Goal: Task Accomplishment & Management: Manage account settings

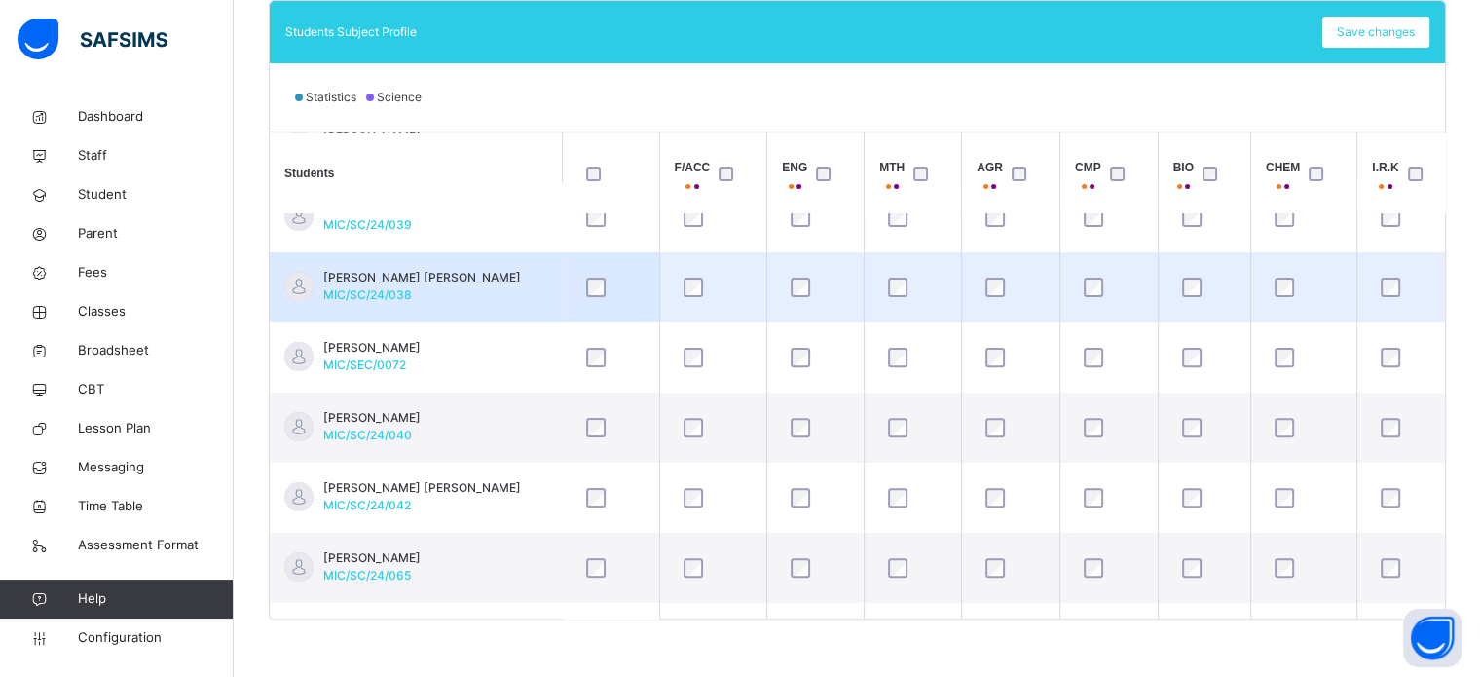
scroll to position [195, 0]
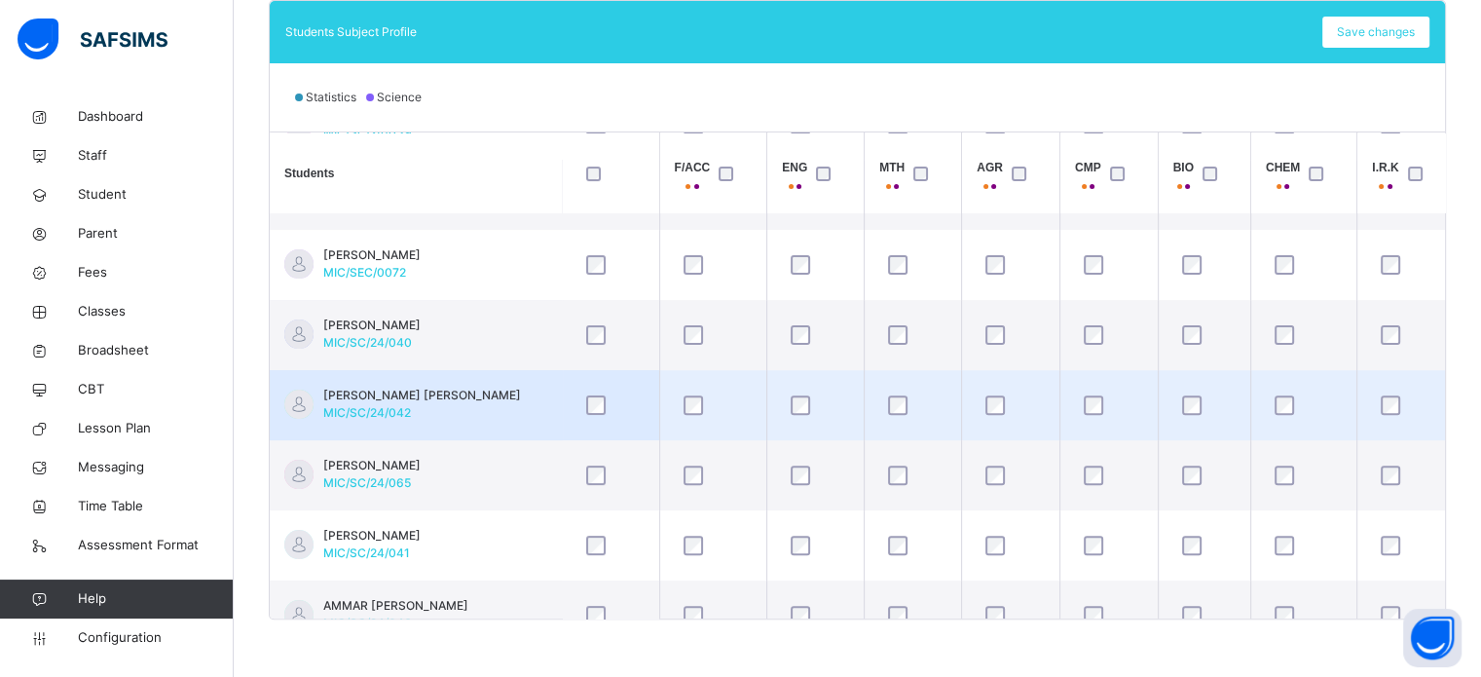
click at [631, 370] on td at bounding box center [610, 405] width 97 height 70
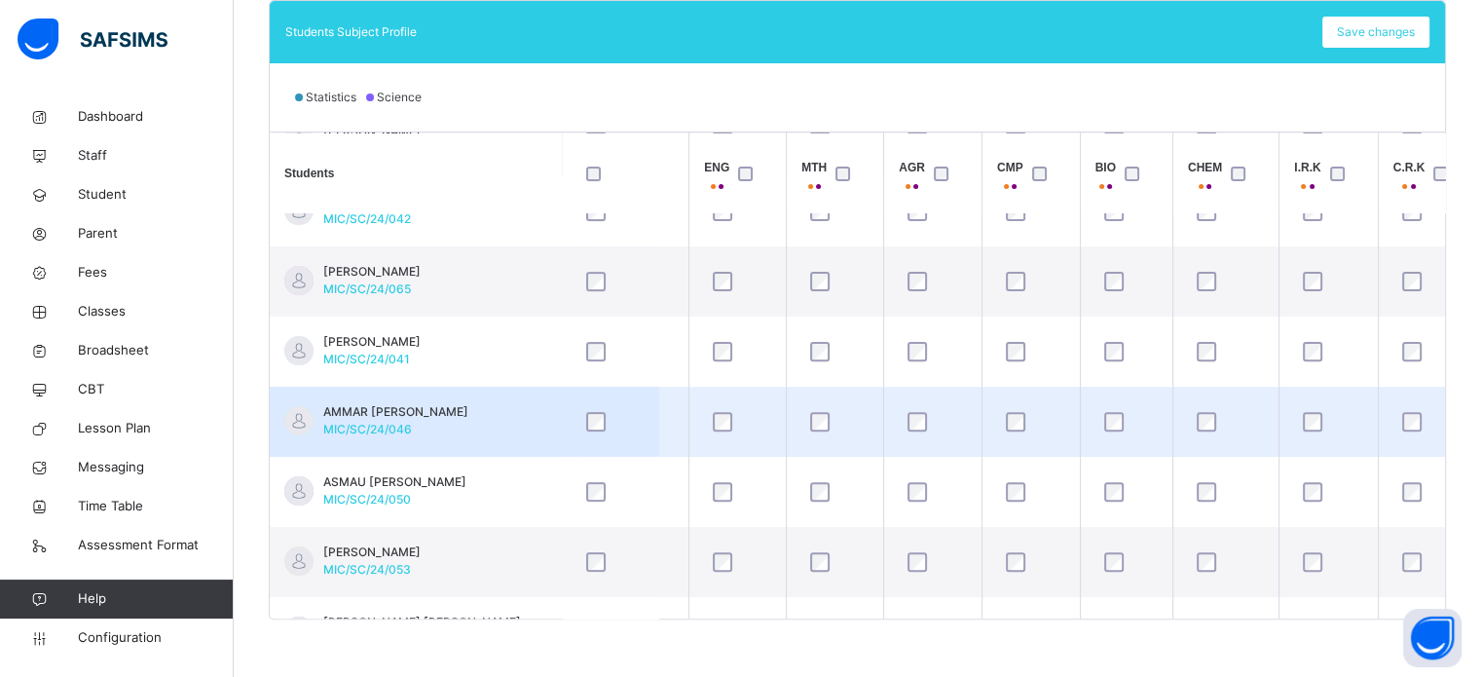
scroll to position [390, 78]
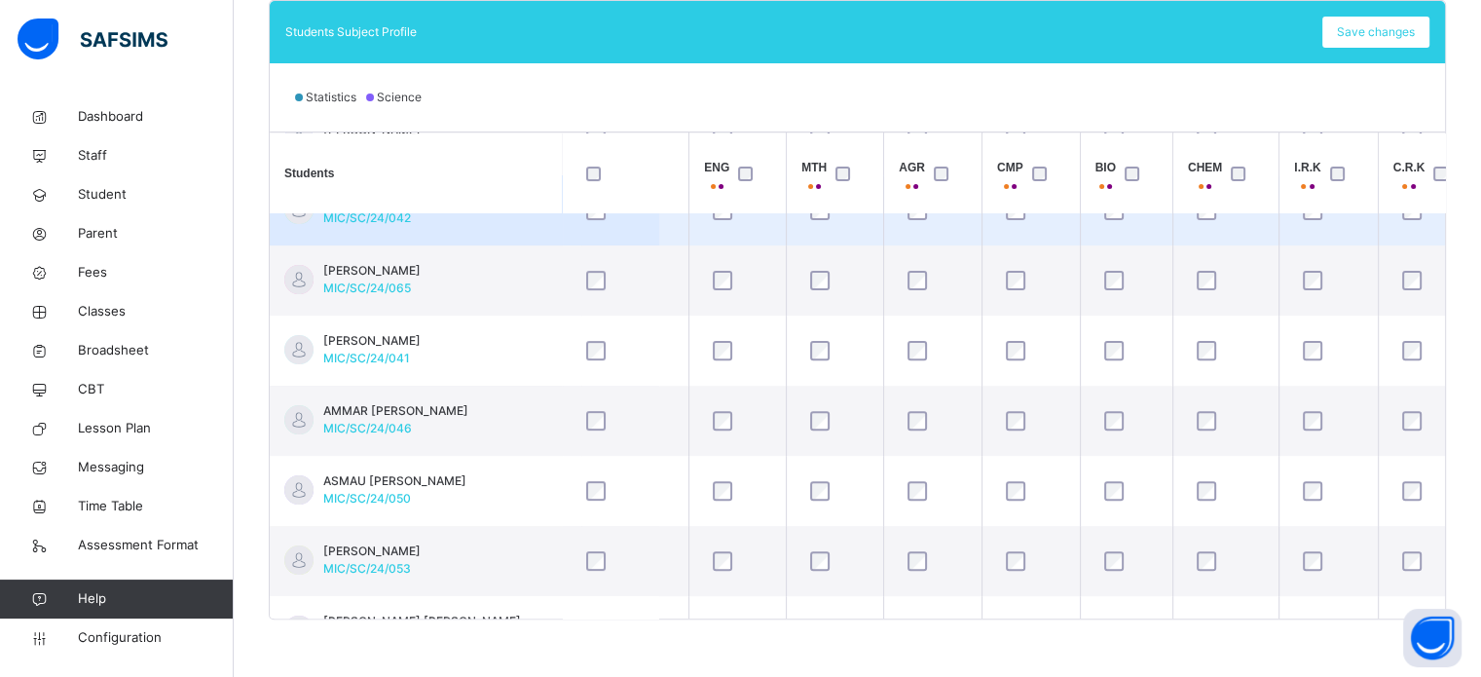
click at [495, 238] on td "[PERSON_NAME] [PERSON_NAME] MIC/SC/24/042" at bounding box center [416, 210] width 292 height 70
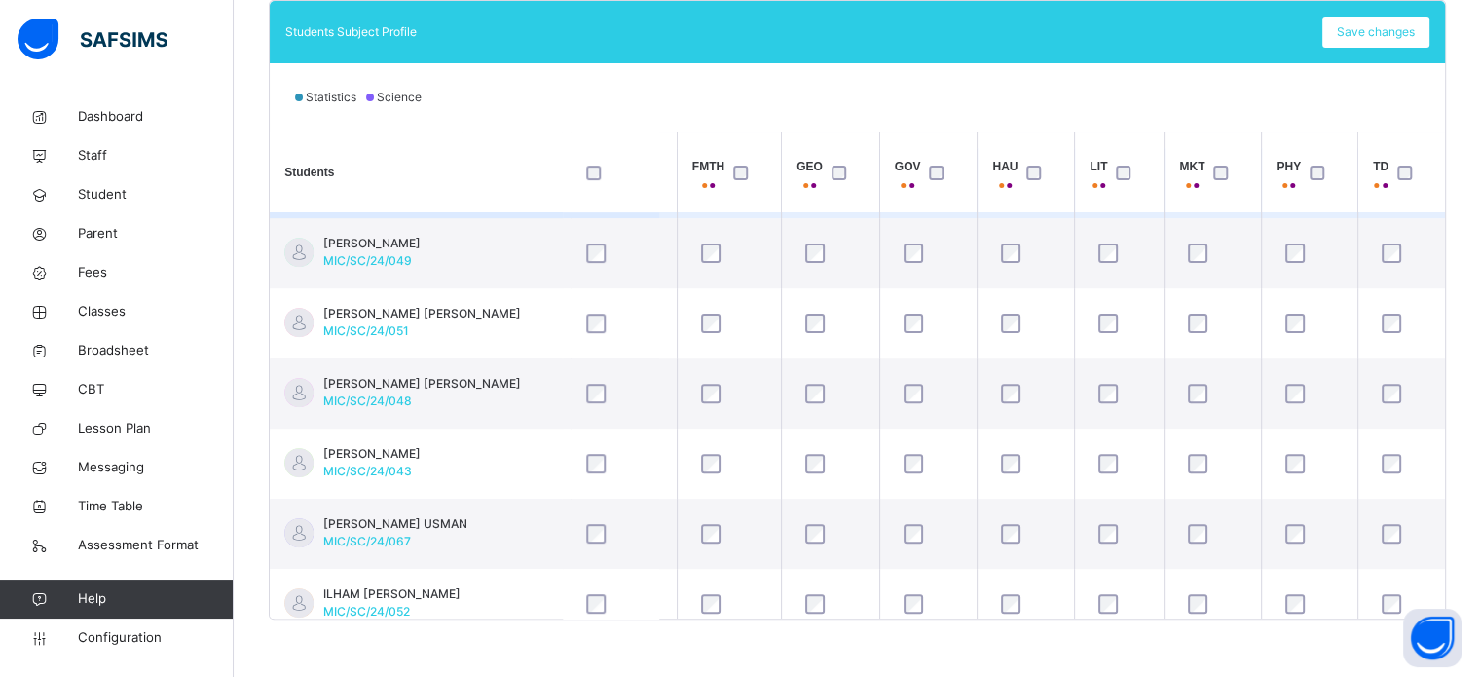
scroll to position [935, 1204]
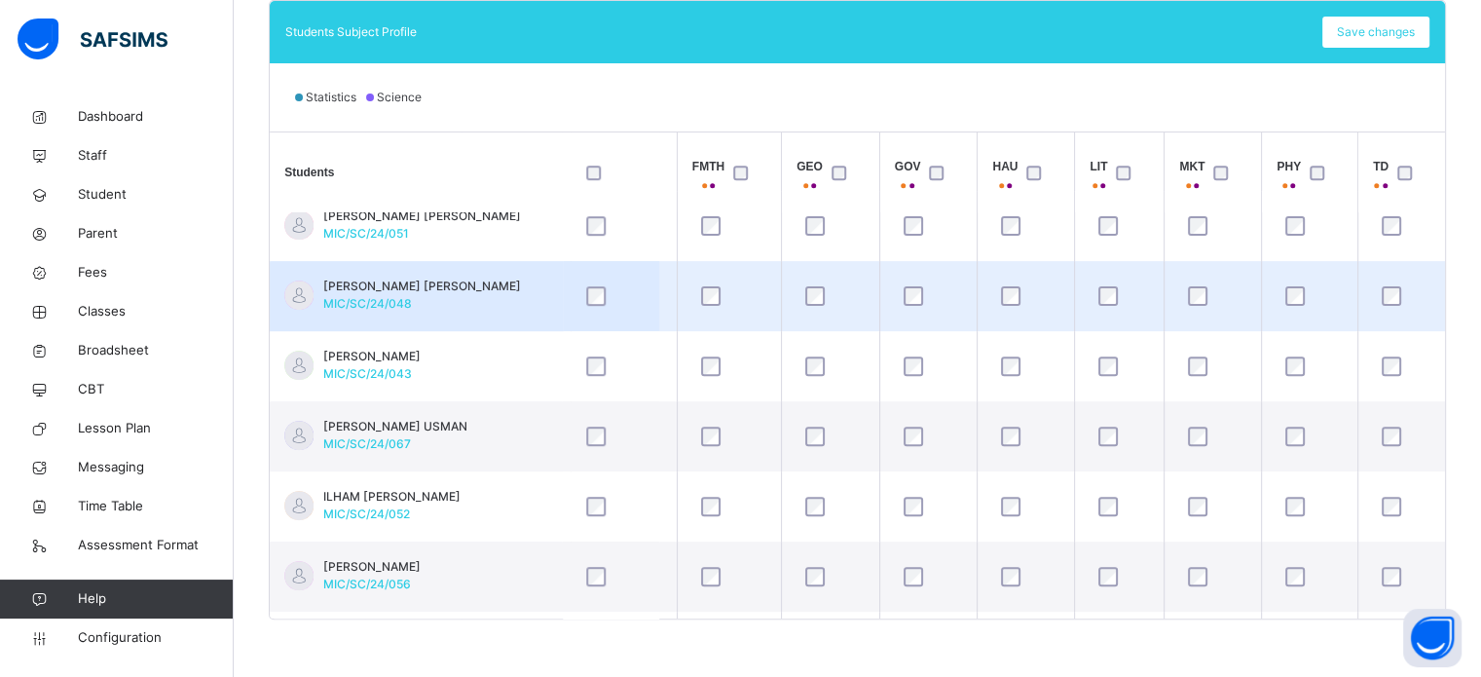
click at [506, 263] on td "[PERSON_NAME] AUWAL MIC/SC/24/048" at bounding box center [416, 296] width 292 height 70
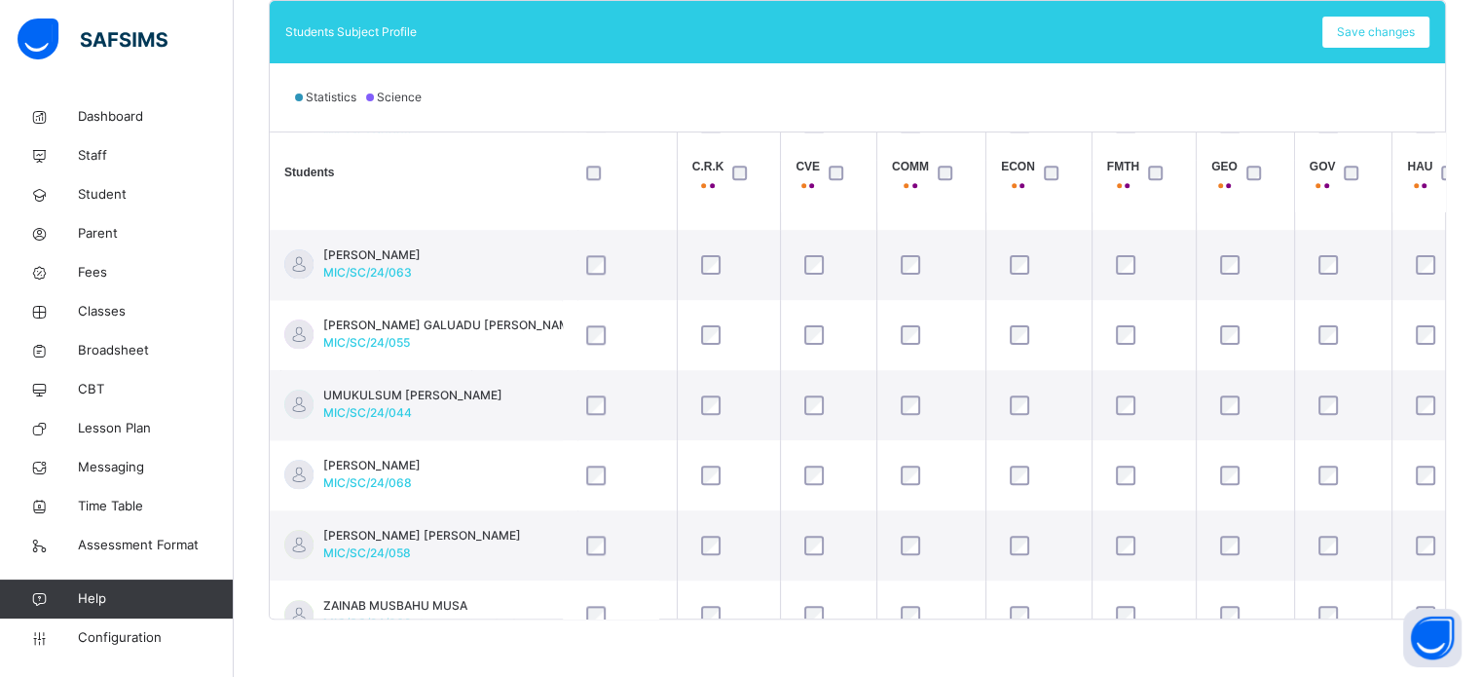
scroll to position [1948, 818]
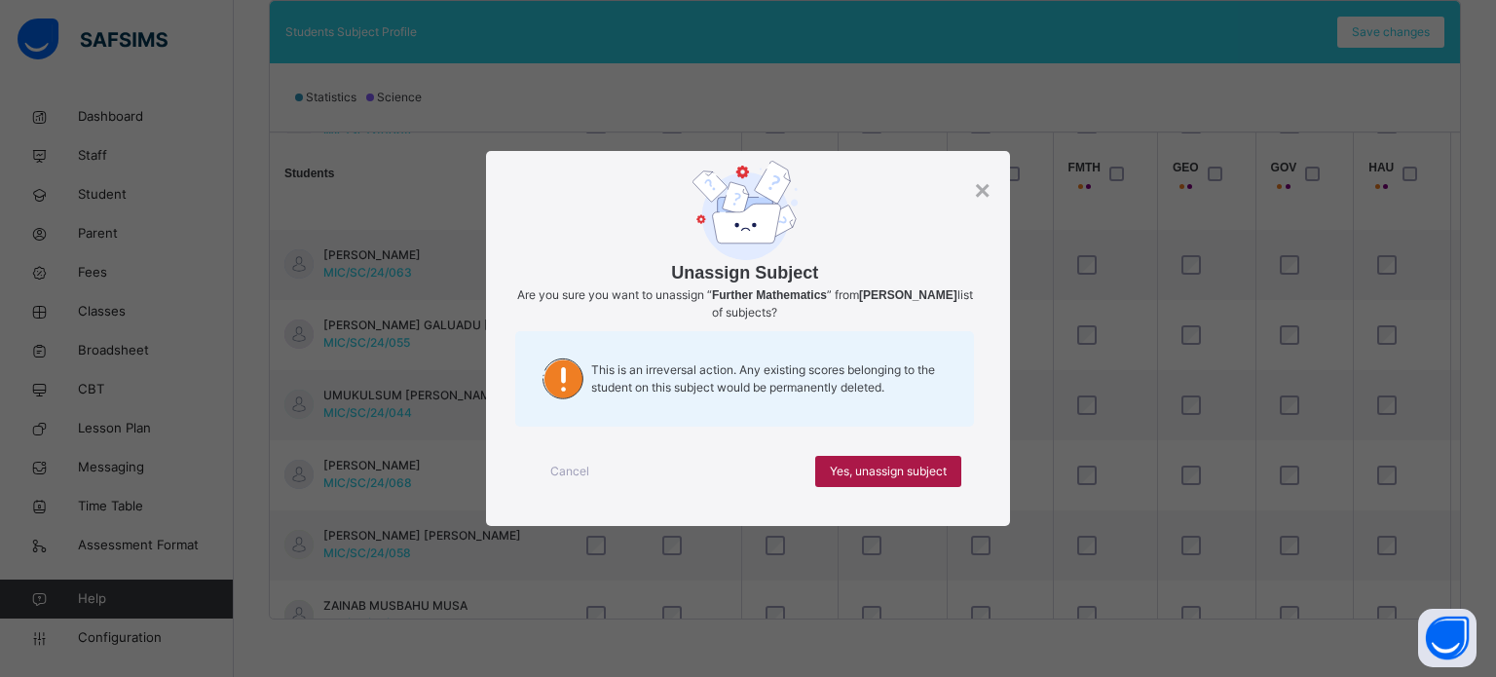
click at [927, 475] on span "Yes, unassign subject" at bounding box center [888, 472] width 117 height 18
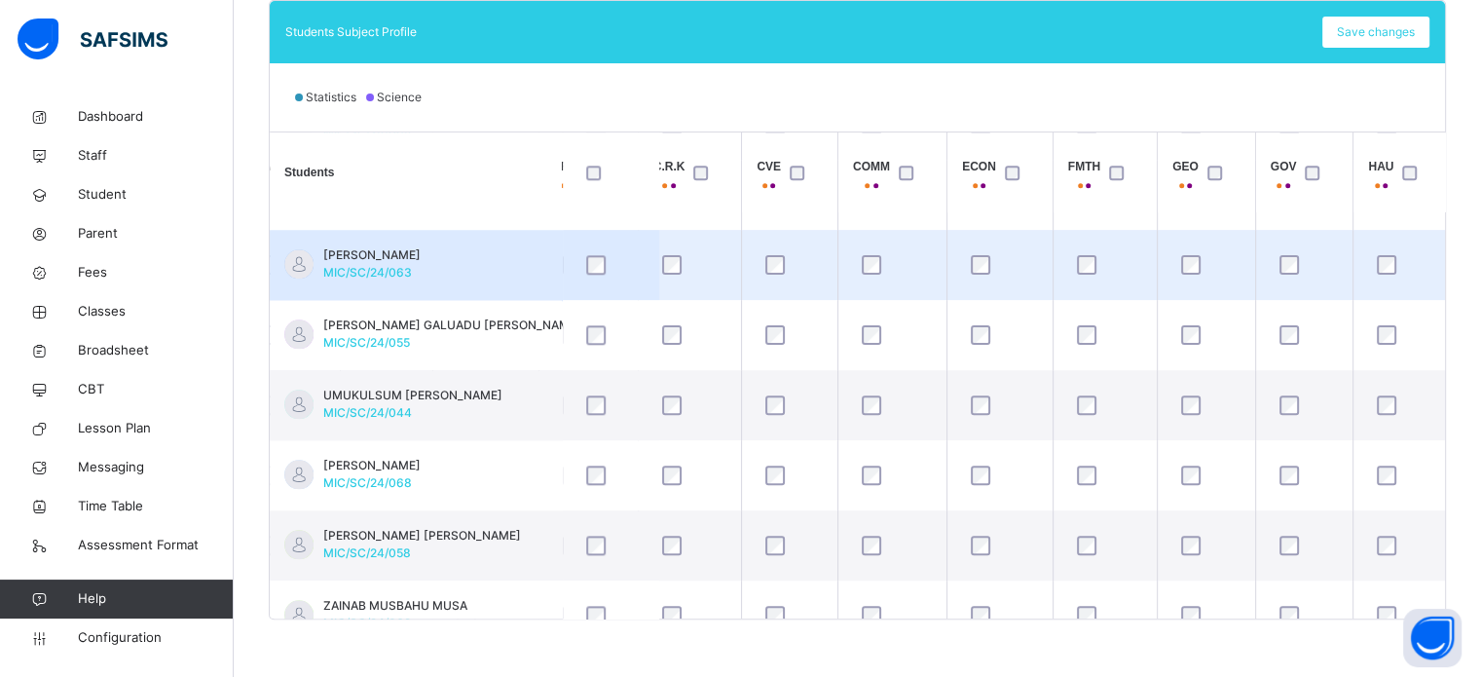
click at [1127, 237] on td at bounding box center [1105, 265] width 104 height 70
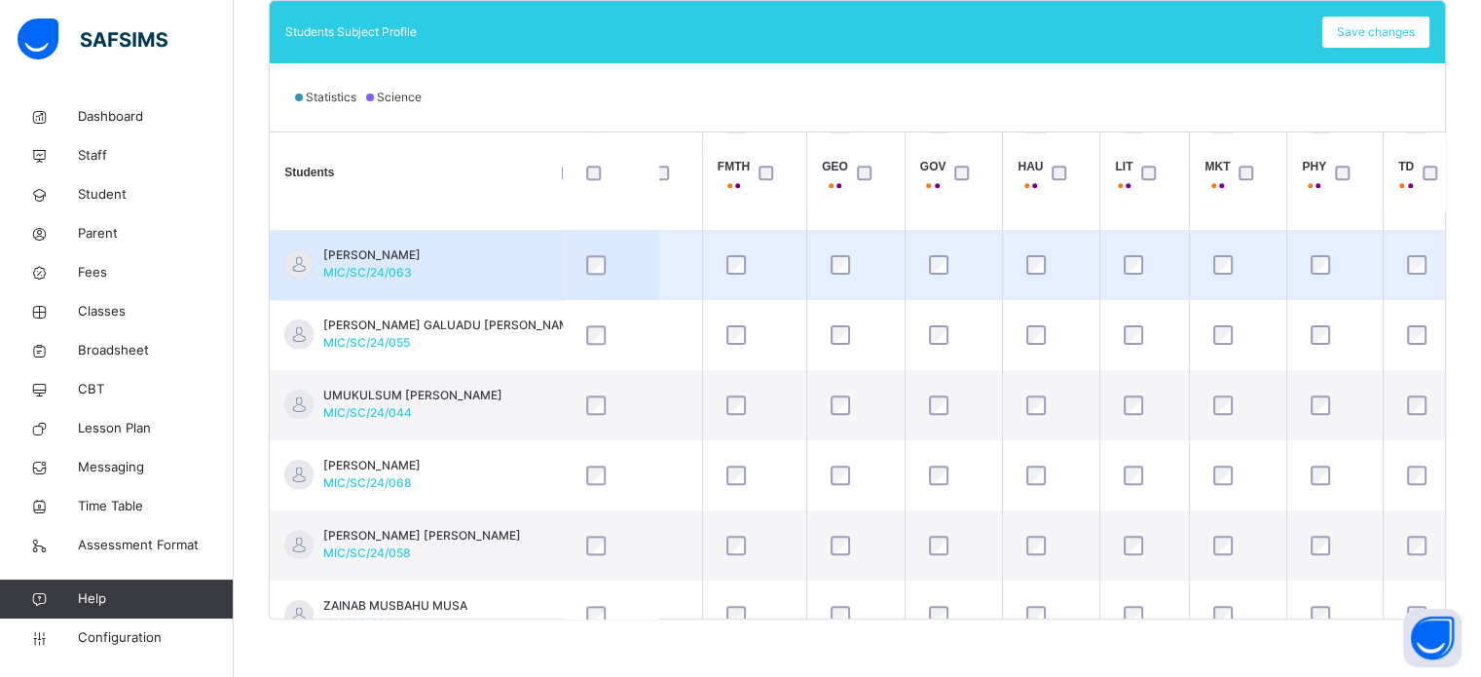
scroll to position [1948, 1204]
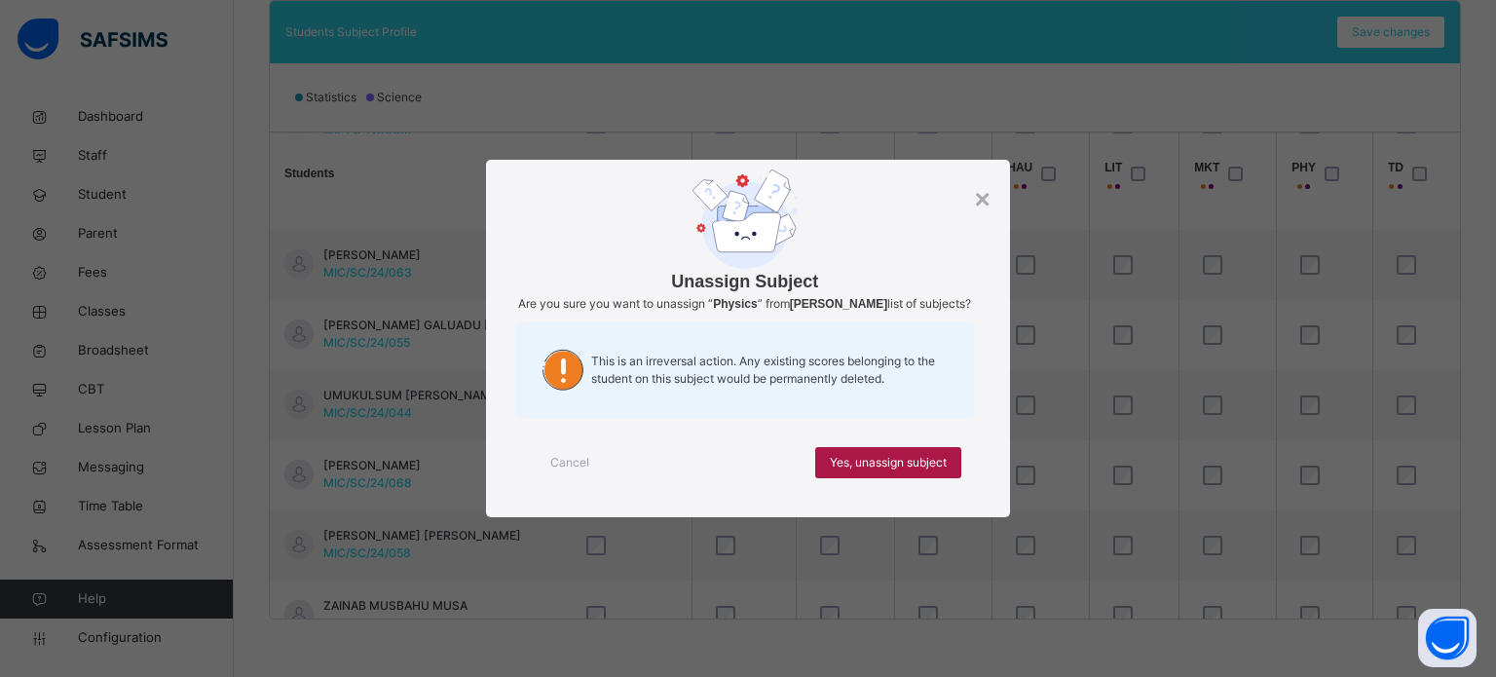
click at [939, 463] on span "Yes, unassign subject" at bounding box center [888, 463] width 117 height 18
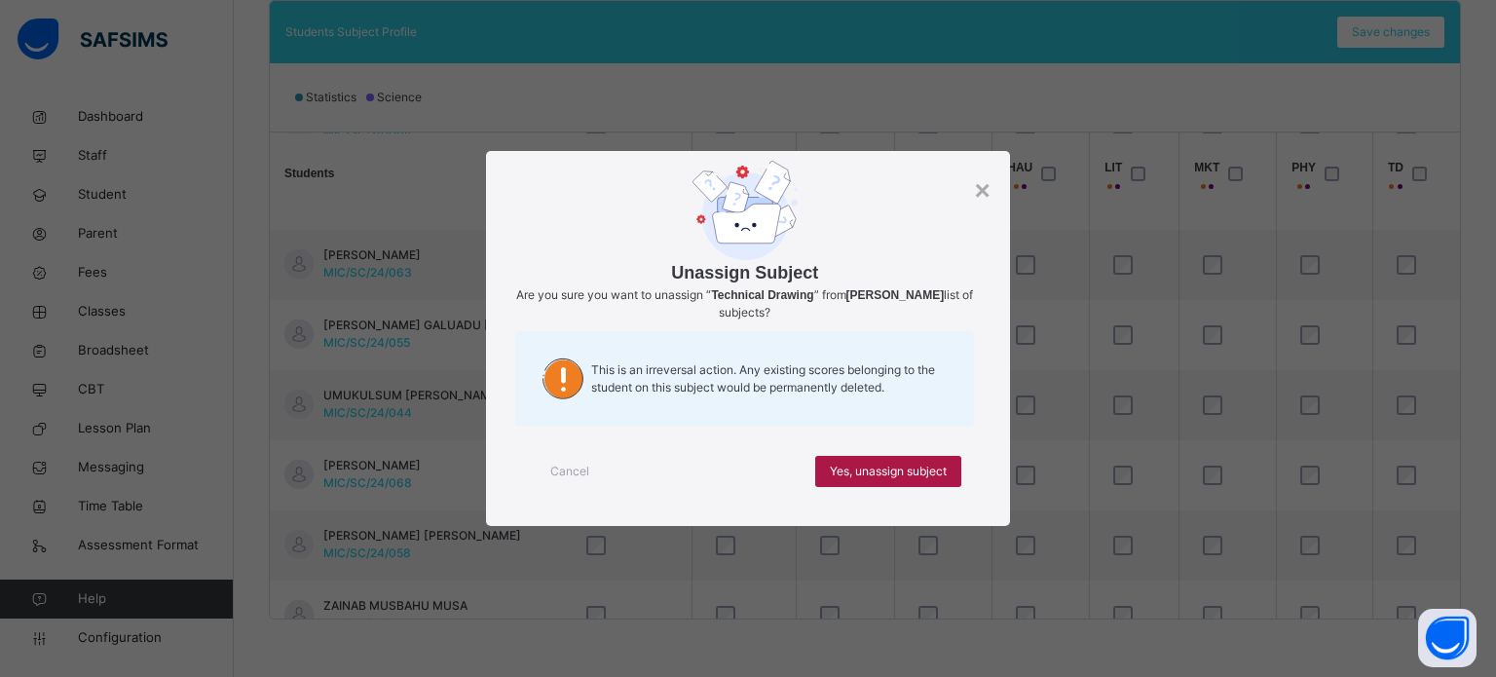
click at [914, 463] on span "Yes, unassign subject" at bounding box center [888, 472] width 117 height 18
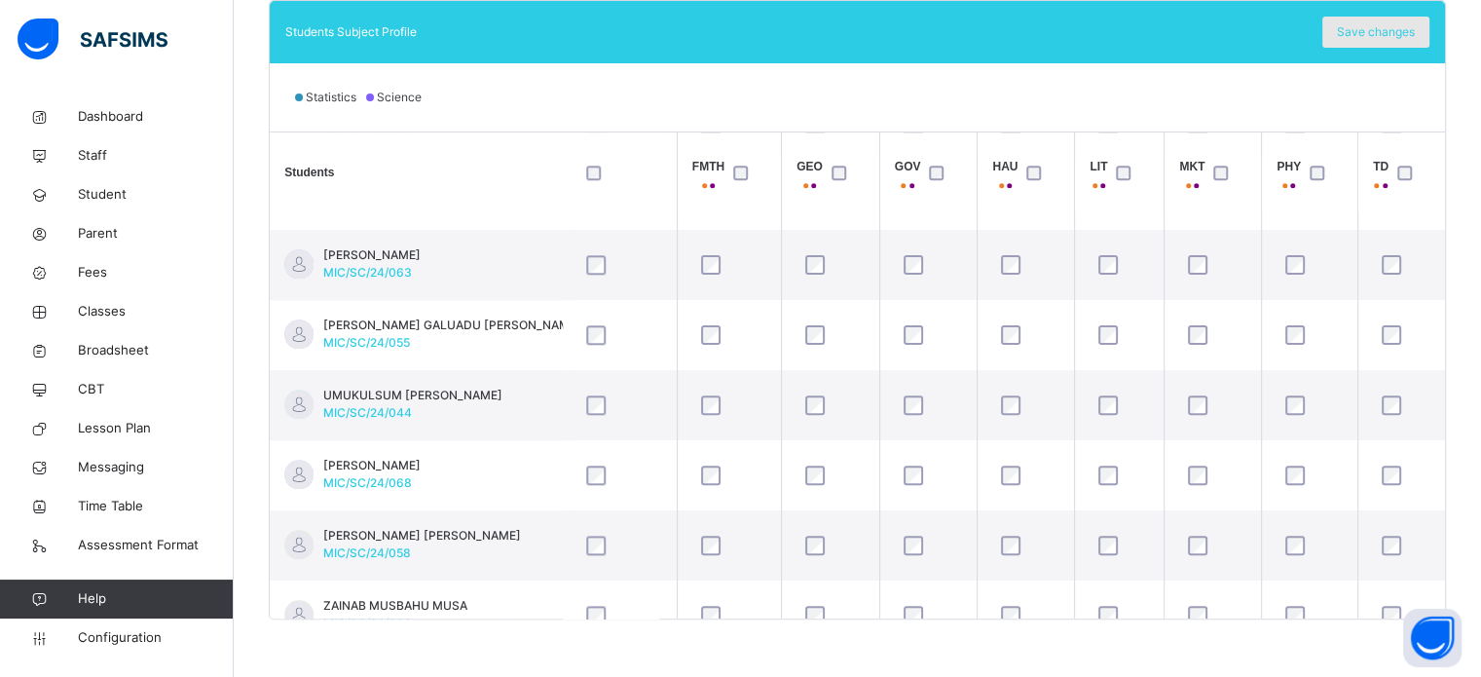
click at [1398, 38] on span "Save changes" at bounding box center [1376, 32] width 78 height 18
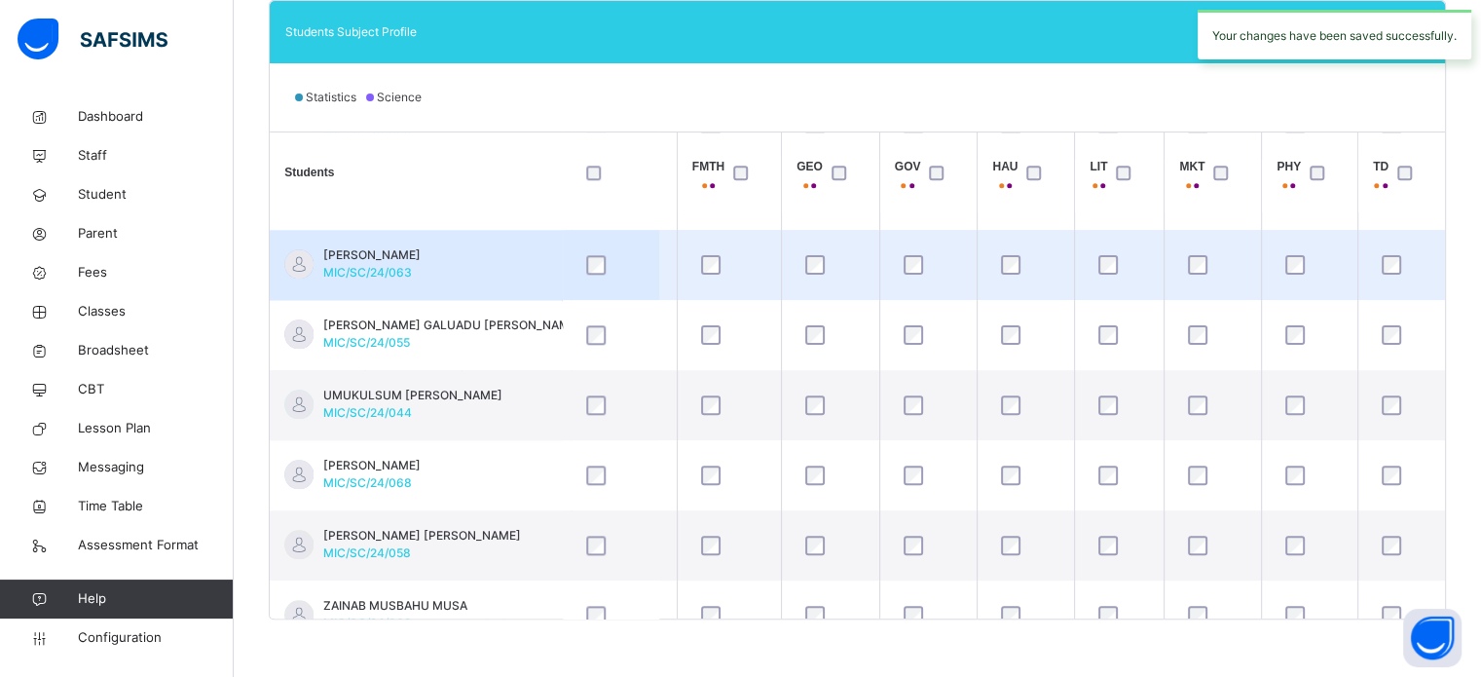
click at [507, 237] on td "[PERSON_NAME] HARUNA MIC/SC/24/063" at bounding box center [416, 265] width 292 height 70
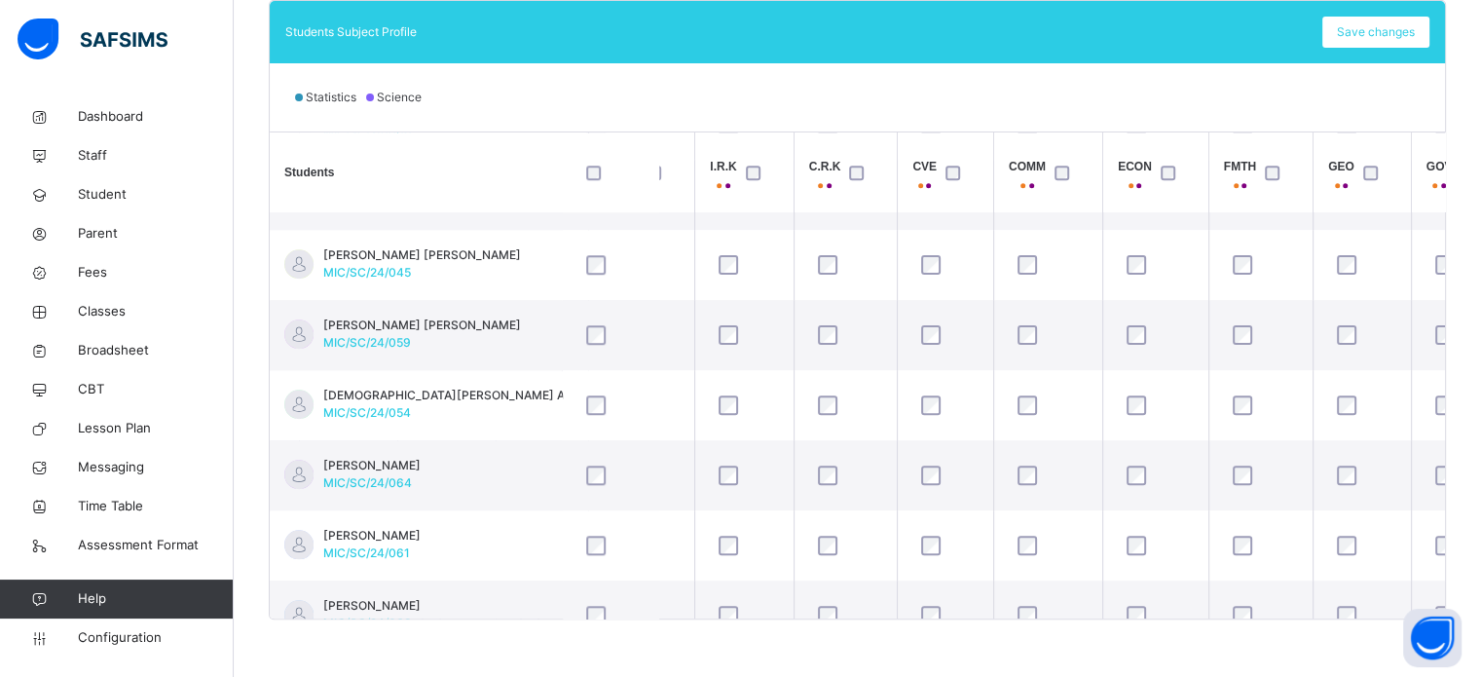
scroll to position [1597, 701]
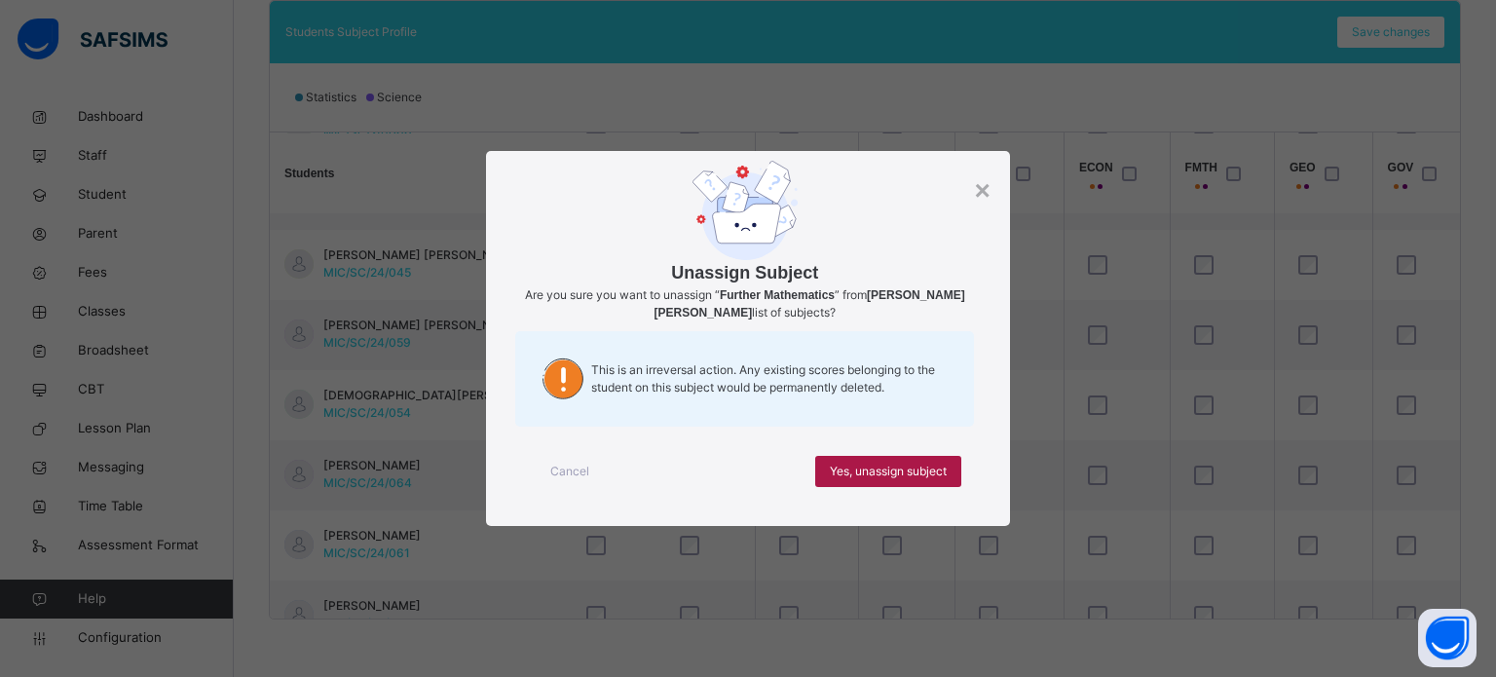
click at [885, 471] on span "Yes, unassign subject" at bounding box center [888, 472] width 117 height 18
click at [931, 481] on div "Yes, unassign subject" at bounding box center [888, 471] width 146 height 31
click at [943, 473] on span "Yes, unassign subject" at bounding box center [888, 472] width 117 height 18
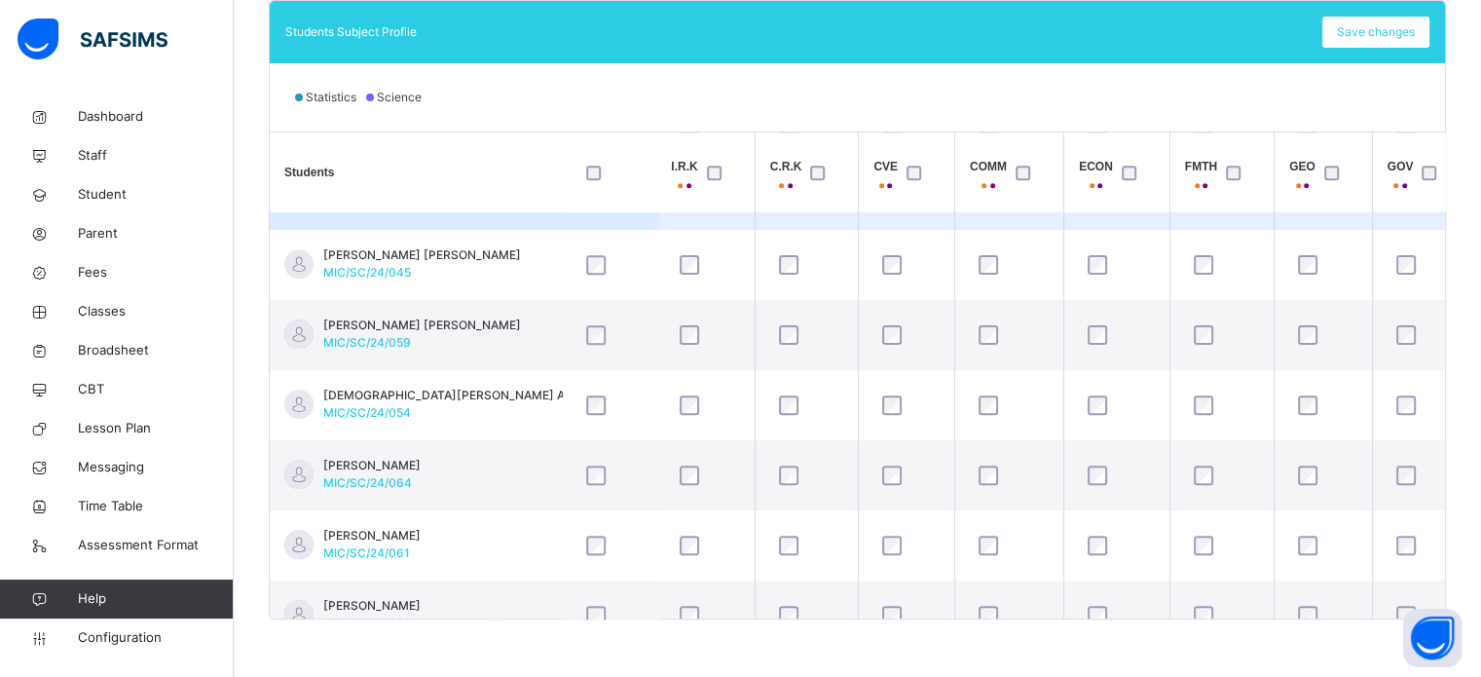
click at [1257, 225] on td at bounding box center [1222, 195] width 104 height 70
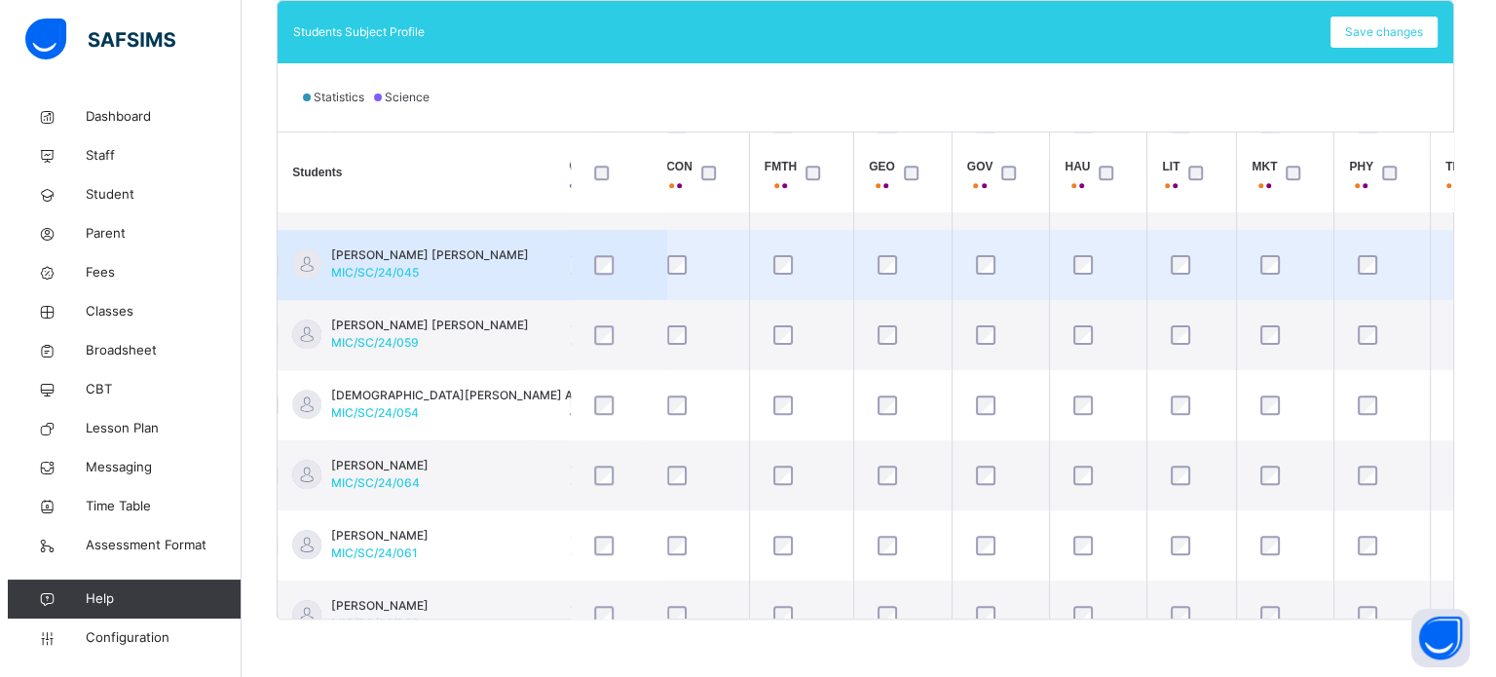
scroll to position [1597, 1169]
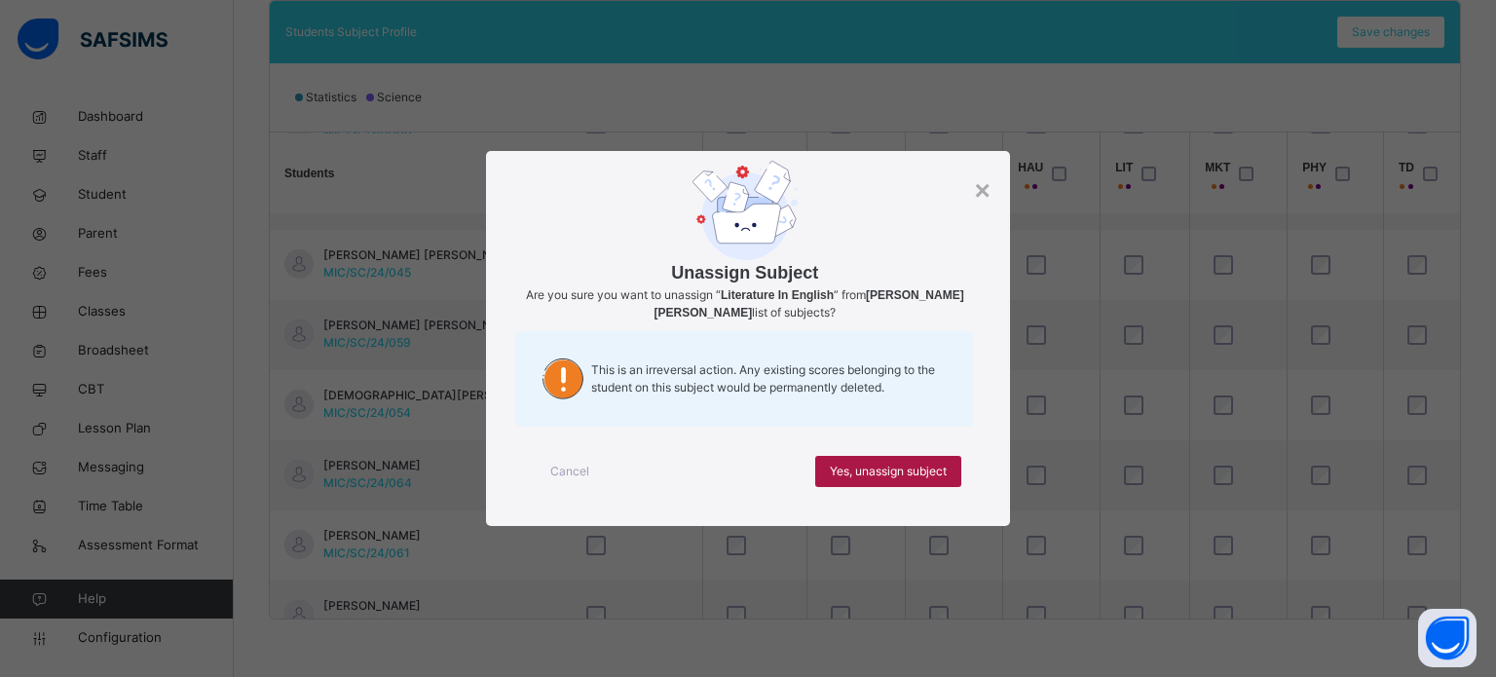
click at [896, 466] on span "Yes, unassign subject" at bounding box center [888, 472] width 117 height 18
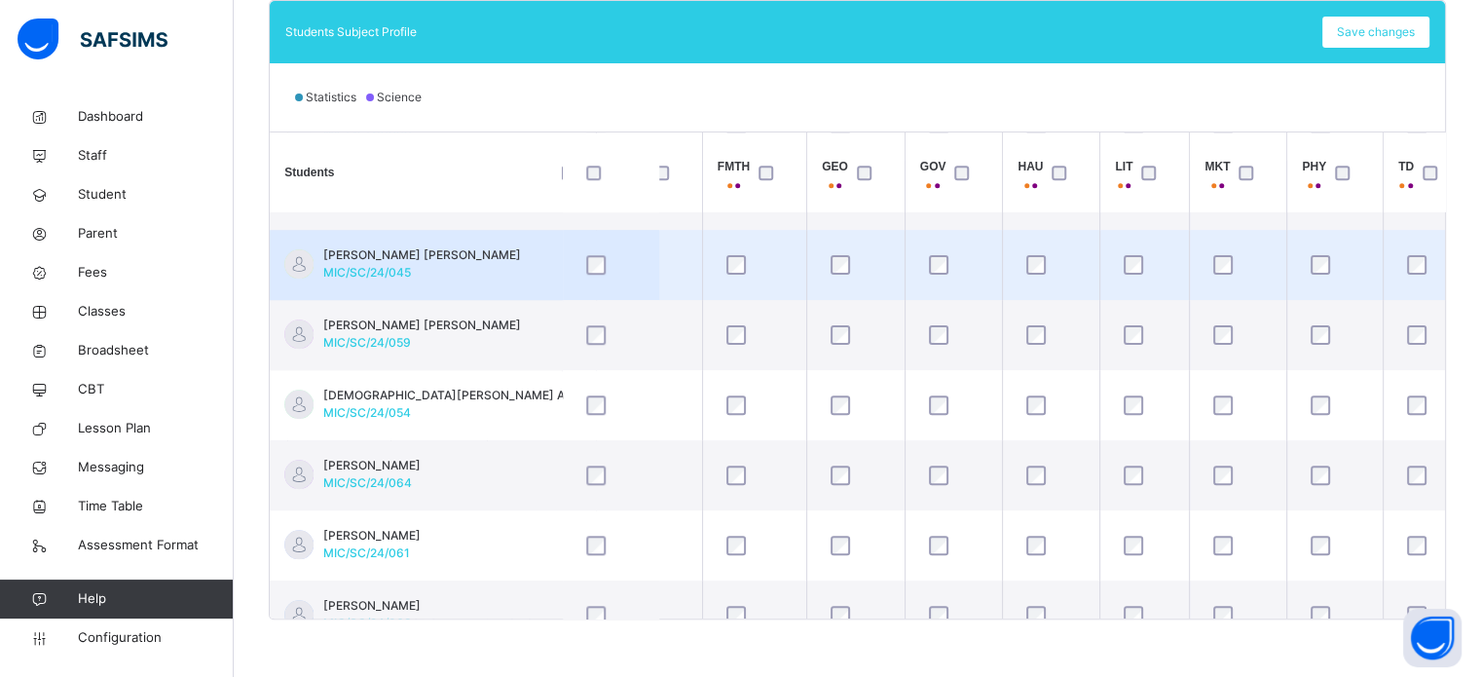
click at [1179, 236] on td at bounding box center [1145, 265] width 90 height 70
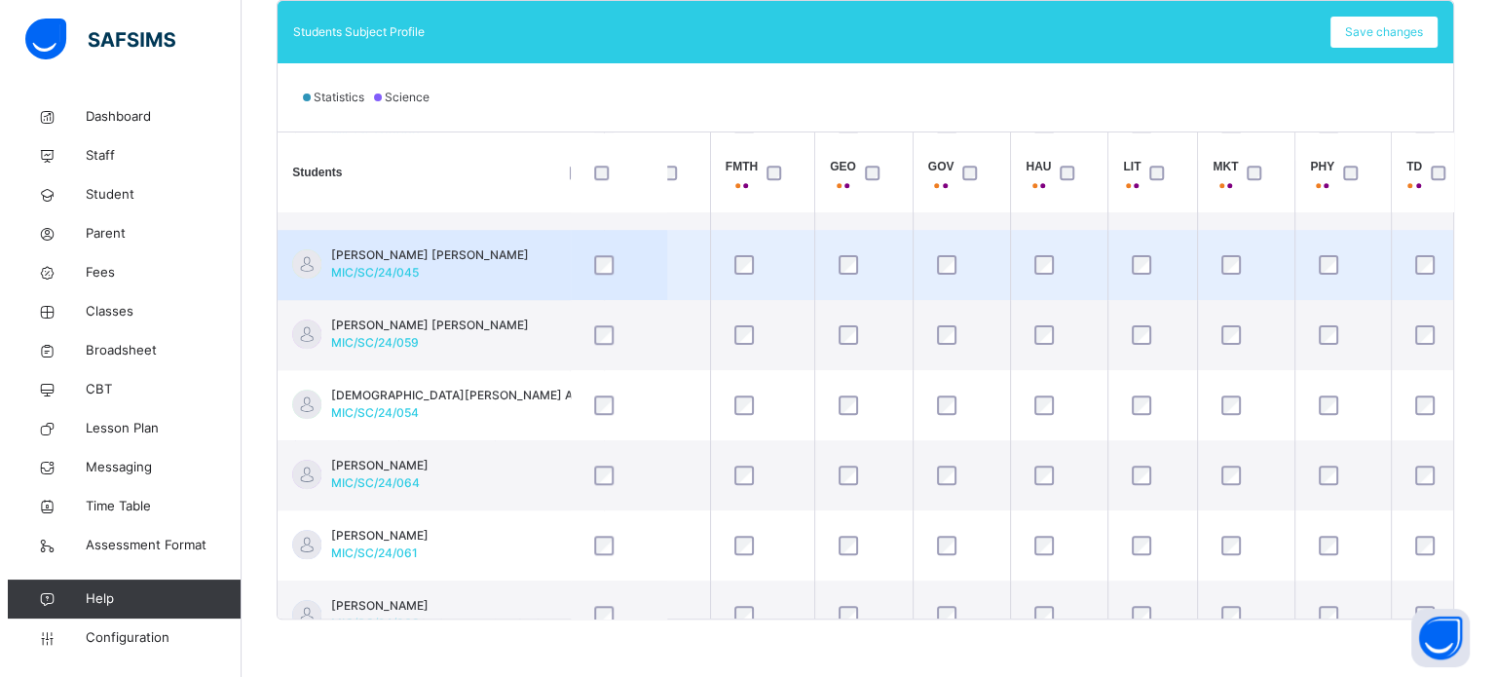
scroll to position [1597, 1204]
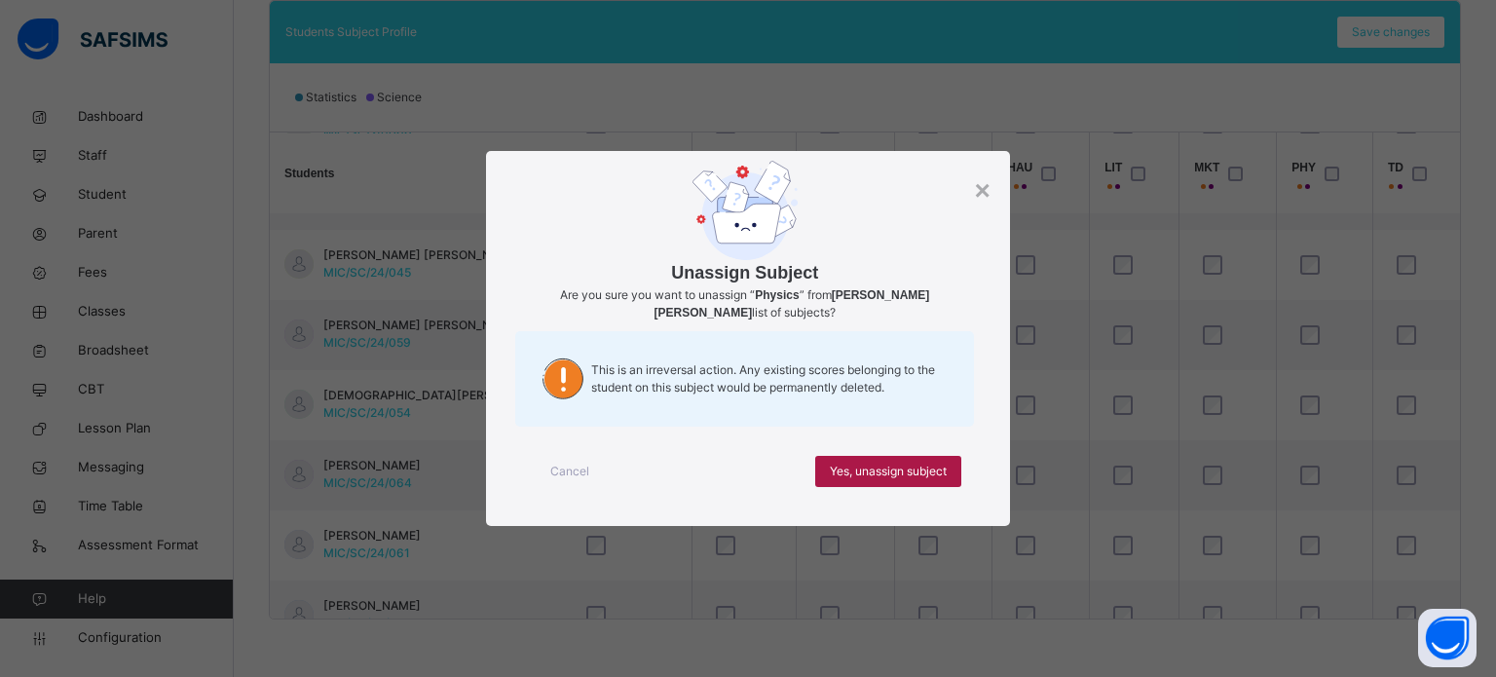
click at [914, 459] on div "Yes, unassign subject" at bounding box center [888, 471] width 146 height 31
click at [914, 471] on span "Yes, unassign subject" at bounding box center [888, 472] width 117 height 18
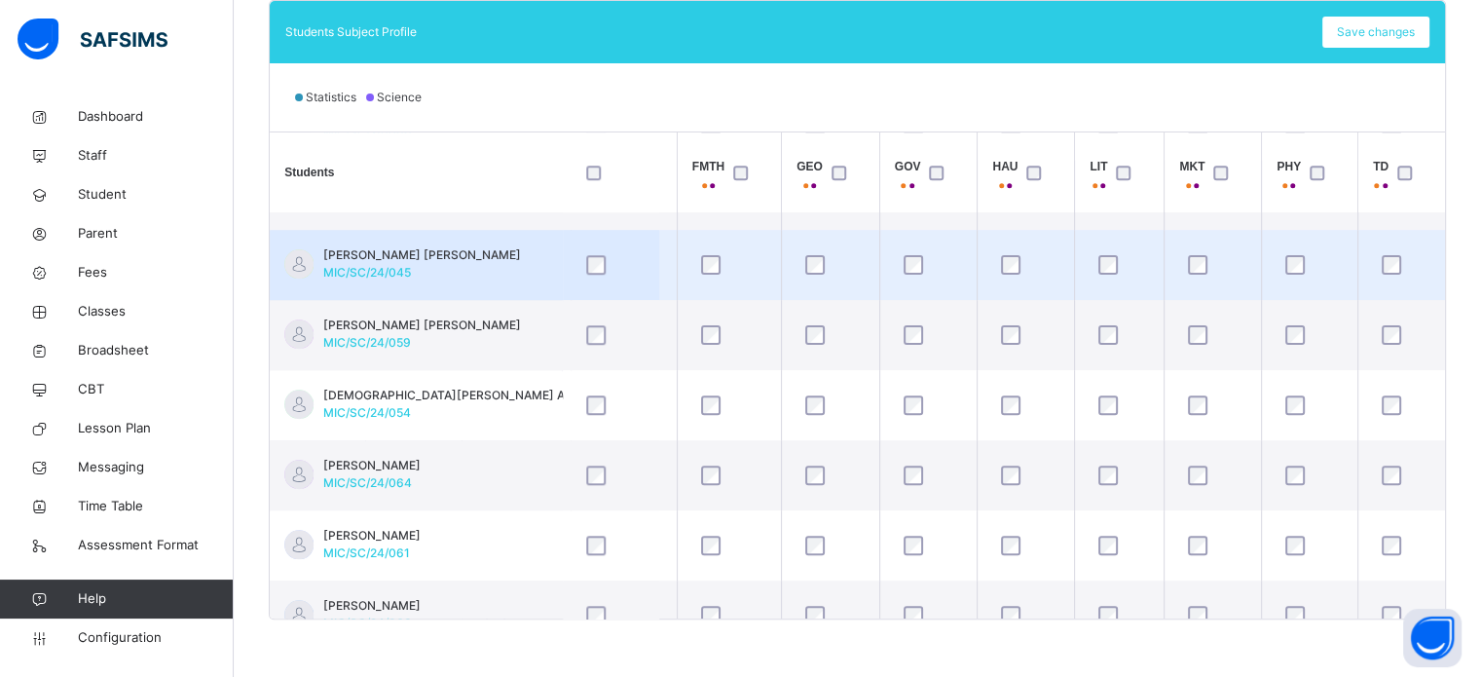
click at [861, 235] on td at bounding box center [830, 265] width 98 height 70
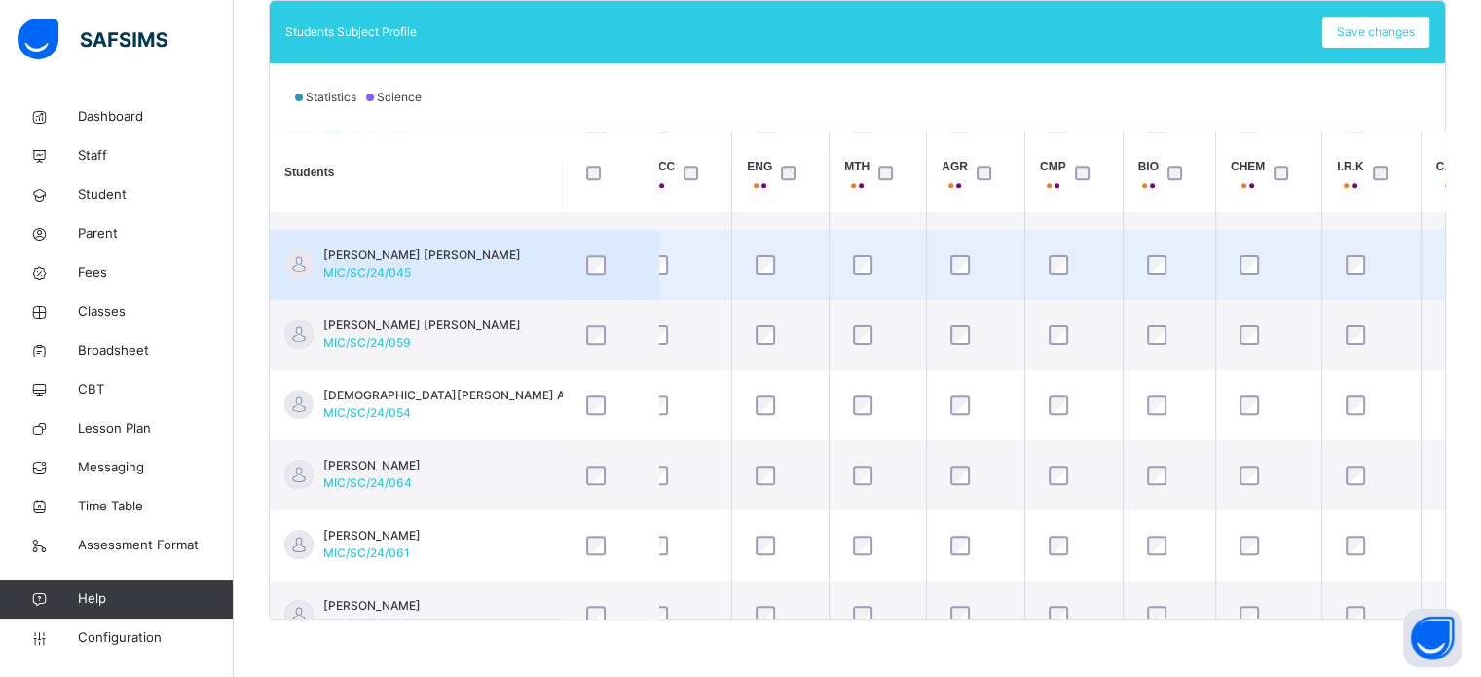
scroll to position [1597, 0]
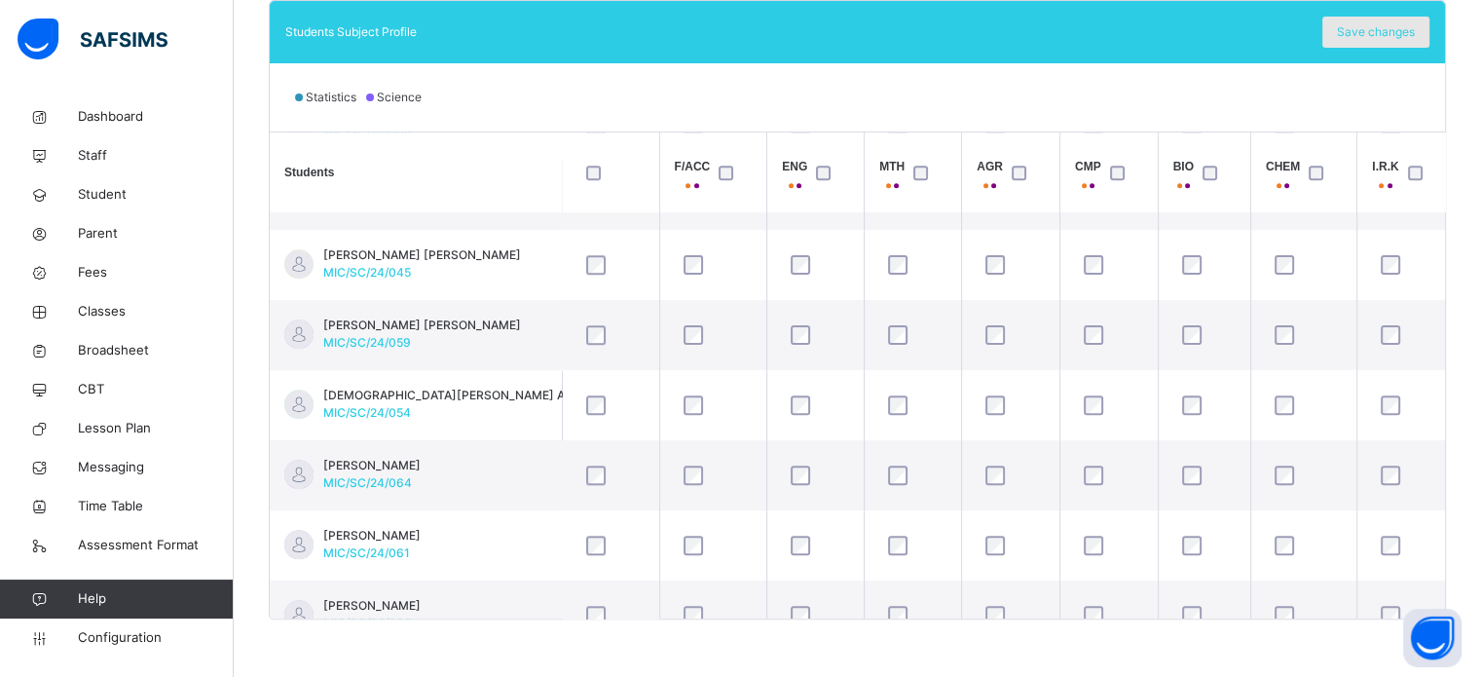
click at [1377, 29] on span "Save changes" at bounding box center [1376, 32] width 78 height 18
click at [1398, 28] on div "Save changes" at bounding box center [1376, 32] width 107 height 31
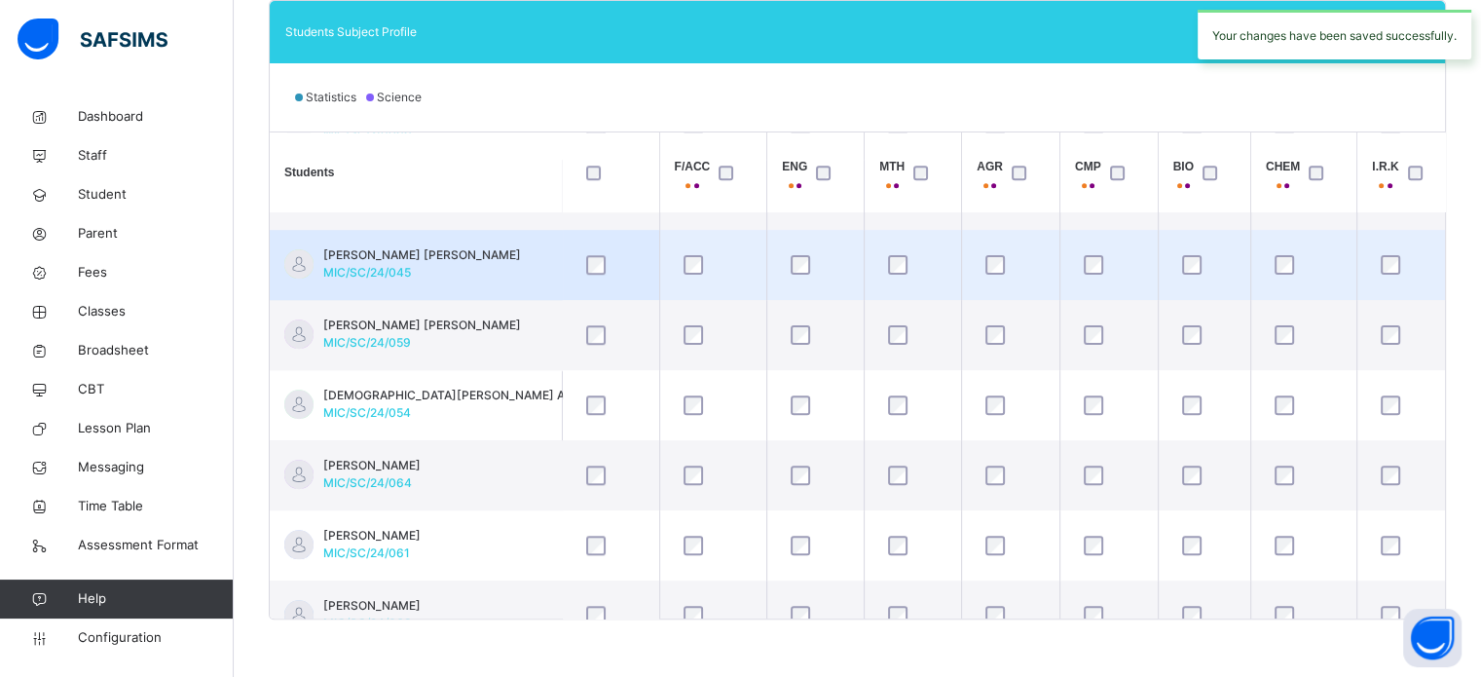
click at [518, 241] on td "[PERSON_NAME] [PERSON_NAME] MIC/SC/24/045" at bounding box center [416, 265] width 292 height 70
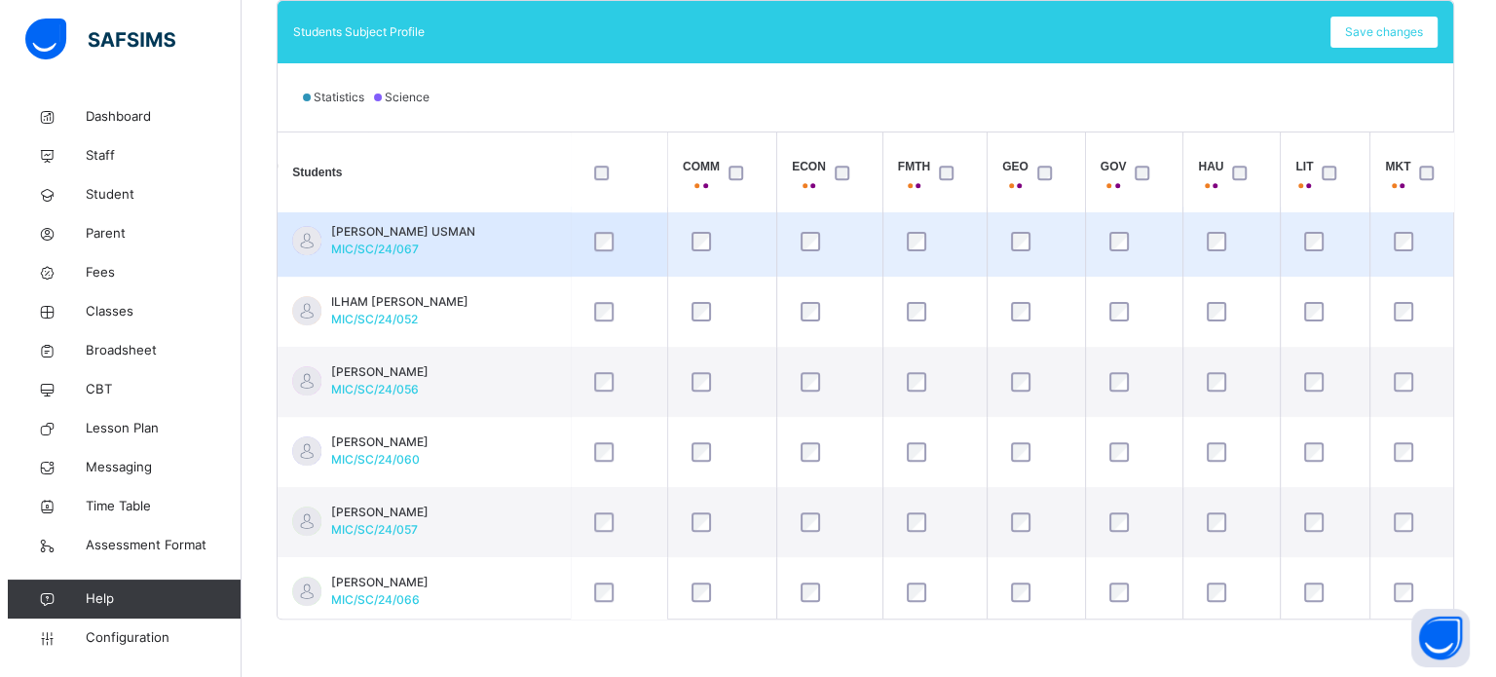
scroll to position [1130, 1013]
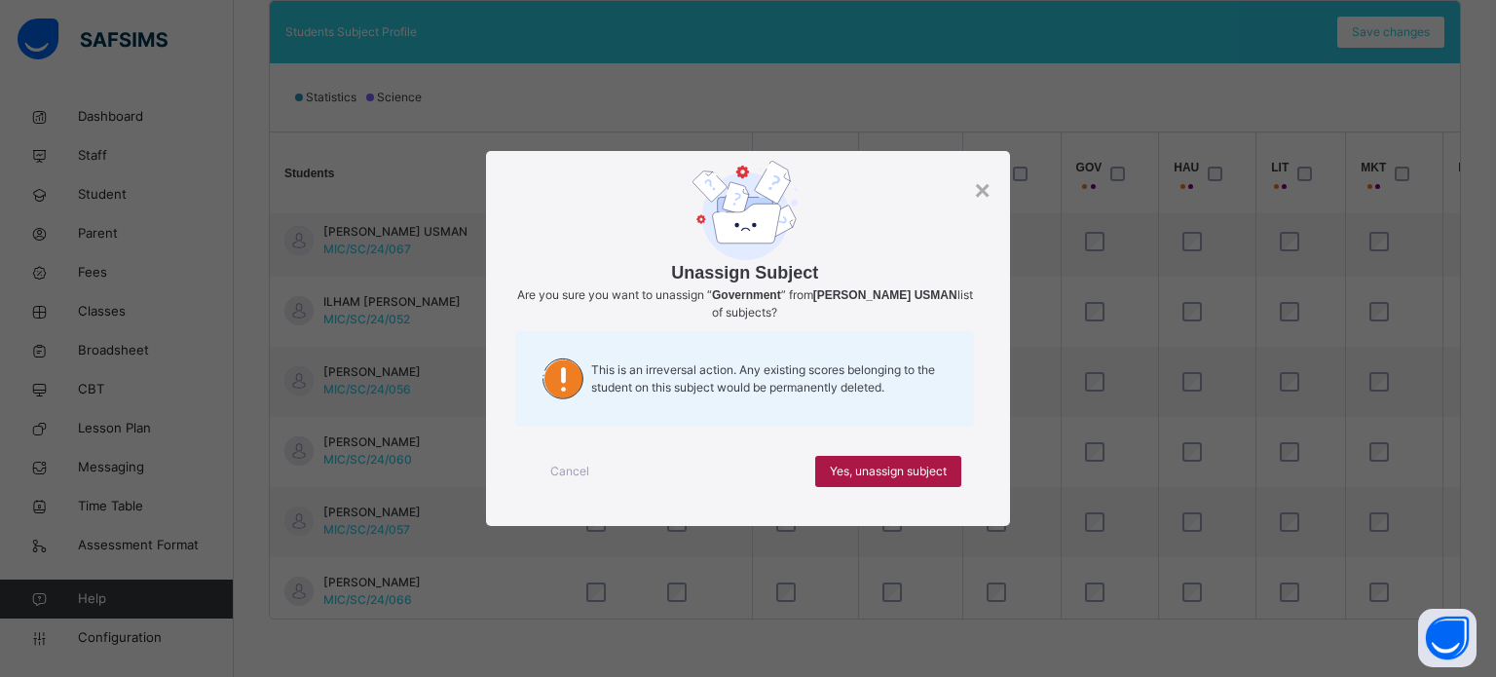
click at [948, 481] on div "Yes, unassign subject" at bounding box center [888, 471] width 146 height 31
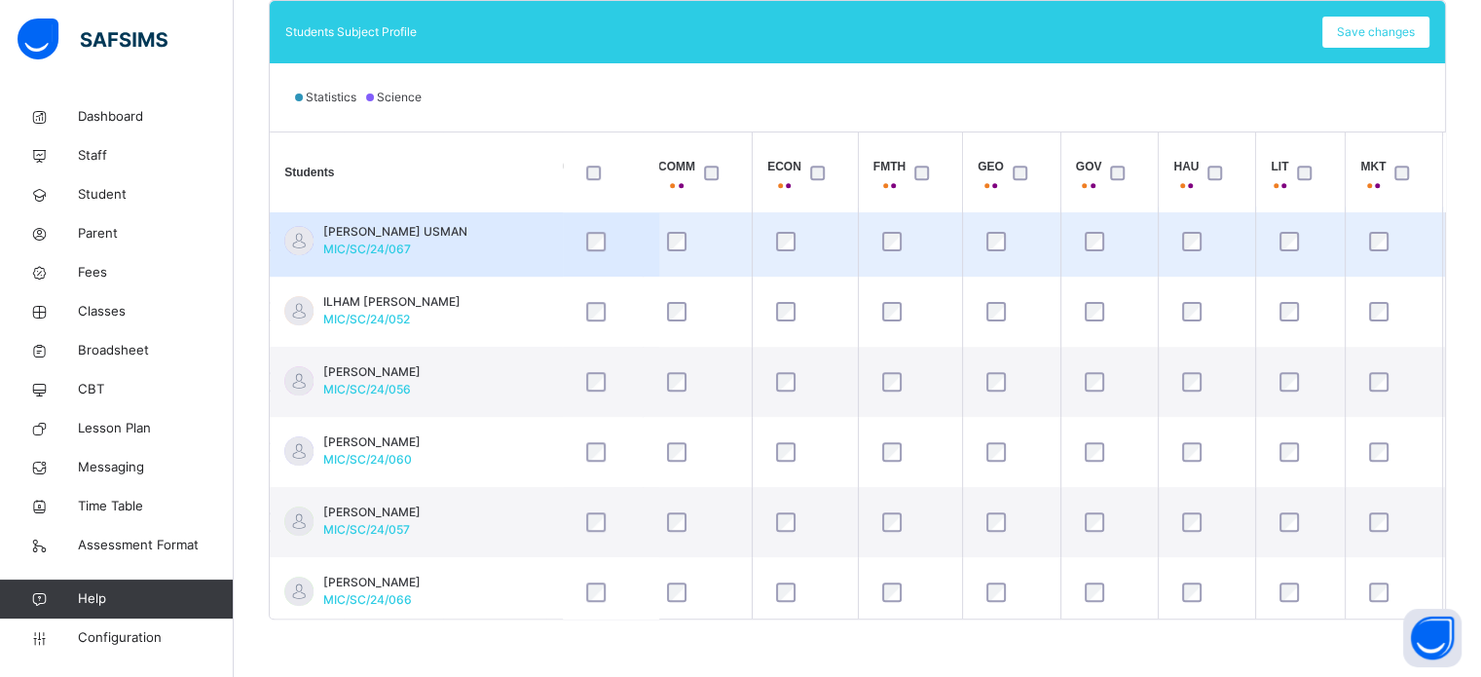
click at [1144, 221] on div at bounding box center [1110, 241] width 68 height 41
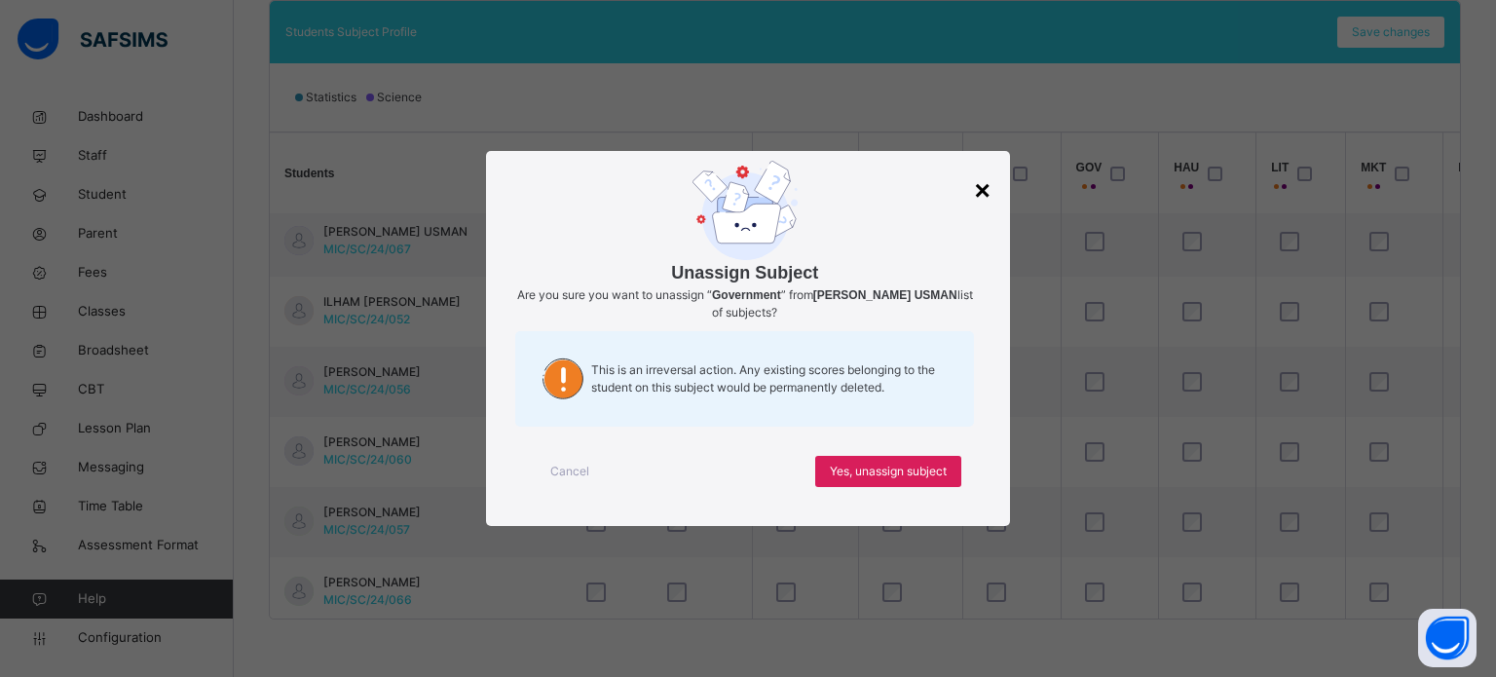
click at [983, 189] on div "×" at bounding box center [982, 190] width 16 height 41
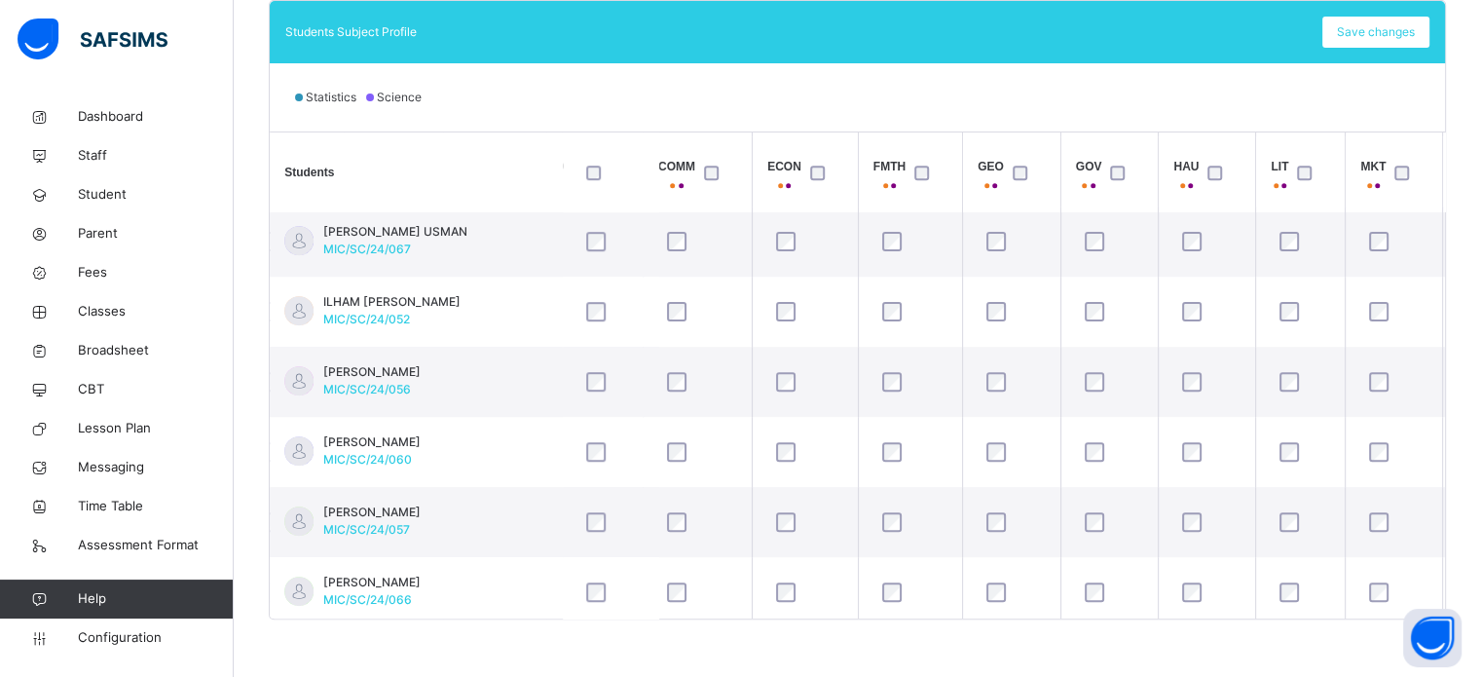
click at [1142, 205] on th "GOV" at bounding box center [1110, 172] width 98 height 81
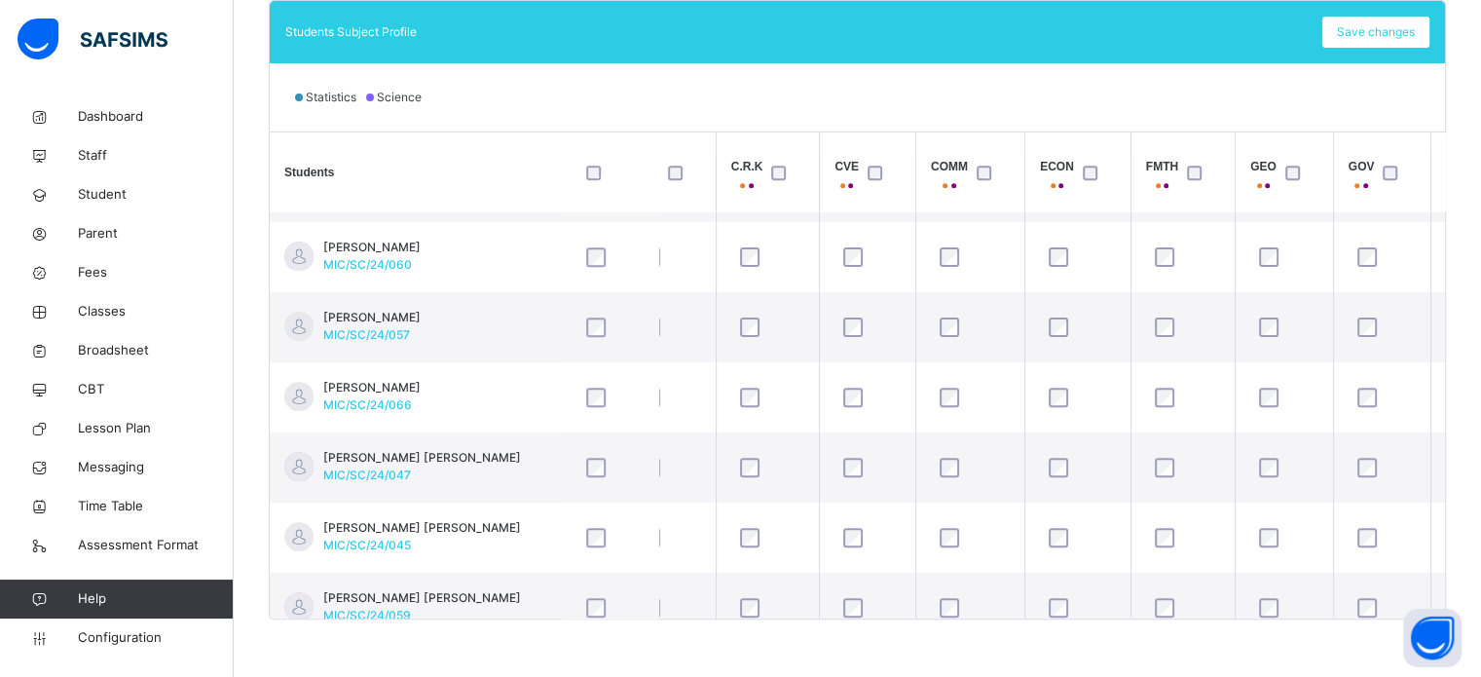
scroll to position [1324, 779]
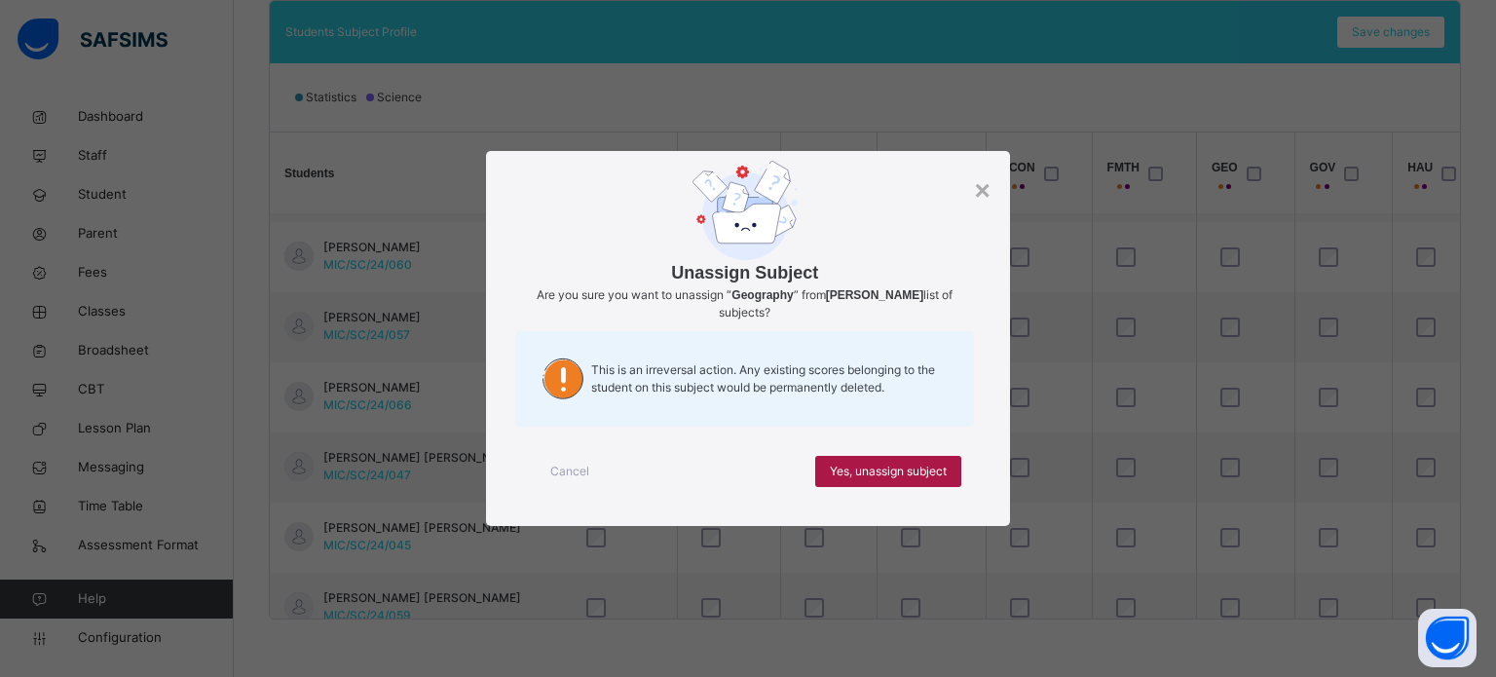
click at [843, 468] on span "Yes, unassign subject" at bounding box center [888, 472] width 117 height 18
click at [906, 475] on span "Yes, unassign subject" at bounding box center [888, 472] width 117 height 18
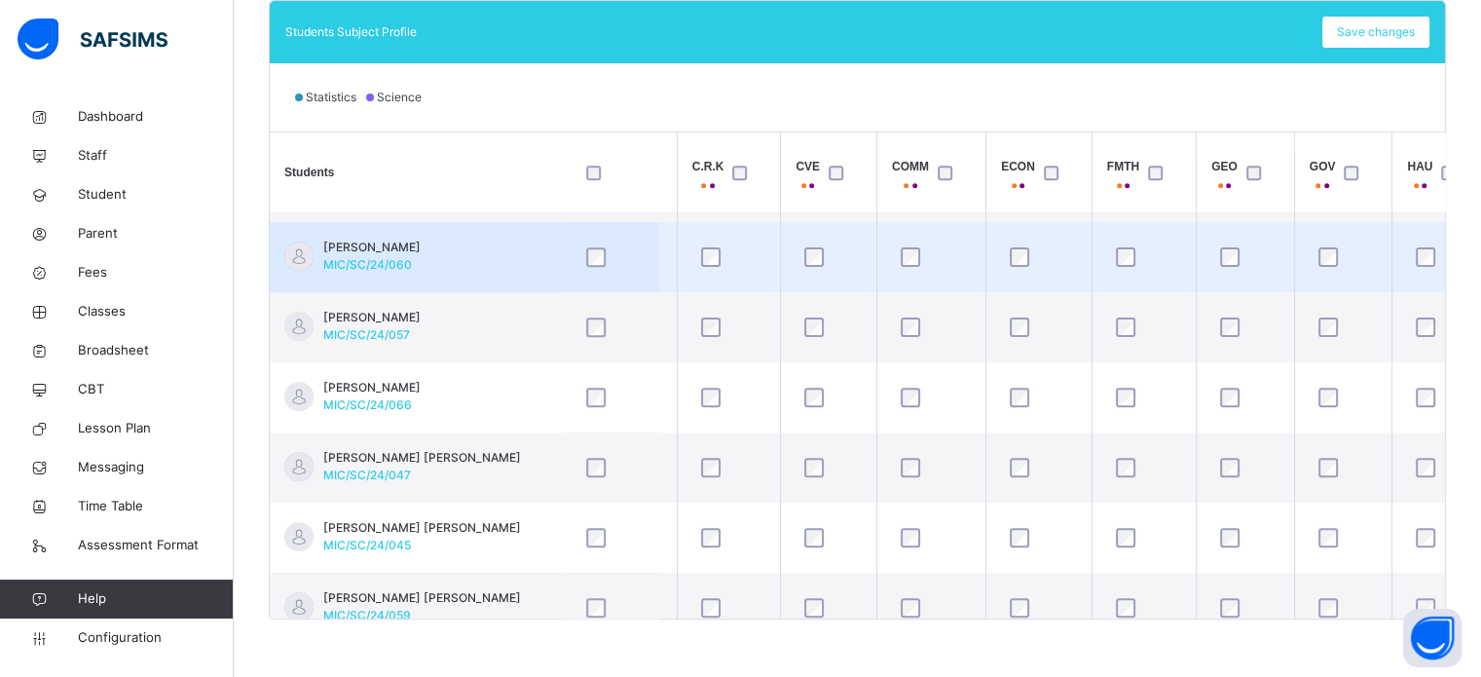
click at [1266, 232] on td at bounding box center [1245, 257] width 98 height 70
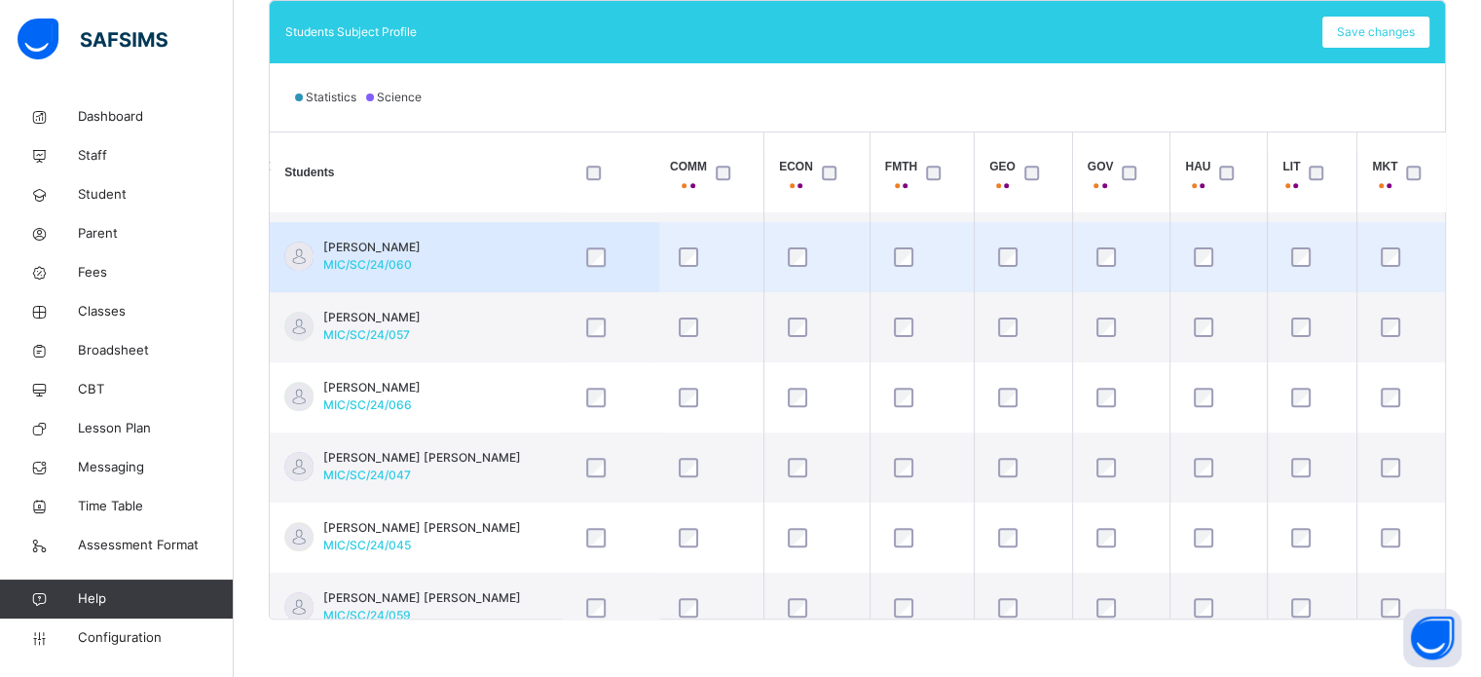
scroll to position [1324, 1013]
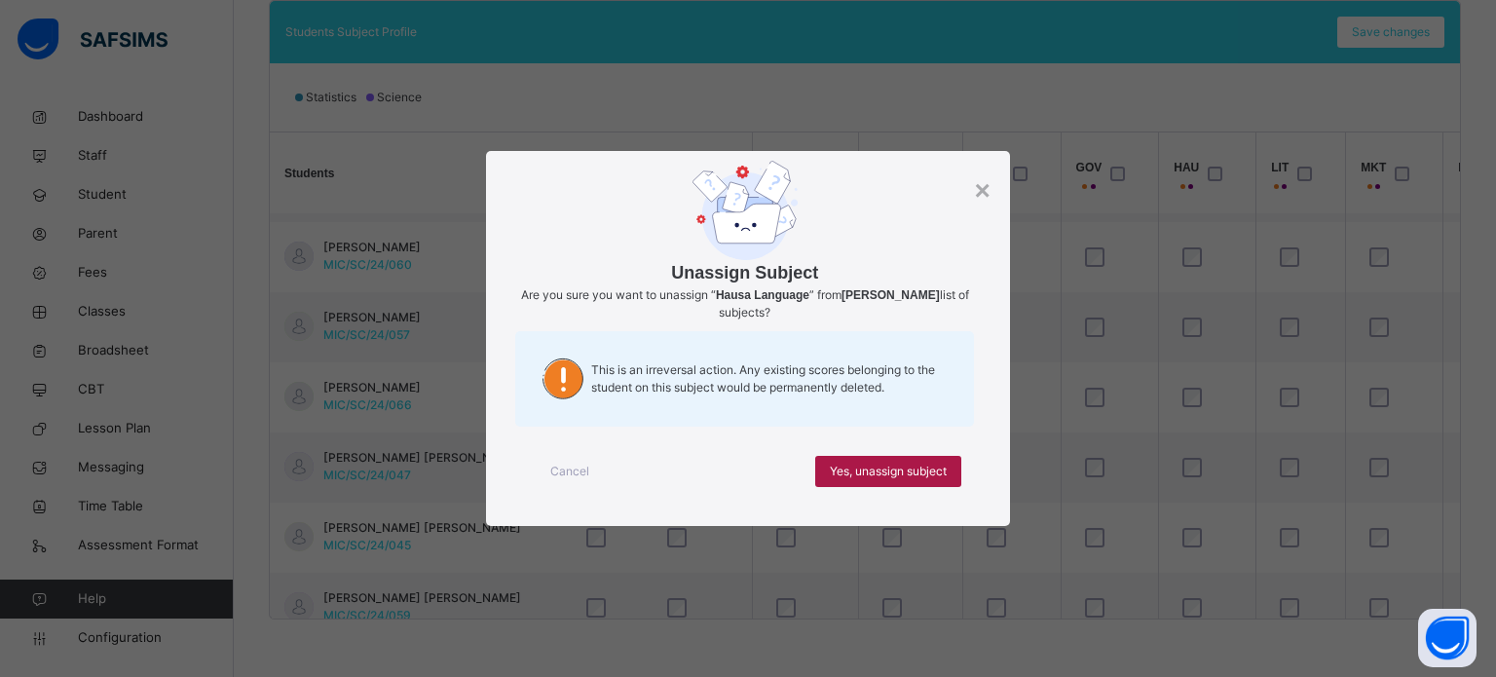
click at [918, 474] on span "Yes, unassign subject" at bounding box center [888, 472] width 117 height 18
click at [931, 466] on span "Yes, unassign subject" at bounding box center [888, 472] width 117 height 18
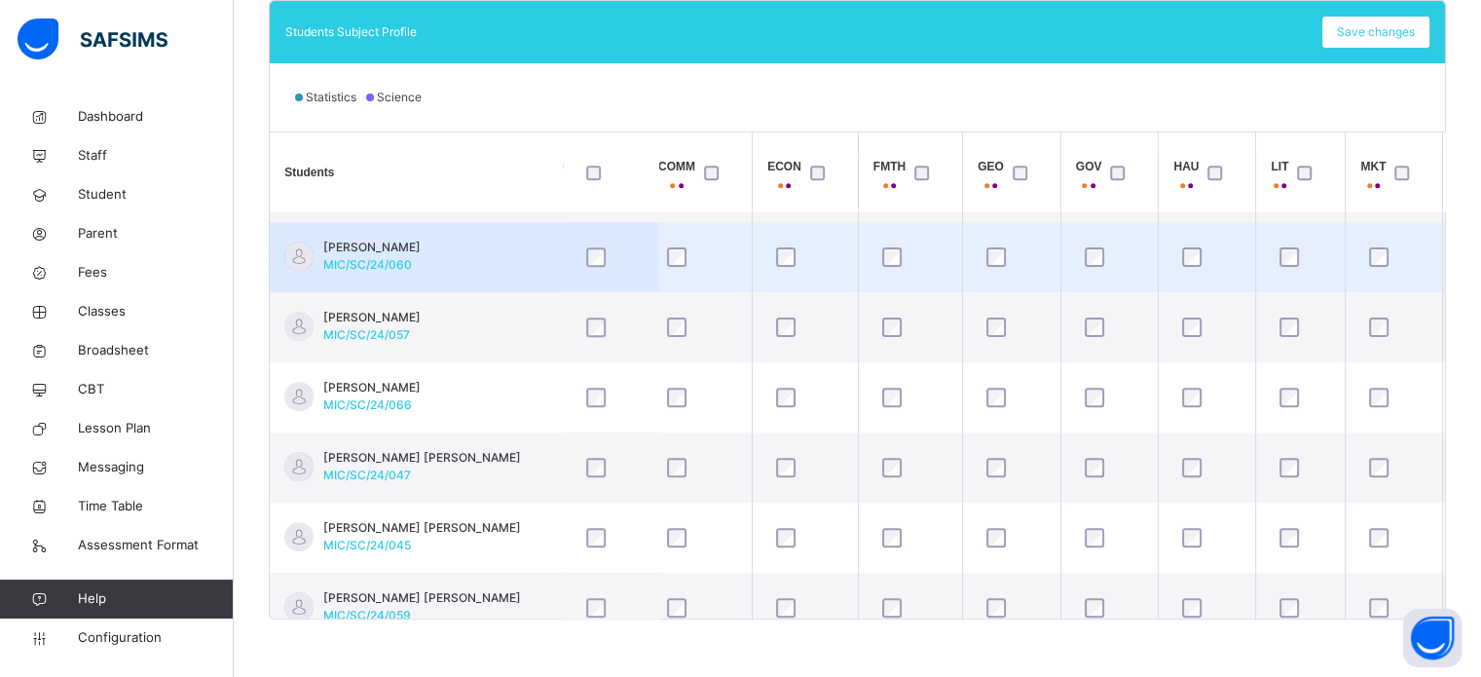
click at [1287, 229] on td at bounding box center [1301, 257] width 90 height 70
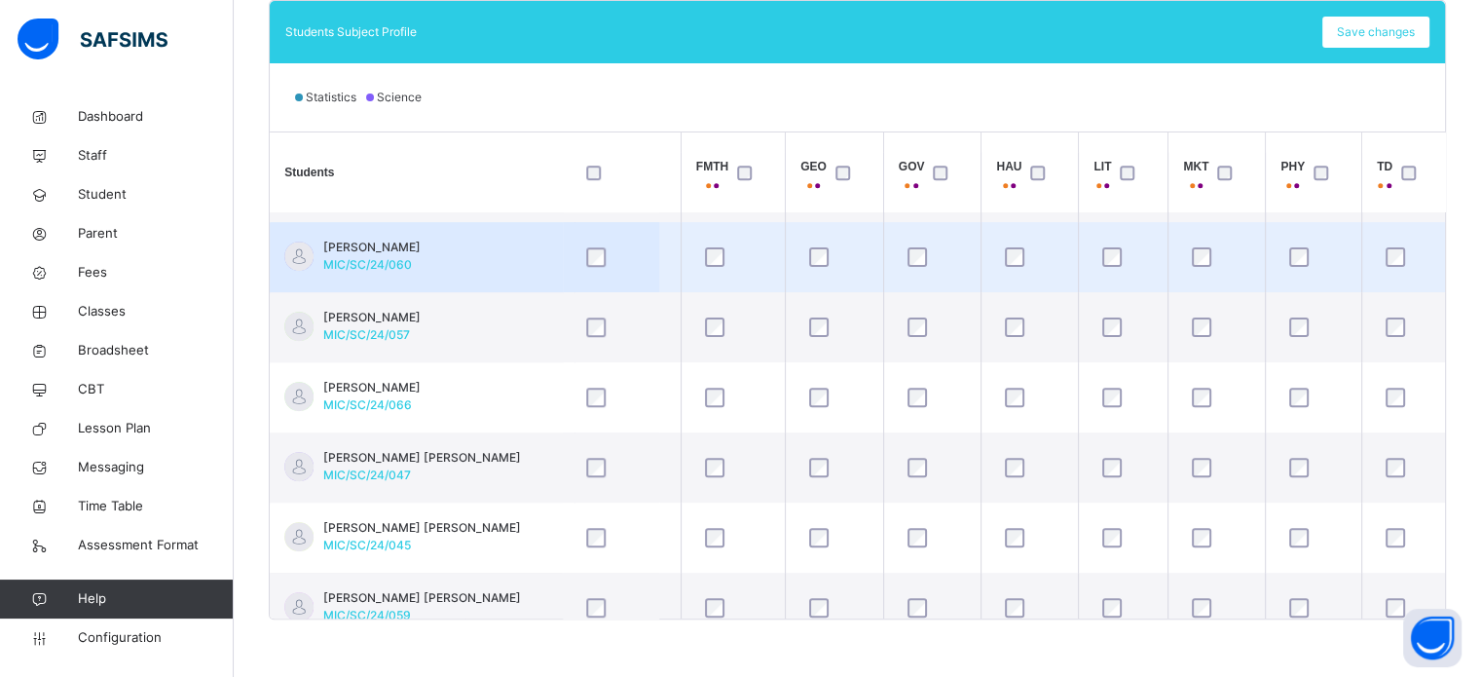
scroll to position [1324, 1204]
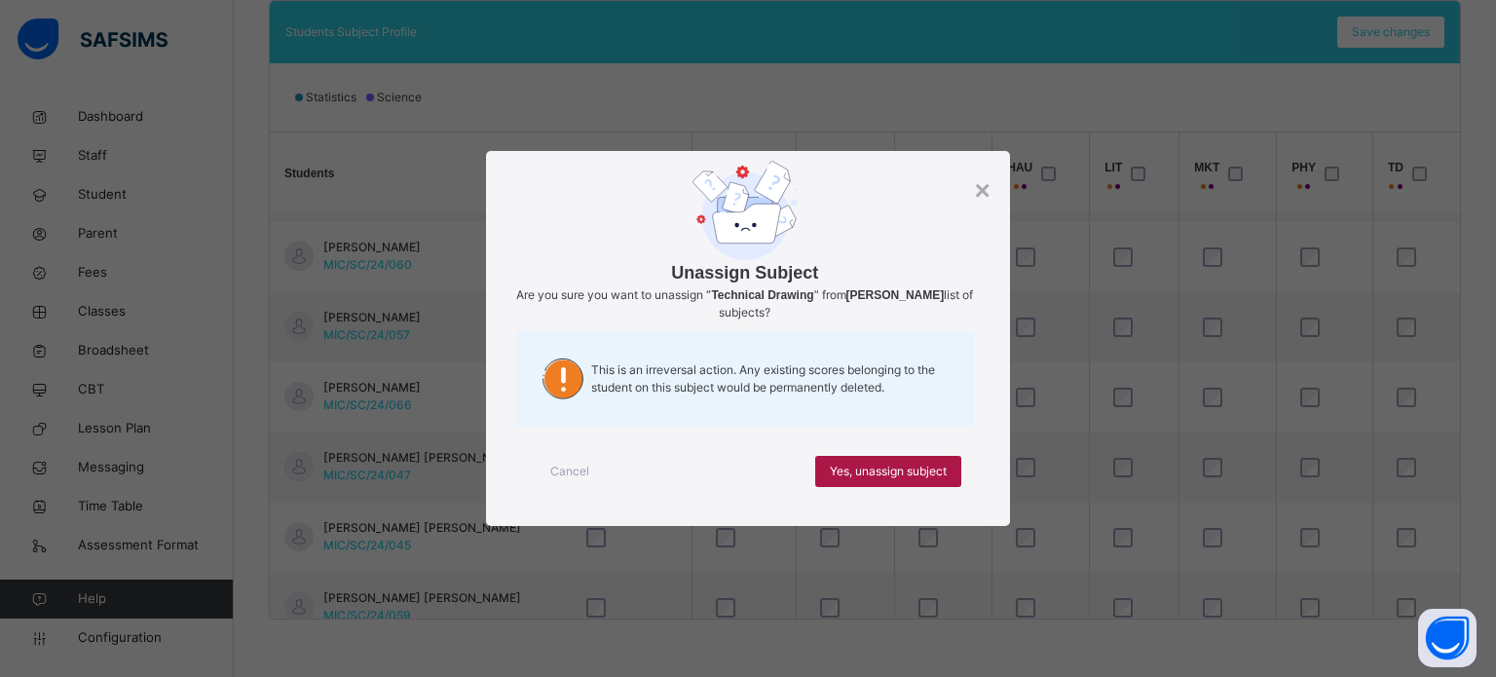
click at [922, 474] on span "Yes, unassign subject" at bounding box center [888, 472] width 117 height 18
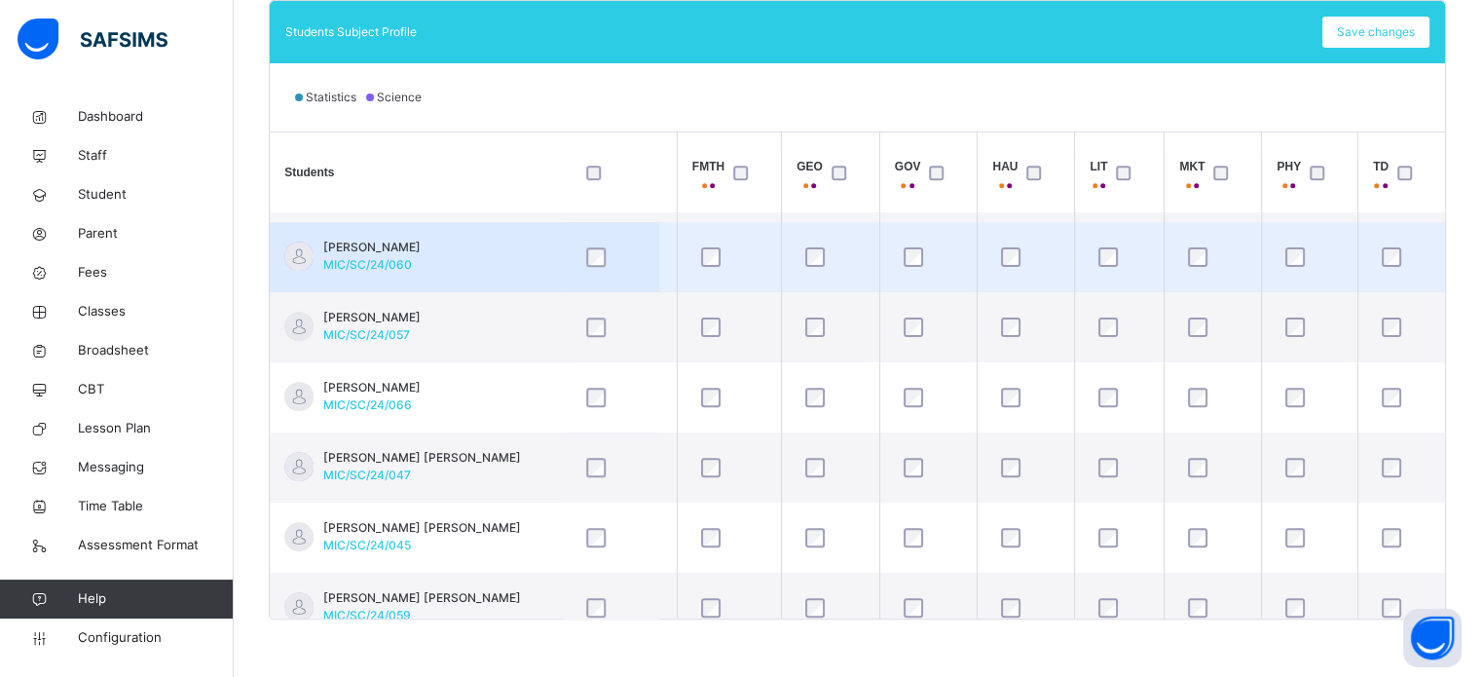
click at [1105, 223] on td at bounding box center [1120, 257] width 90 height 70
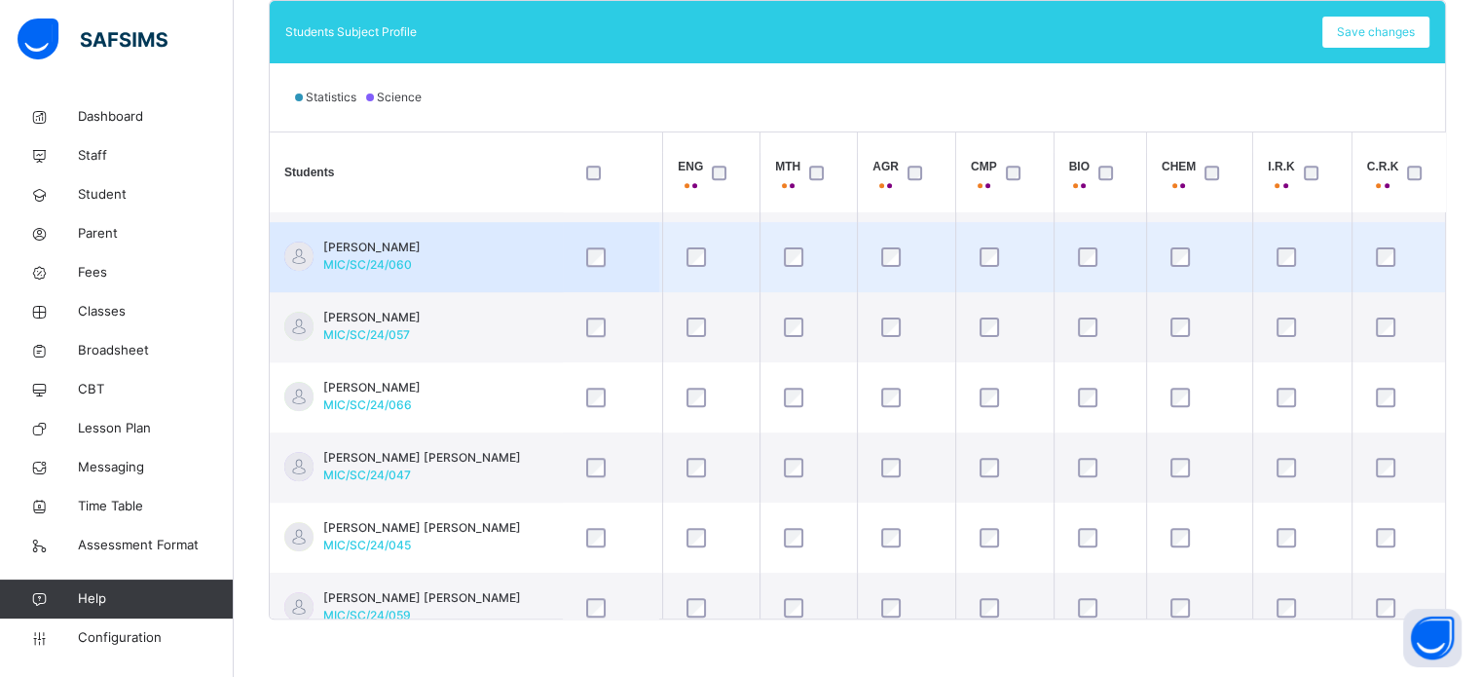
scroll to position [1324, 74]
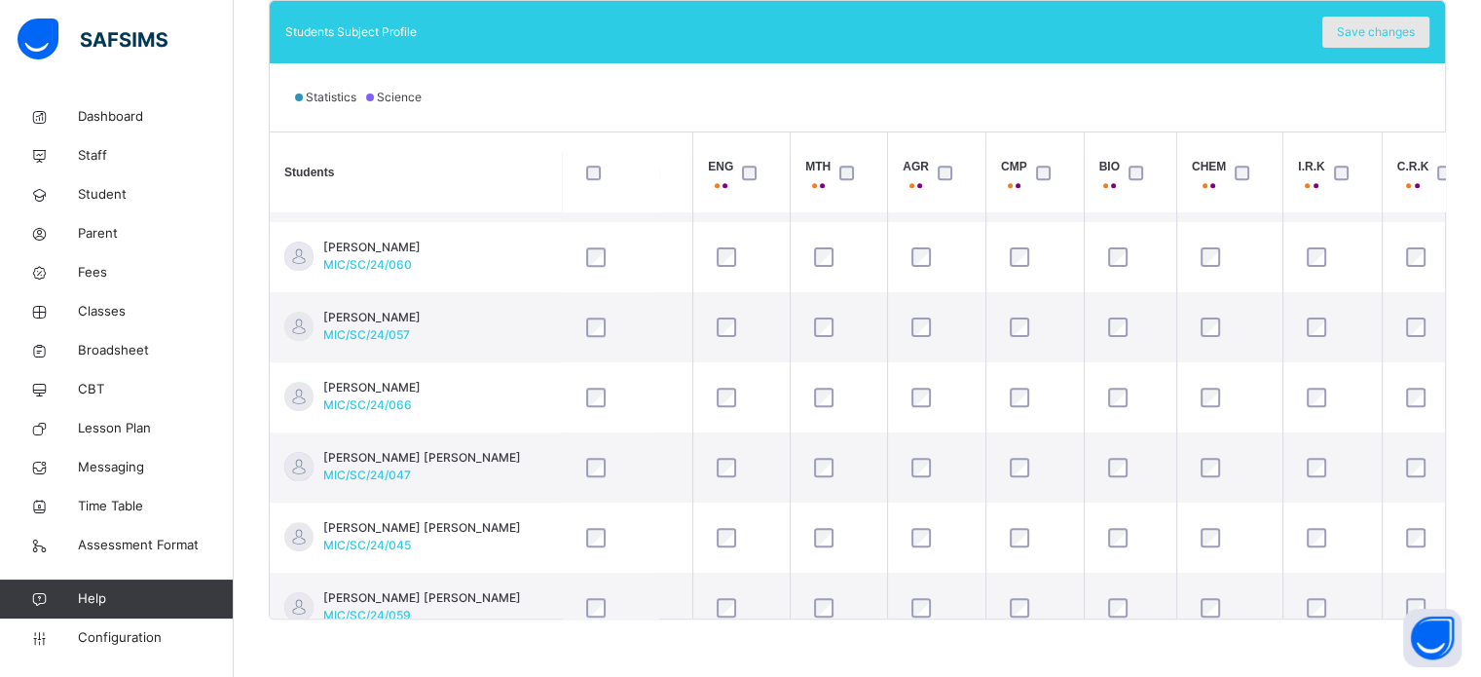
click at [1366, 30] on span "Save changes" at bounding box center [1376, 32] width 78 height 18
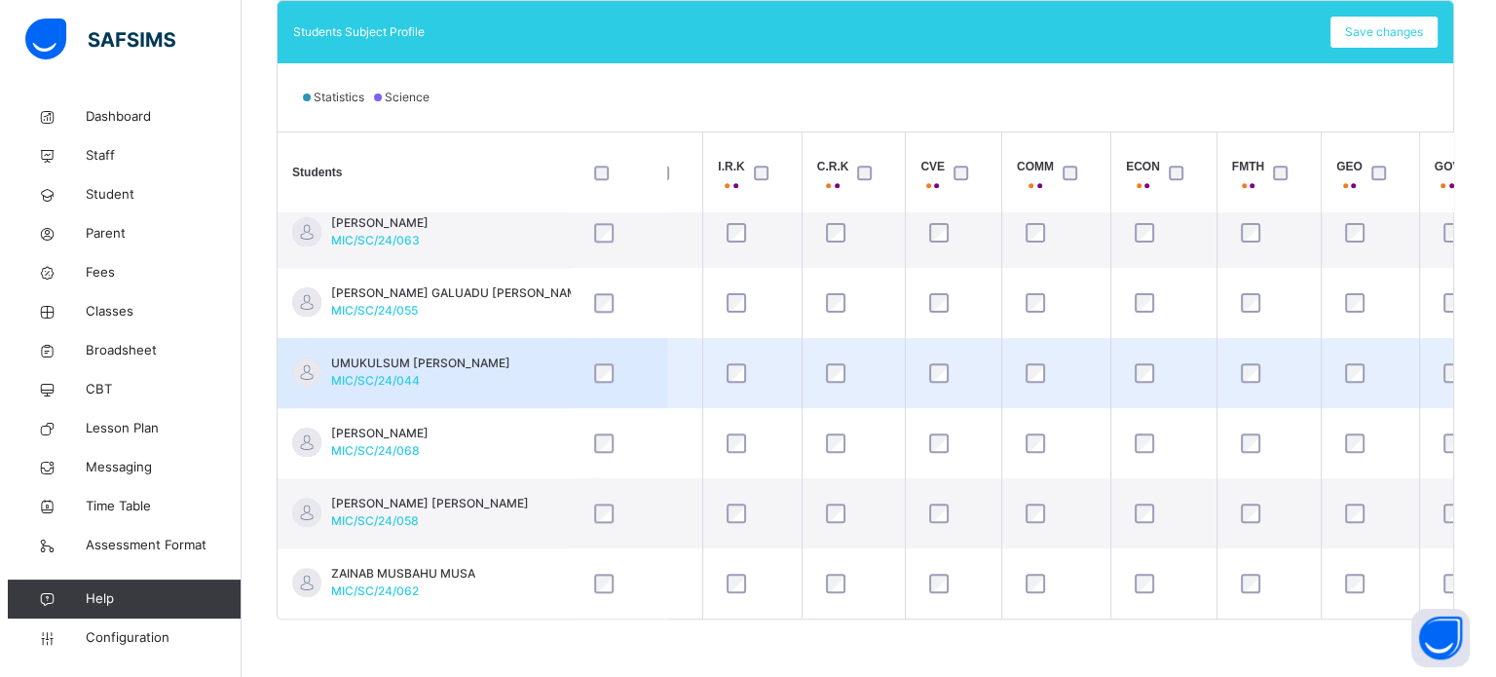
scroll to position [1987, 701]
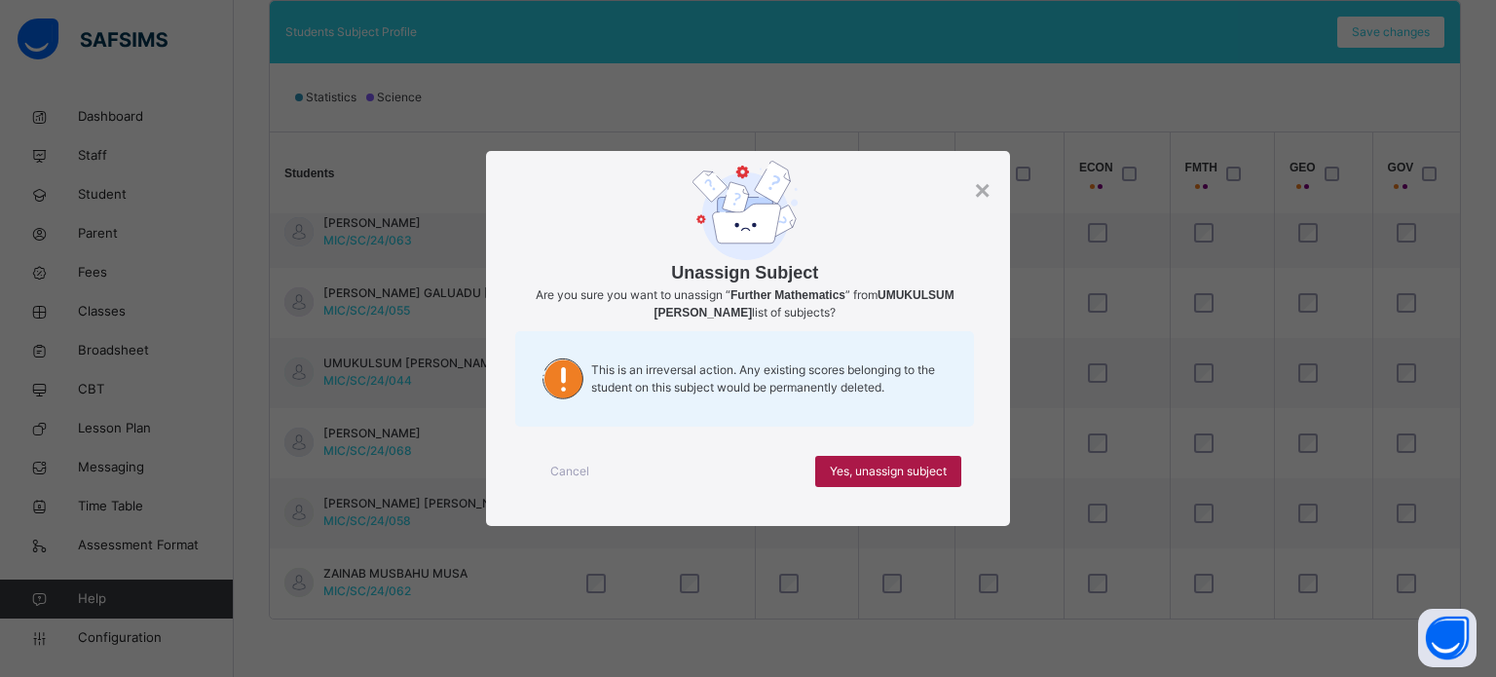
click at [956, 472] on div "Yes, unassign subject" at bounding box center [888, 471] width 146 height 31
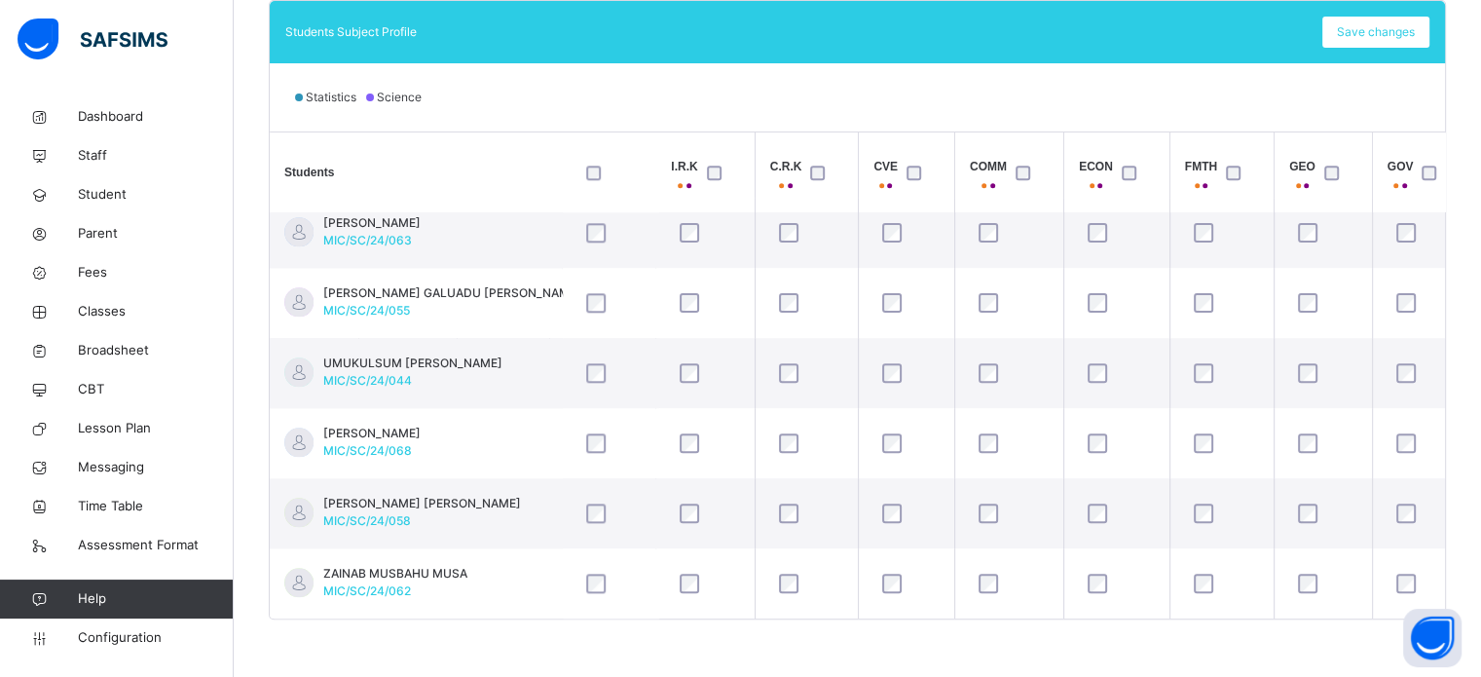
click at [1256, 353] on div at bounding box center [1222, 373] width 74 height 41
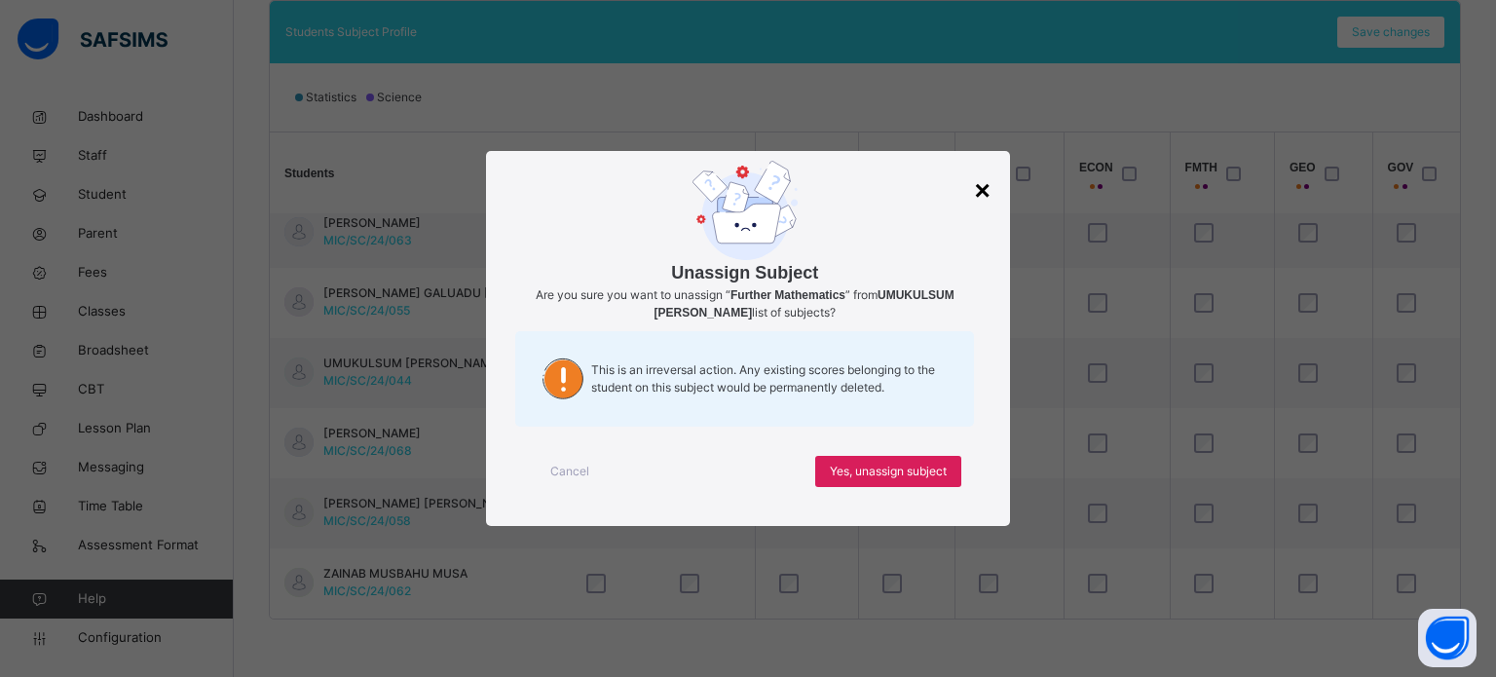
click at [986, 195] on div "×" at bounding box center [982, 190] width 16 height 41
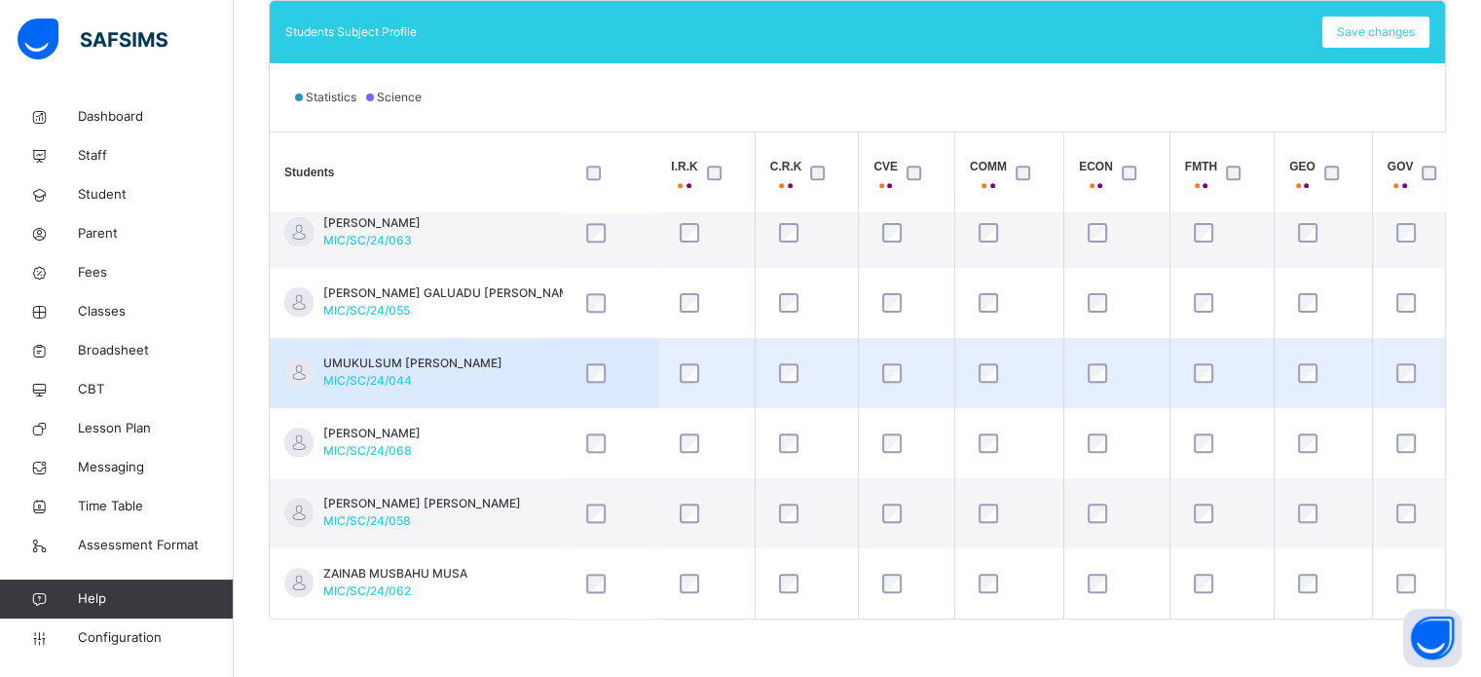
click at [1257, 341] on td at bounding box center [1222, 373] width 104 height 70
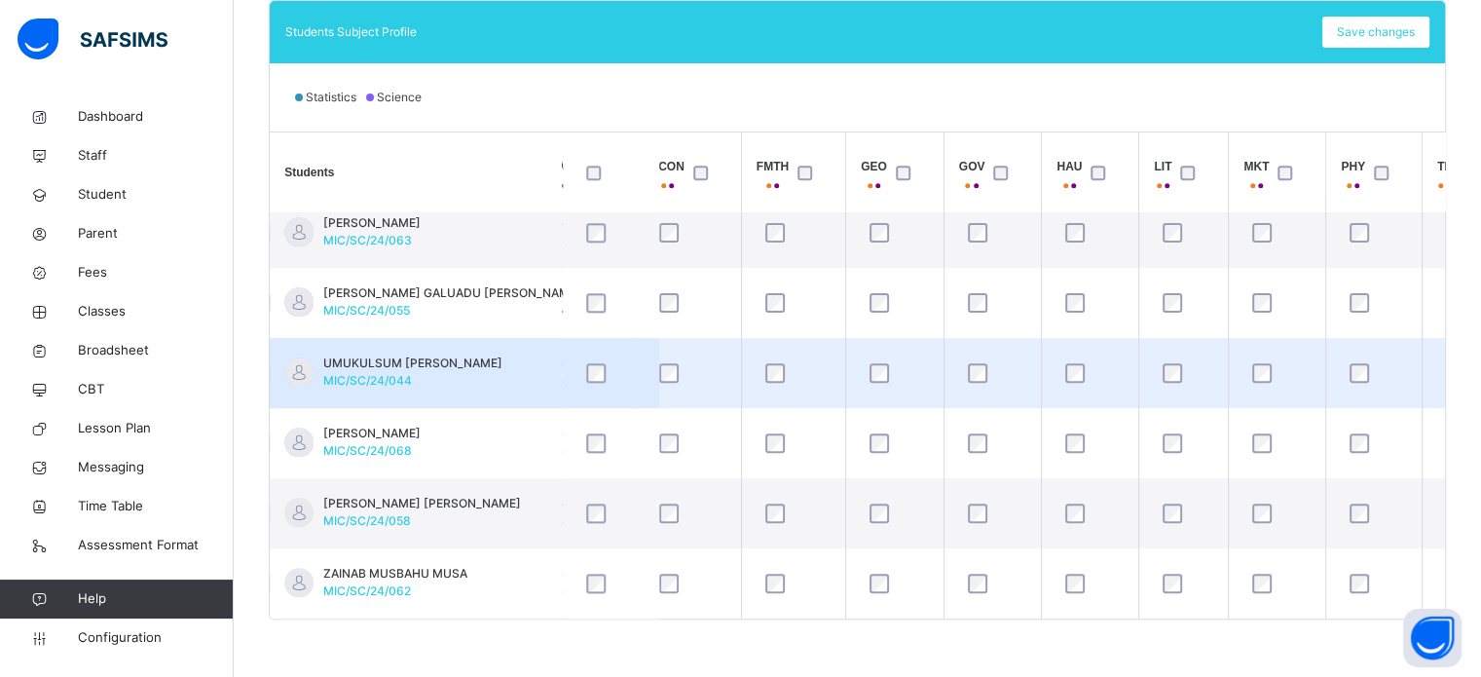
scroll to position [1987, 1169]
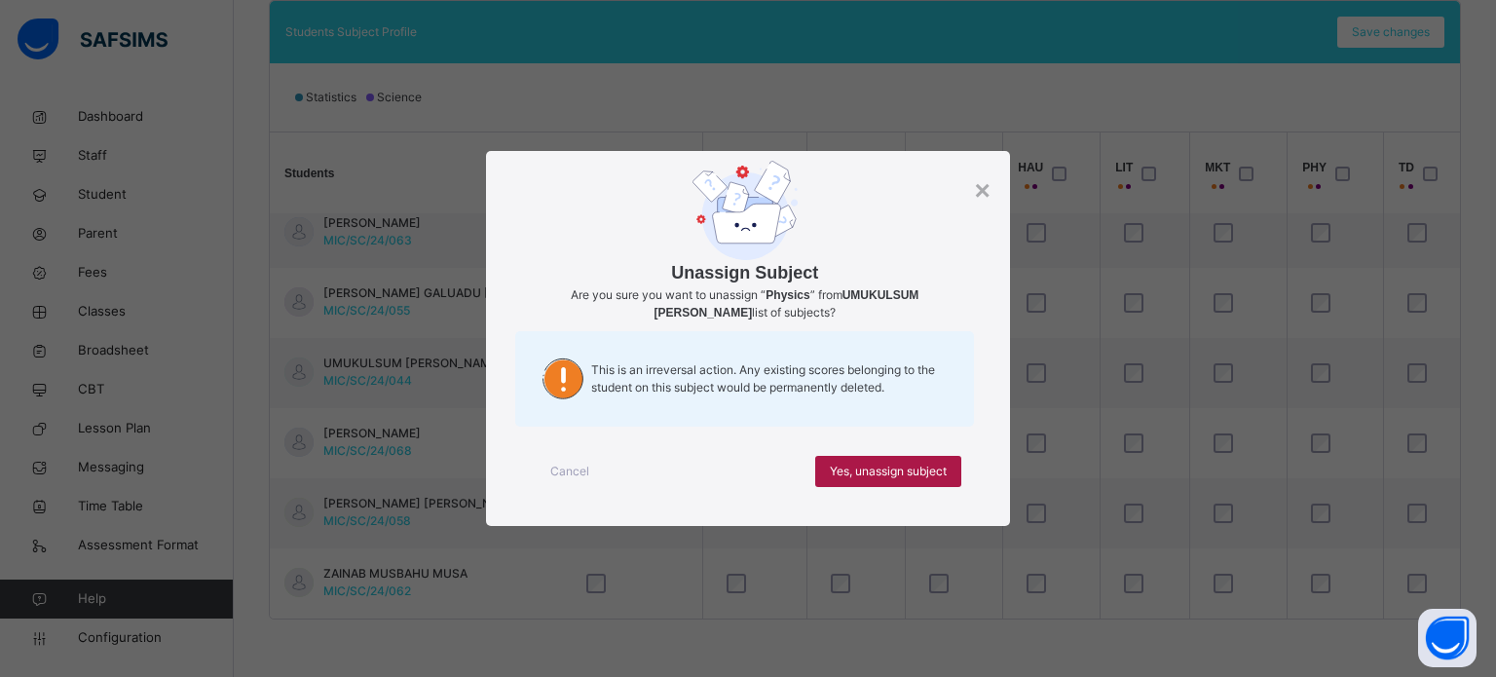
click at [937, 472] on span "Yes, unassign subject" at bounding box center [888, 472] width 117 height 18
click at [922, 474] on span "Yes, unassign subject" at bounding box center [888, 472] width 117 height 18
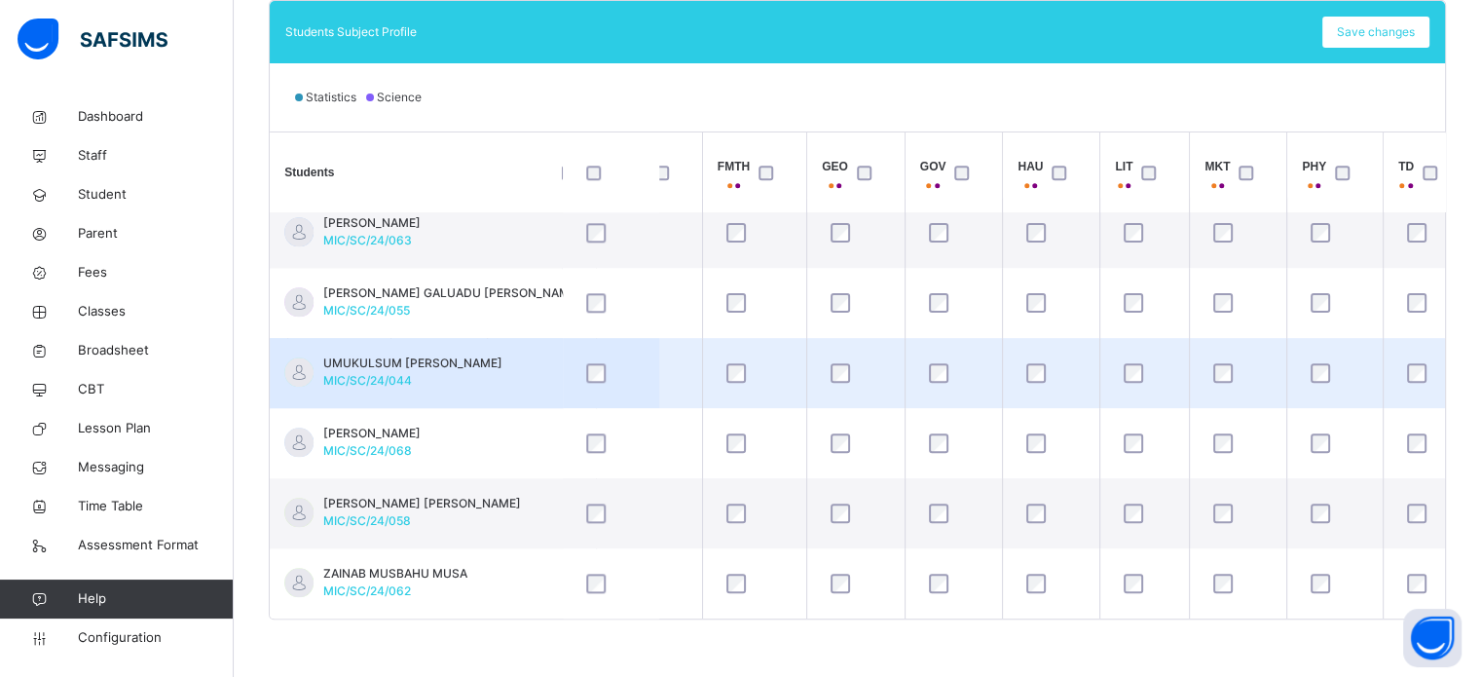
click at [1312, 342] on td at bounding box center [1335, 373] width 96 height 70
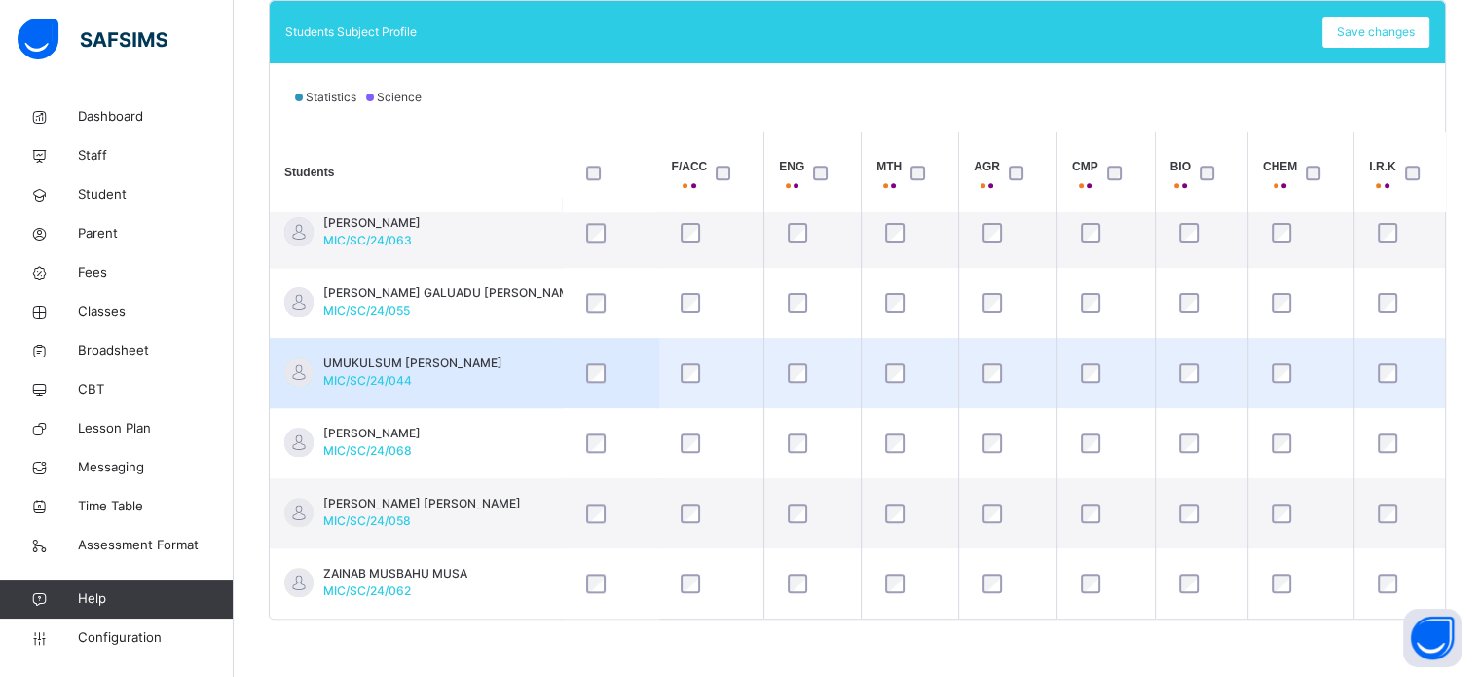
scroll to position [1987, 0]
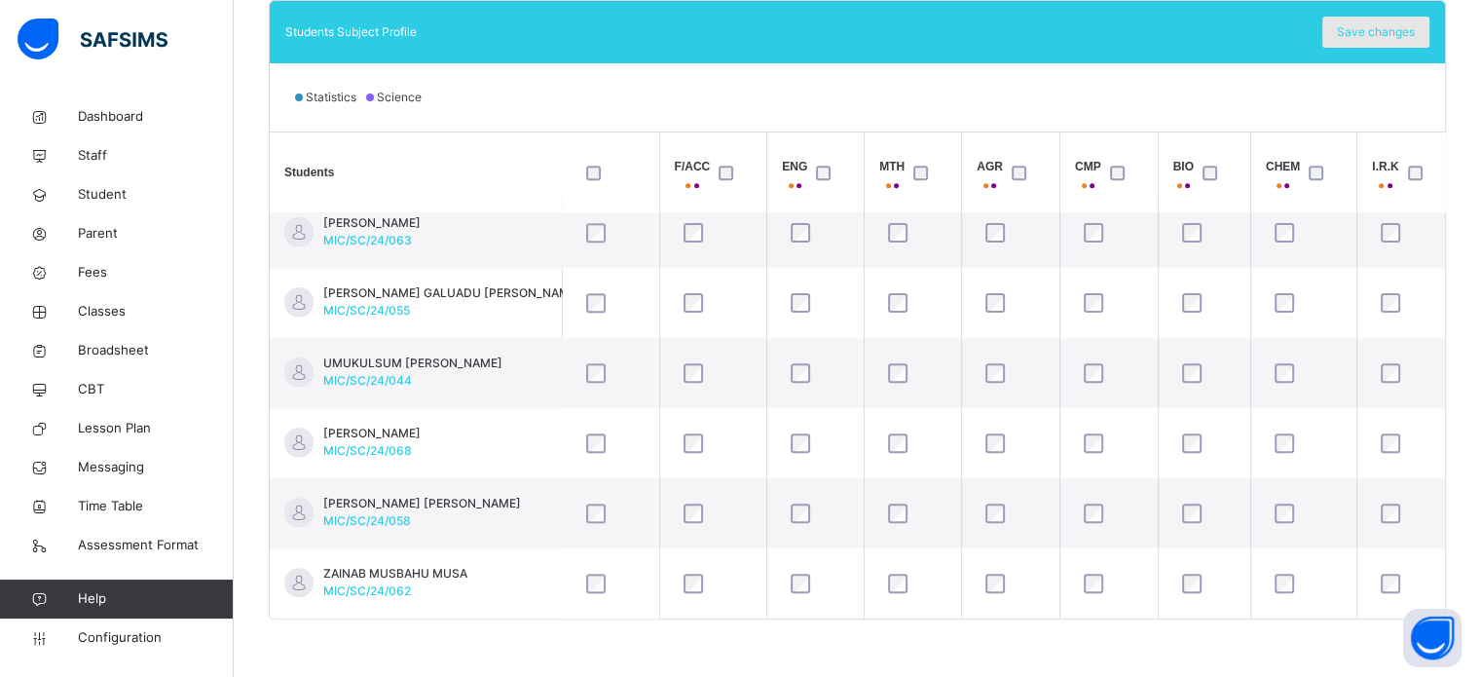
click at [1386, 25] on span "Save changes" at bounding box center [1376, 32] width 78 height 18
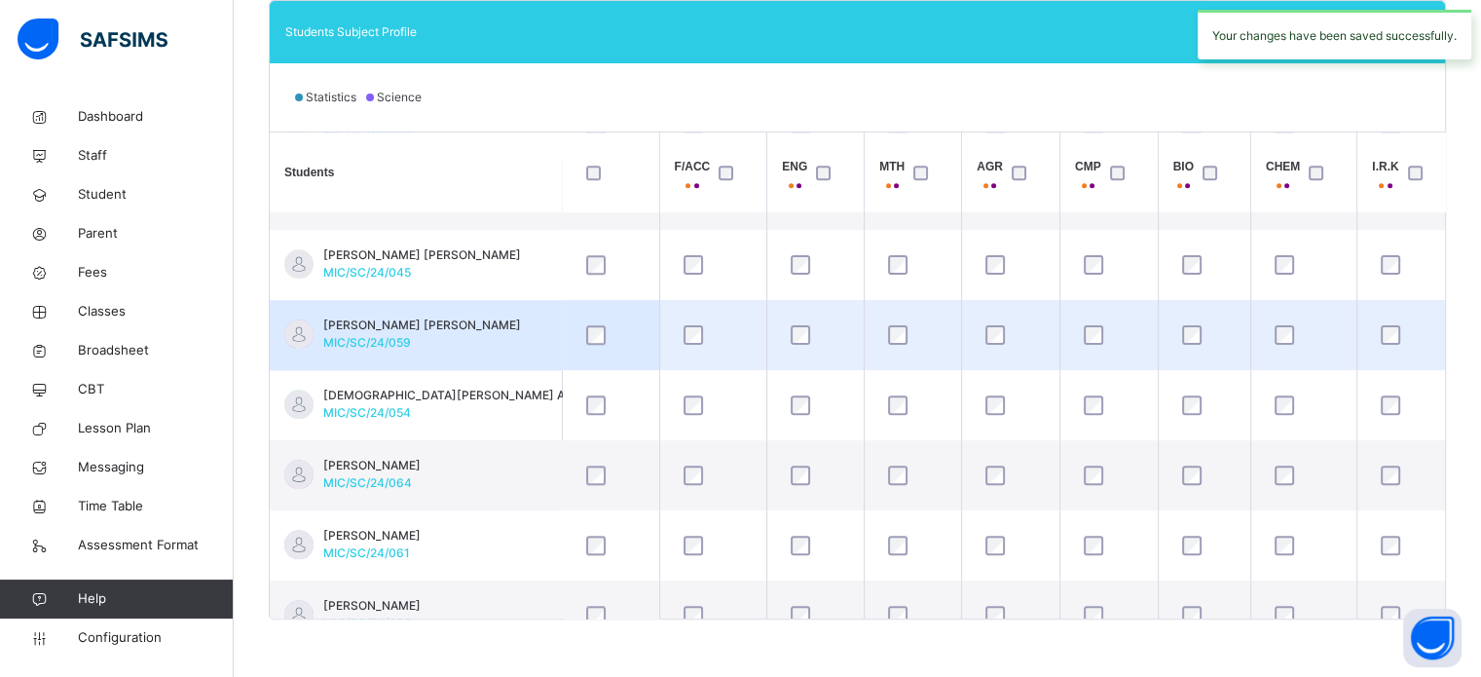
scroll to position [1500, 0]
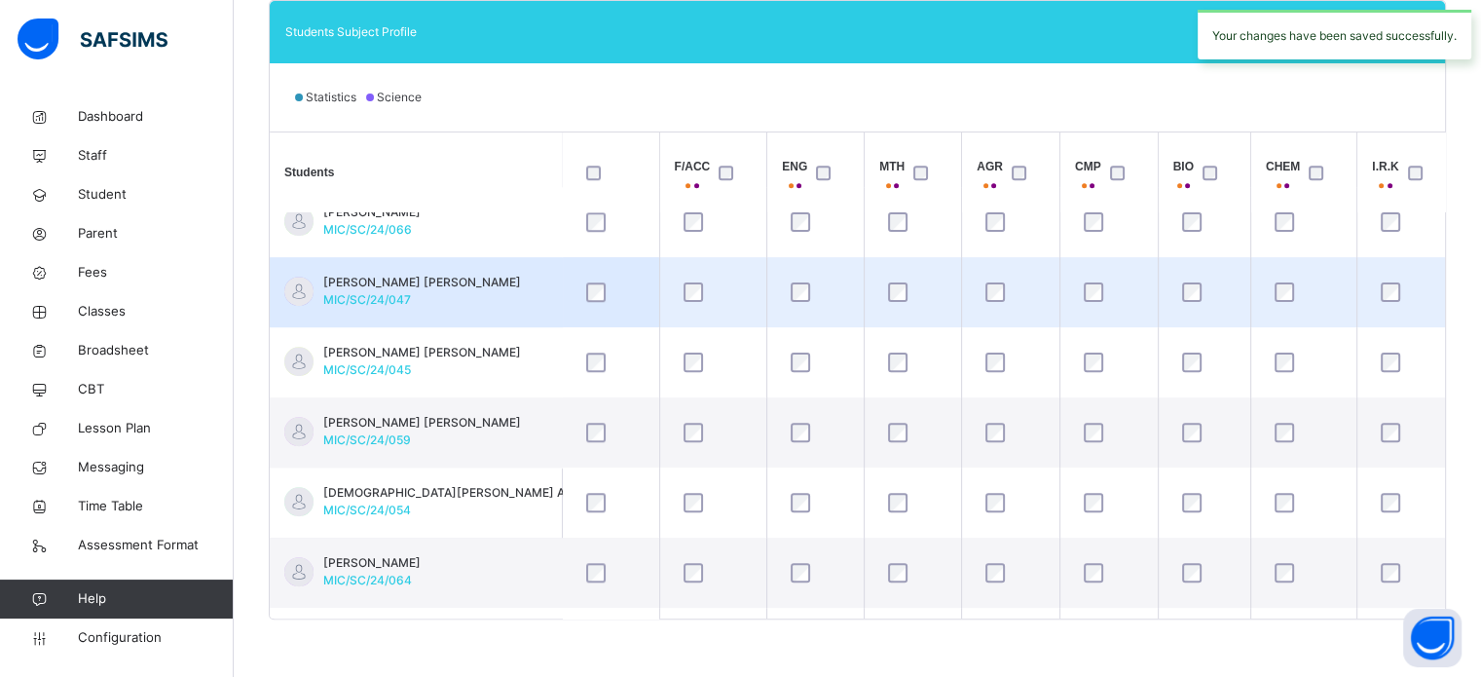
click at [502, 274] on td "[PERSON_NAME] [PERSON_NAME] MIC/SC/24/047" at bounding box center [416, 292] width 292 height 70
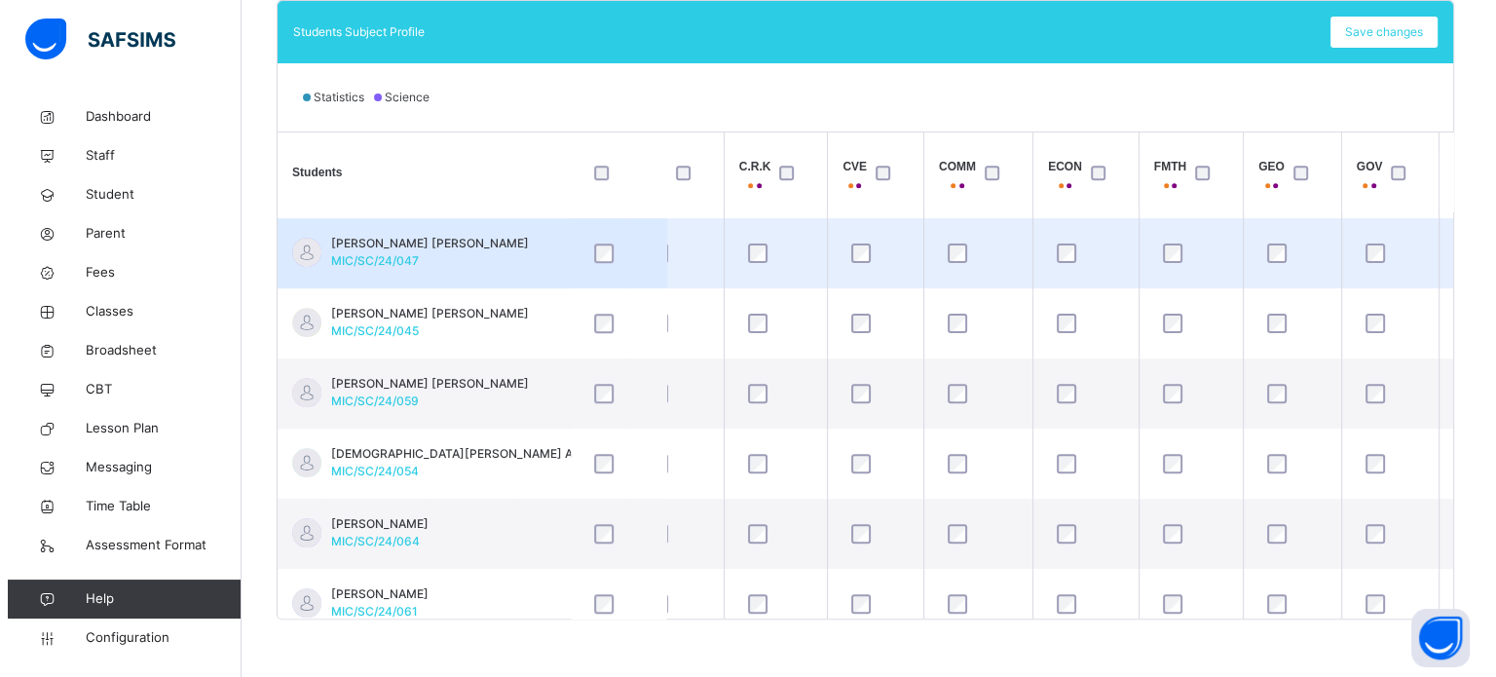
scroll to position [1539, 779]
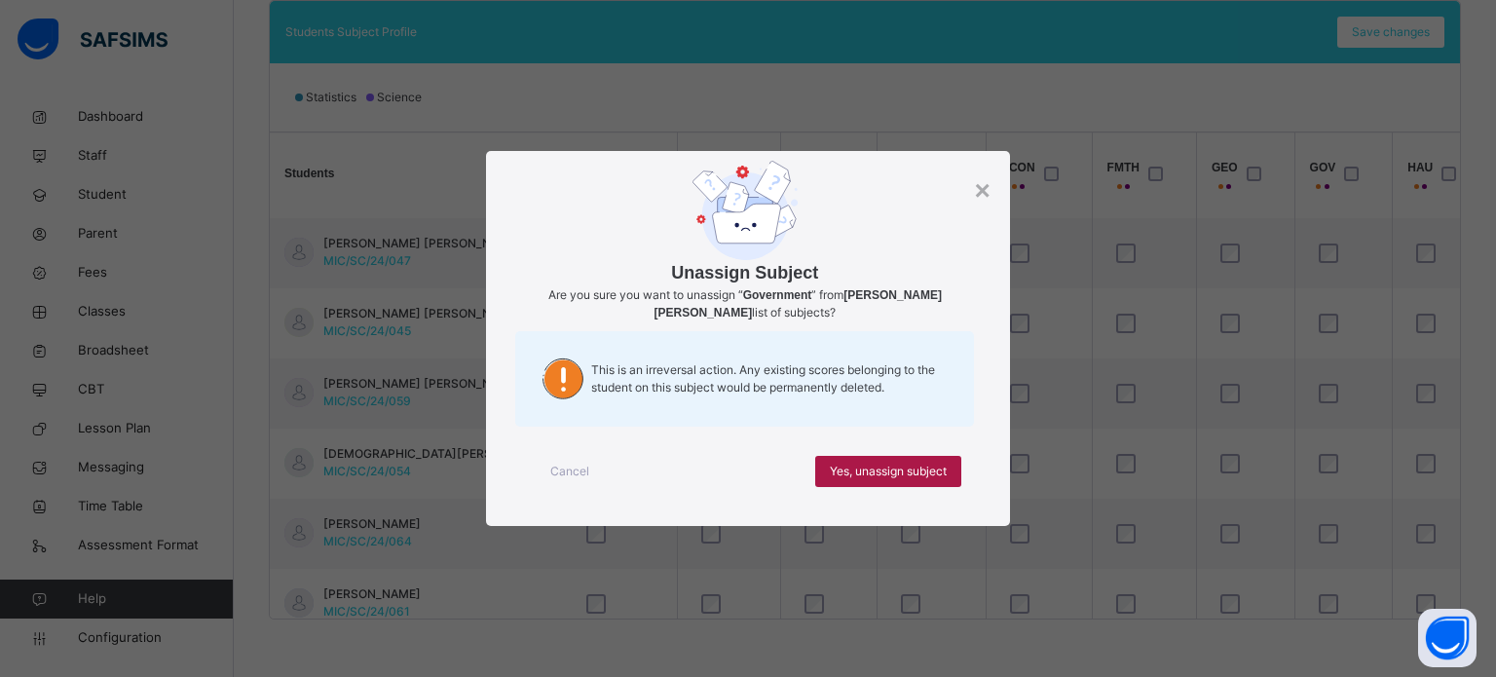
click at [897, 472] on span "Yes, unassign subject" at bounding box center [888, 472] width 117 height 18
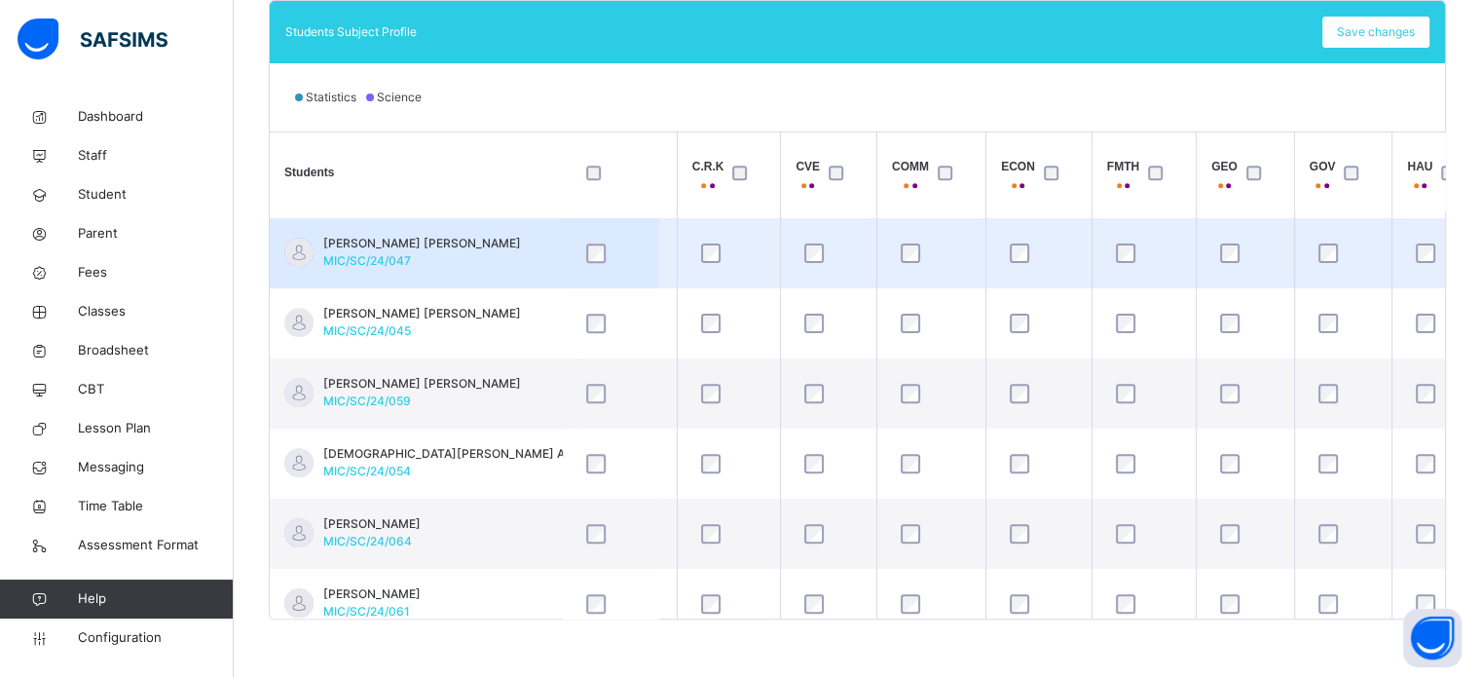
click at [1379, 221] on td at bounding box center [1343, 253] width 98 height 70
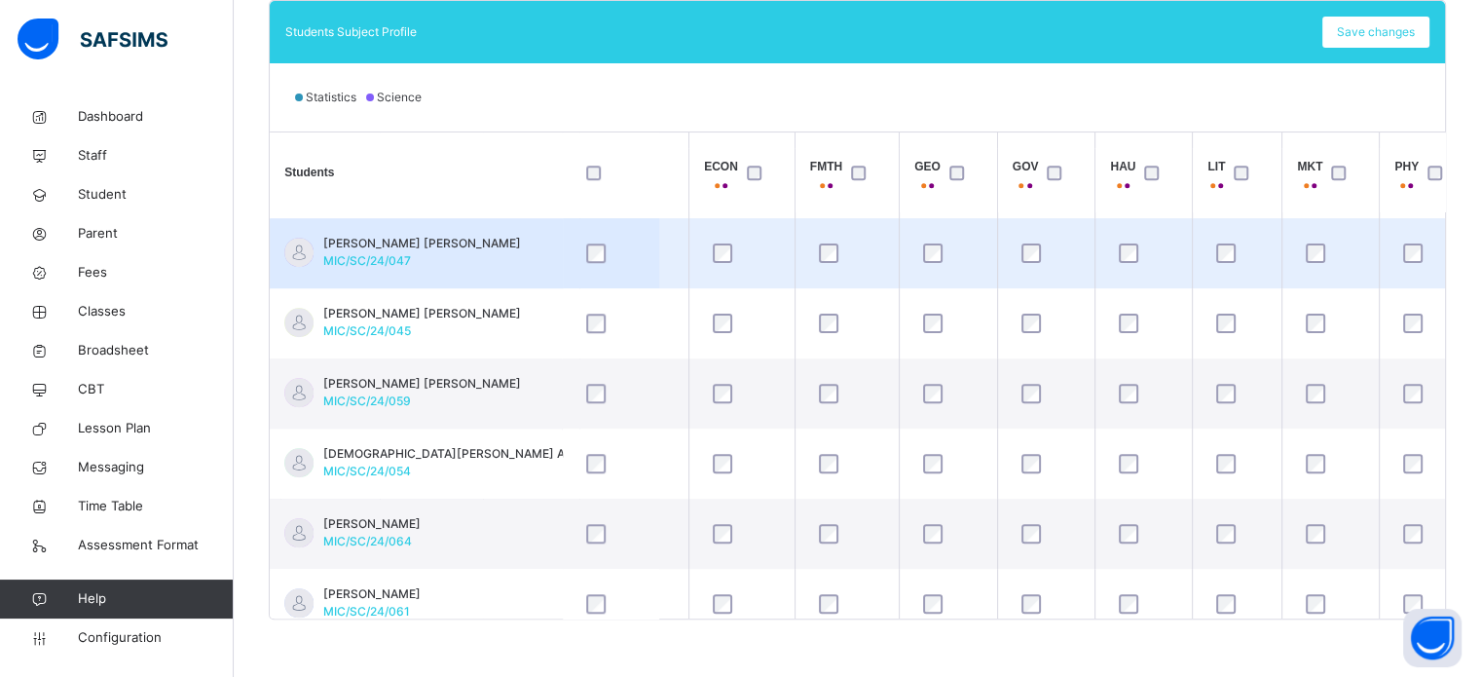
scroll to position [1539, 1091]
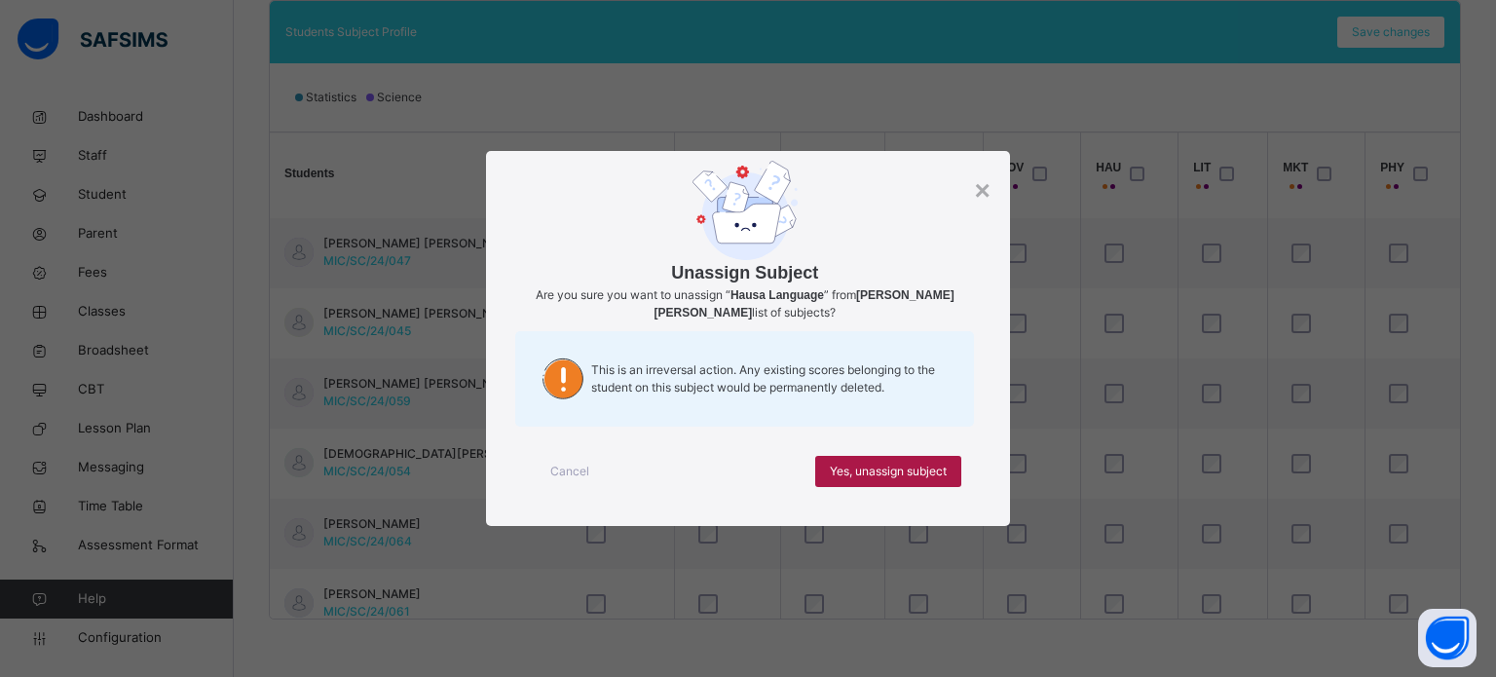
click at [896, 476] on span "Yes, unassign subject" at bounding box center [888, 472] width 117 height 18
click at [940, 473] on span "Yes, unassign subject" at bounding box center [888, 472] width 117 height 18
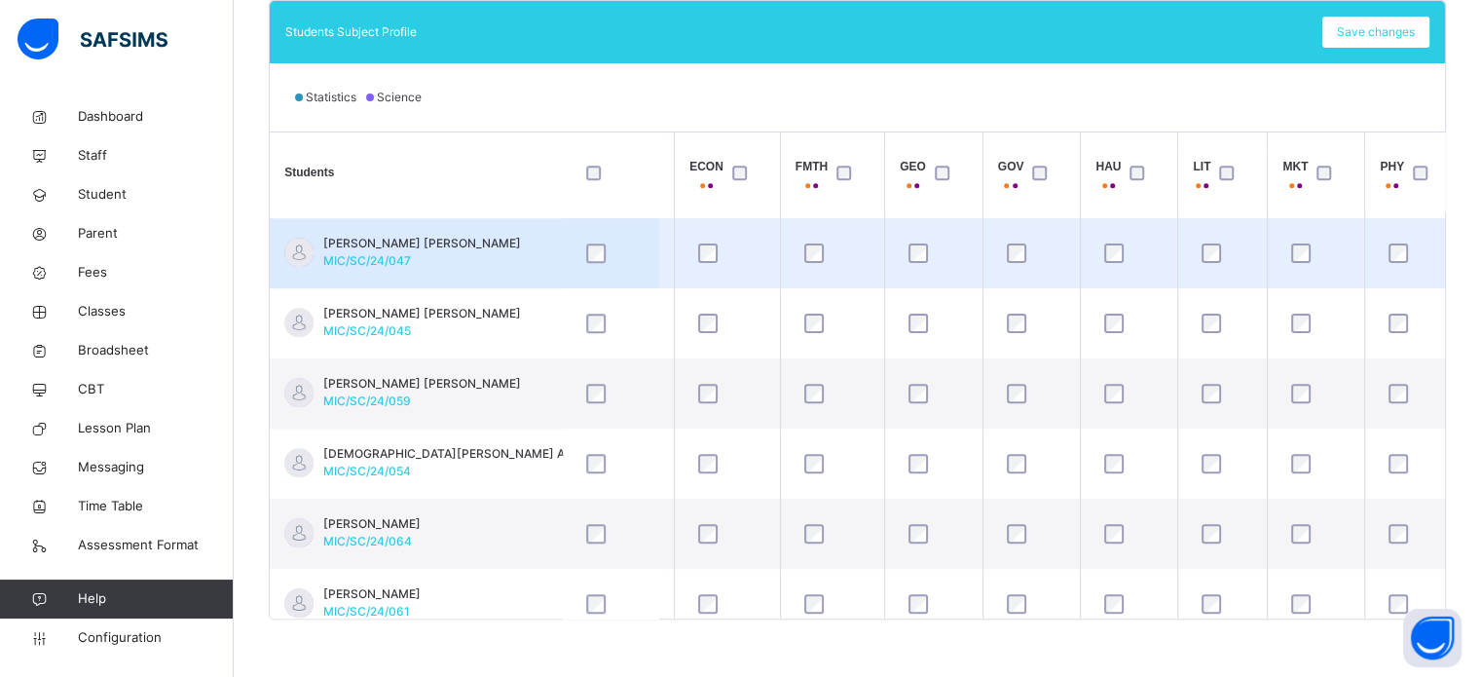
click at [1163, 233] on div at bounding box center [1129, 253] width 67 height 41
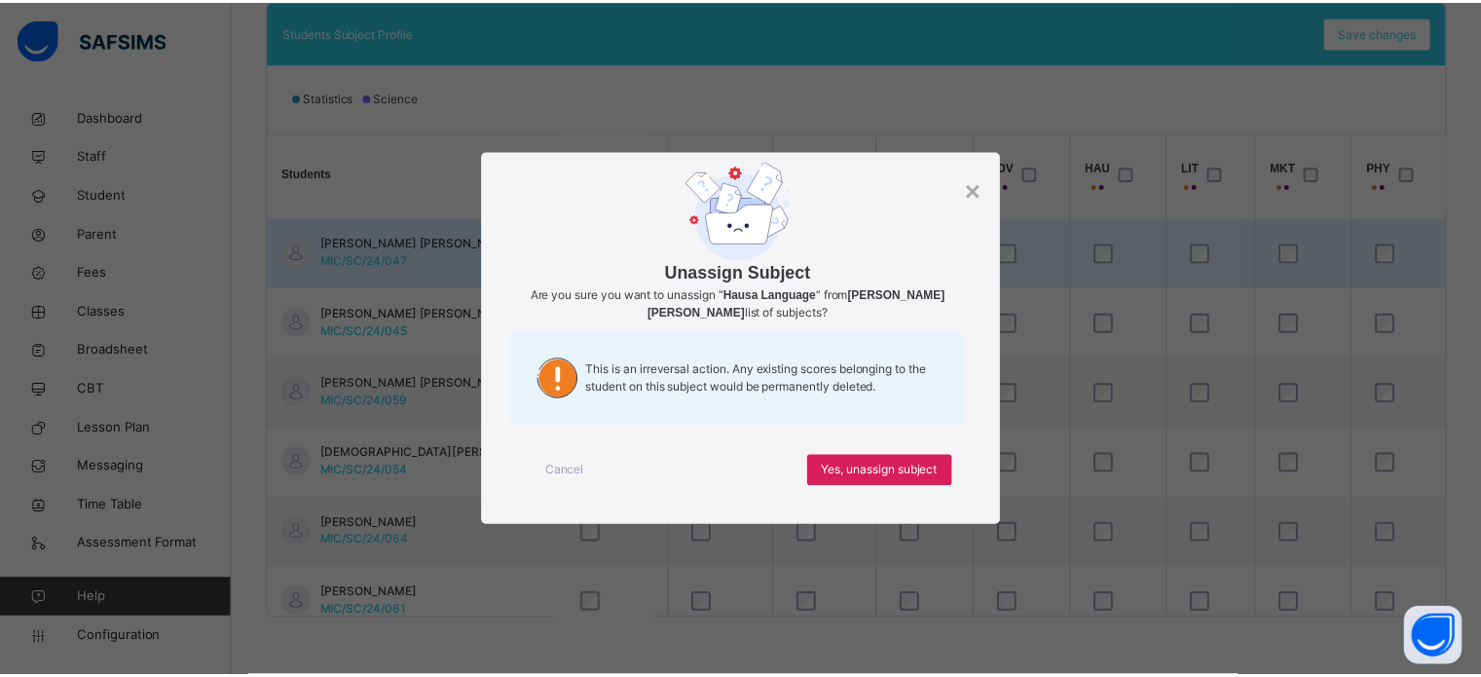
scroll to position [1539, 1130]
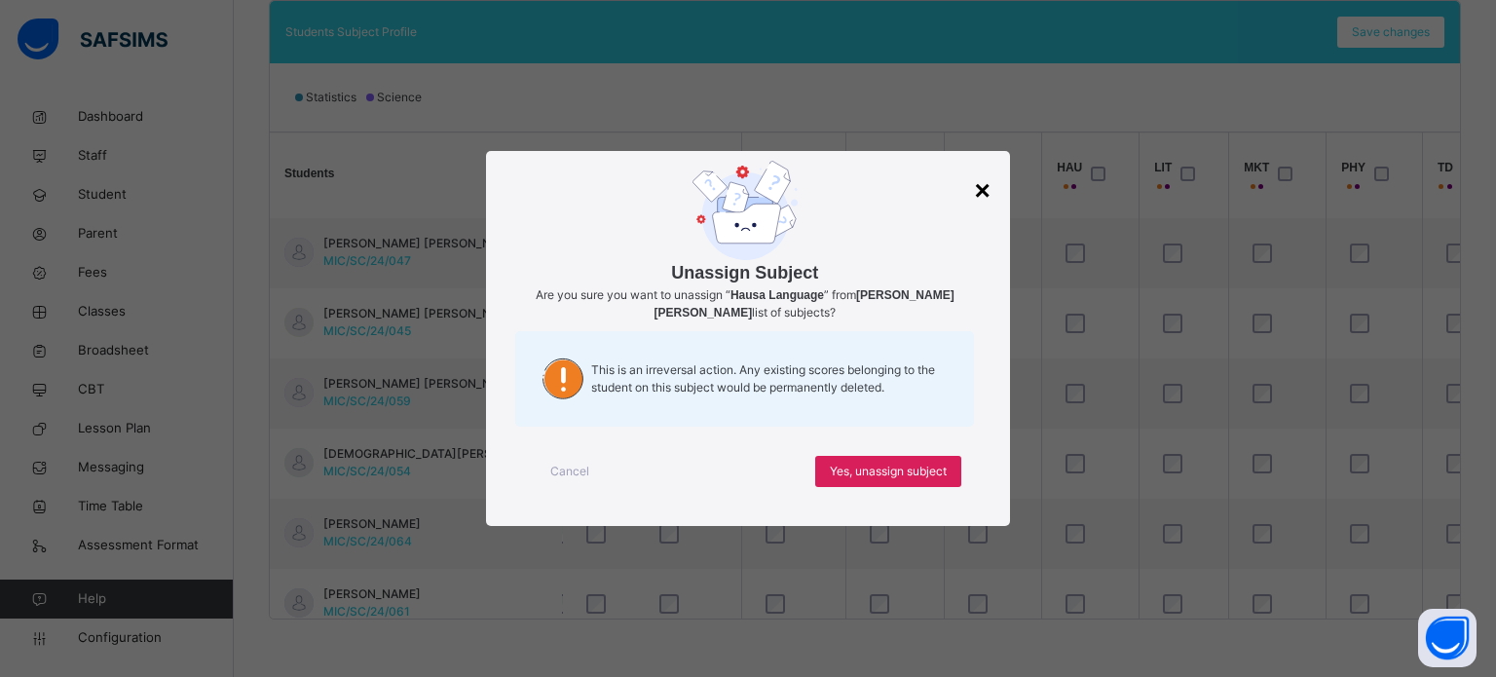
click at [980, 194] on div "×" at bounding box center [982, 190] width 16 height 41
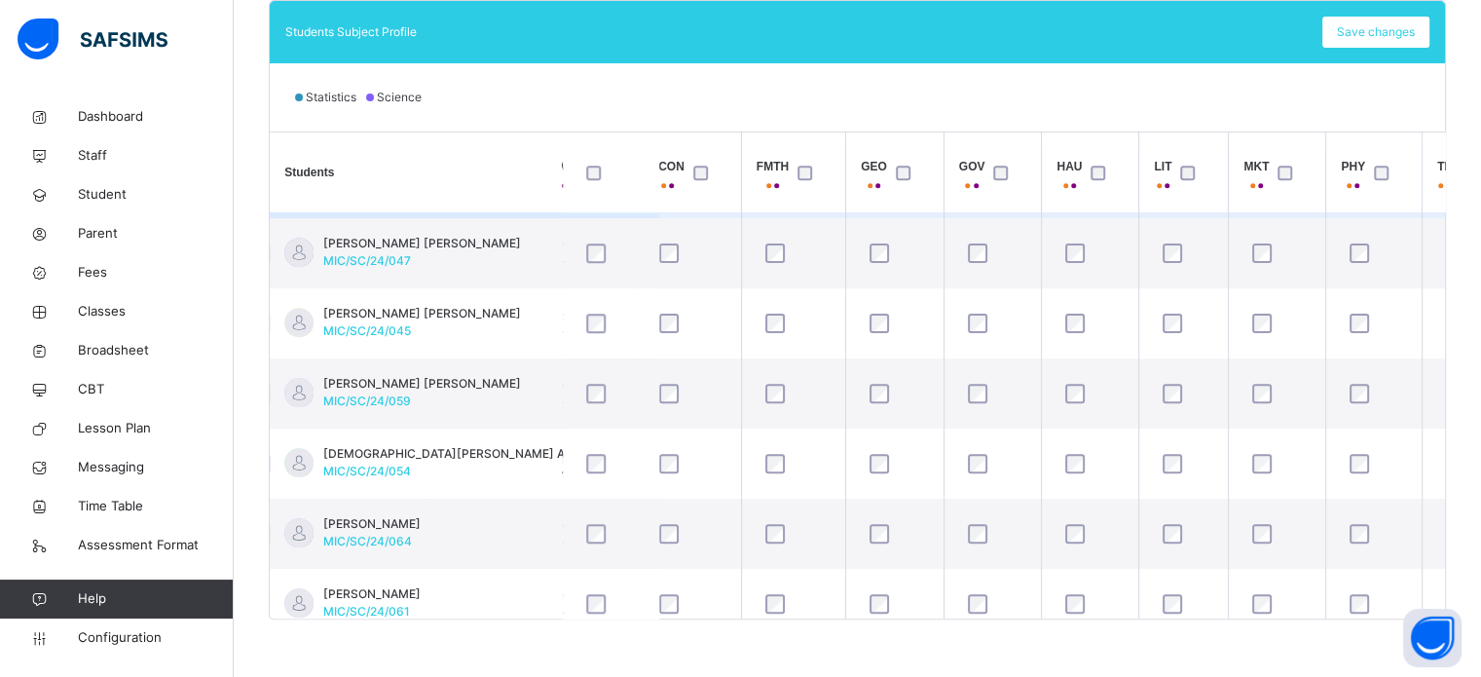
click at [1106, 213] on td at bounding box center [1090, 183] width 97 height 70
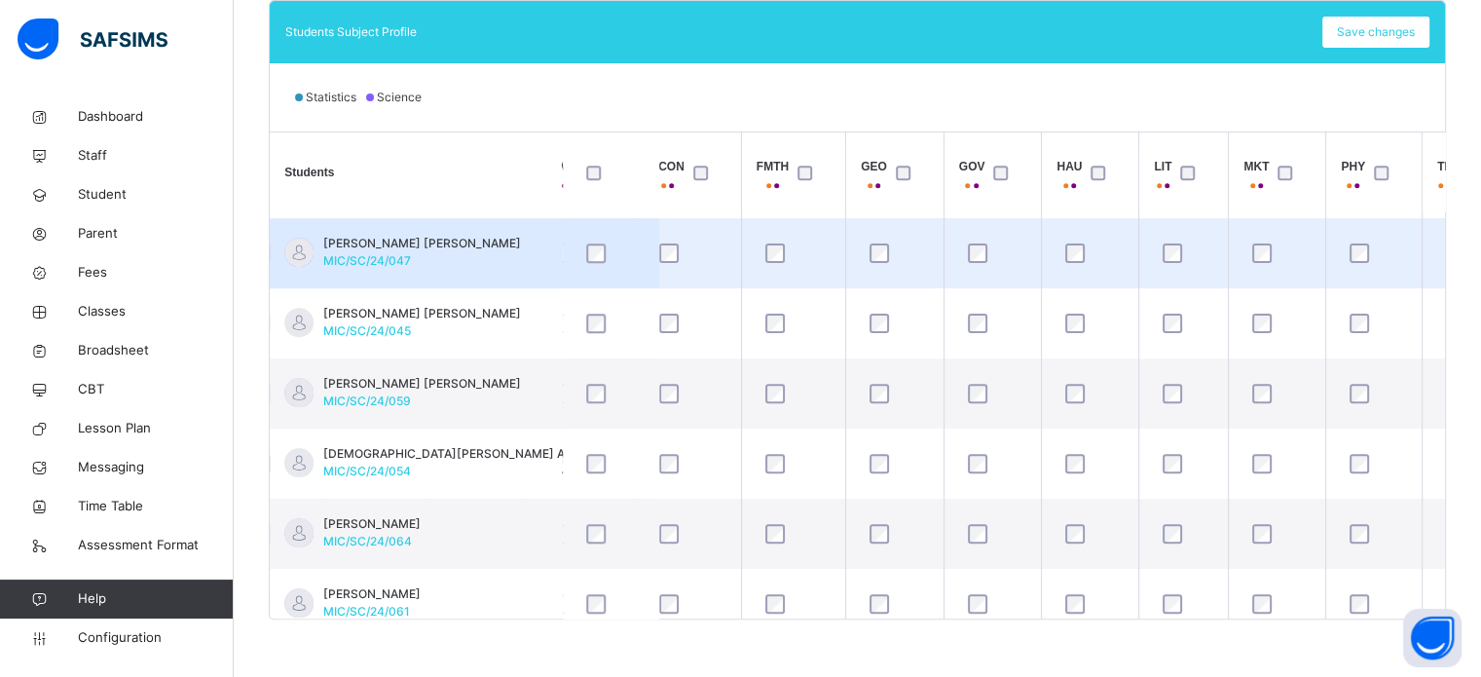
click at [1107, 226] on td at bounding box center [1090, 253] width 97 height 70
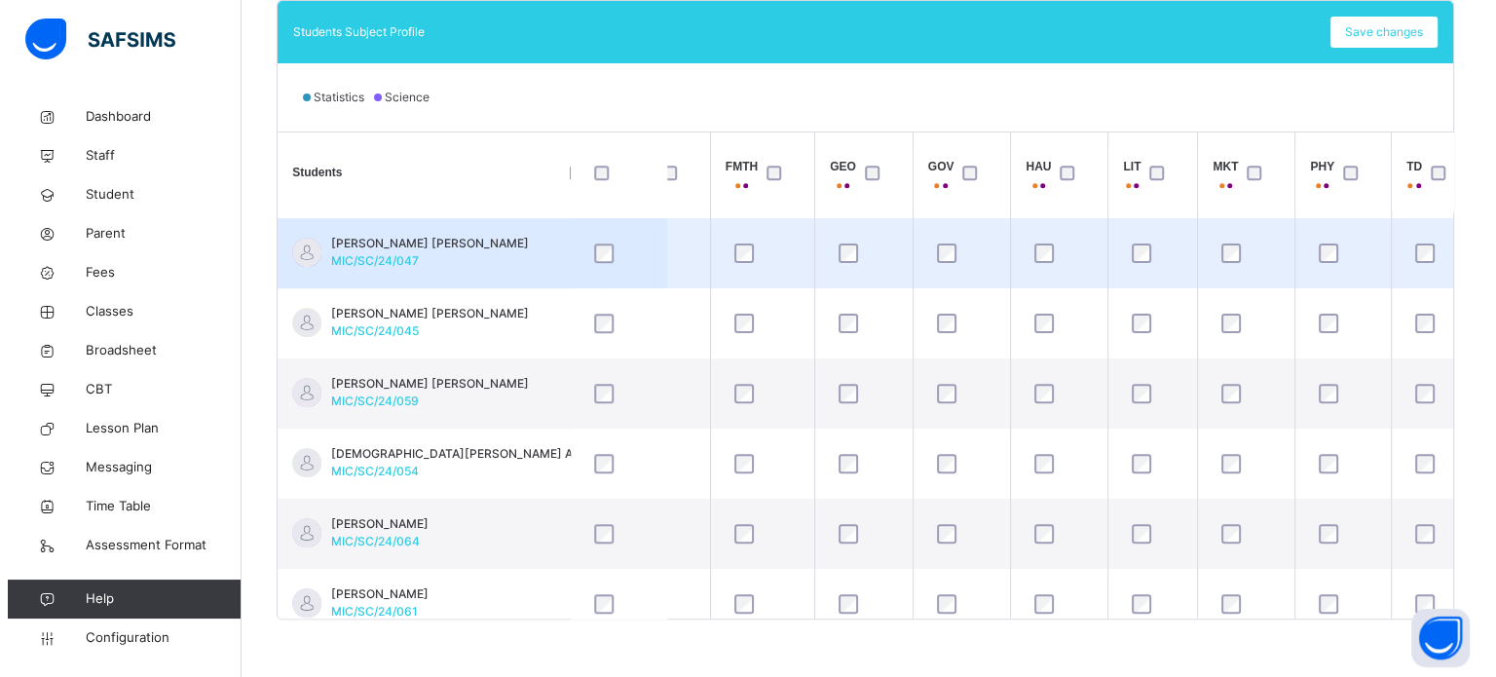
scroll to position [1539, 1204]
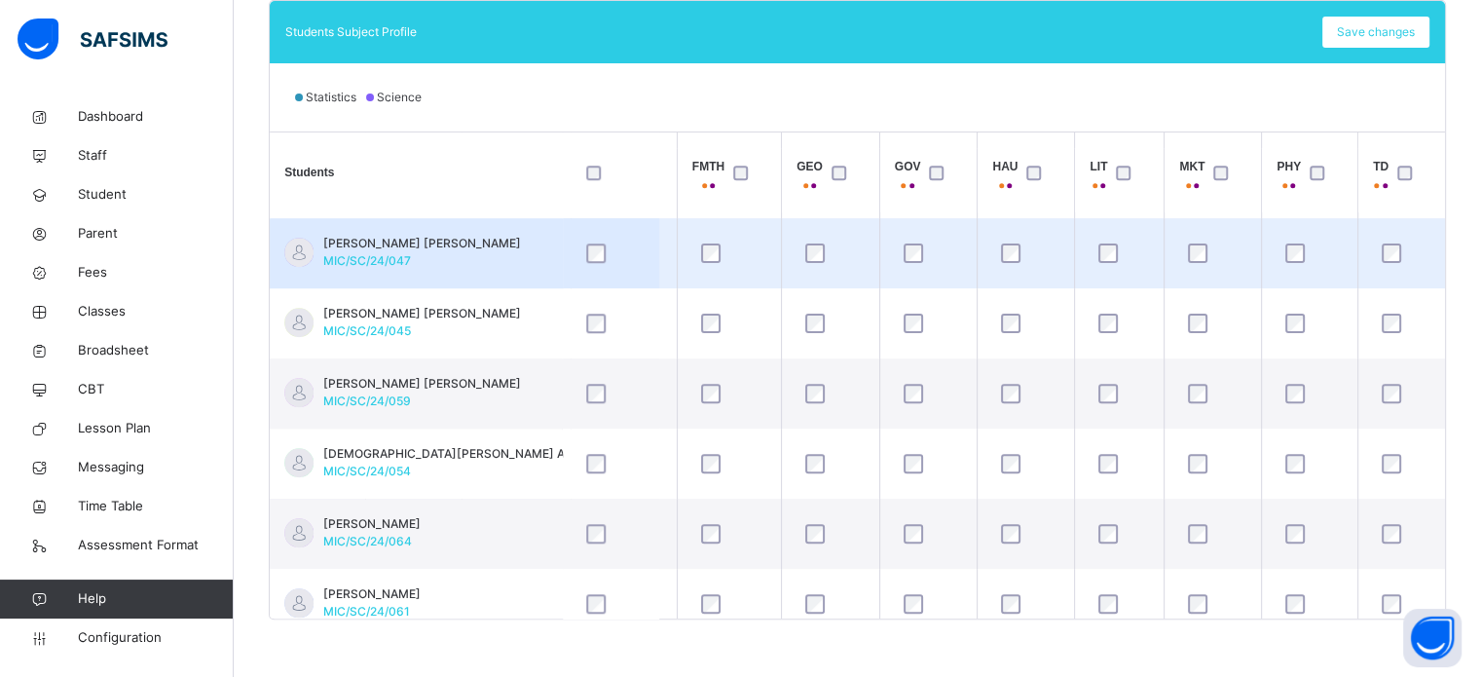
click at [1386, 250] on div at bounding box center [1402, 252] width 48 height 19
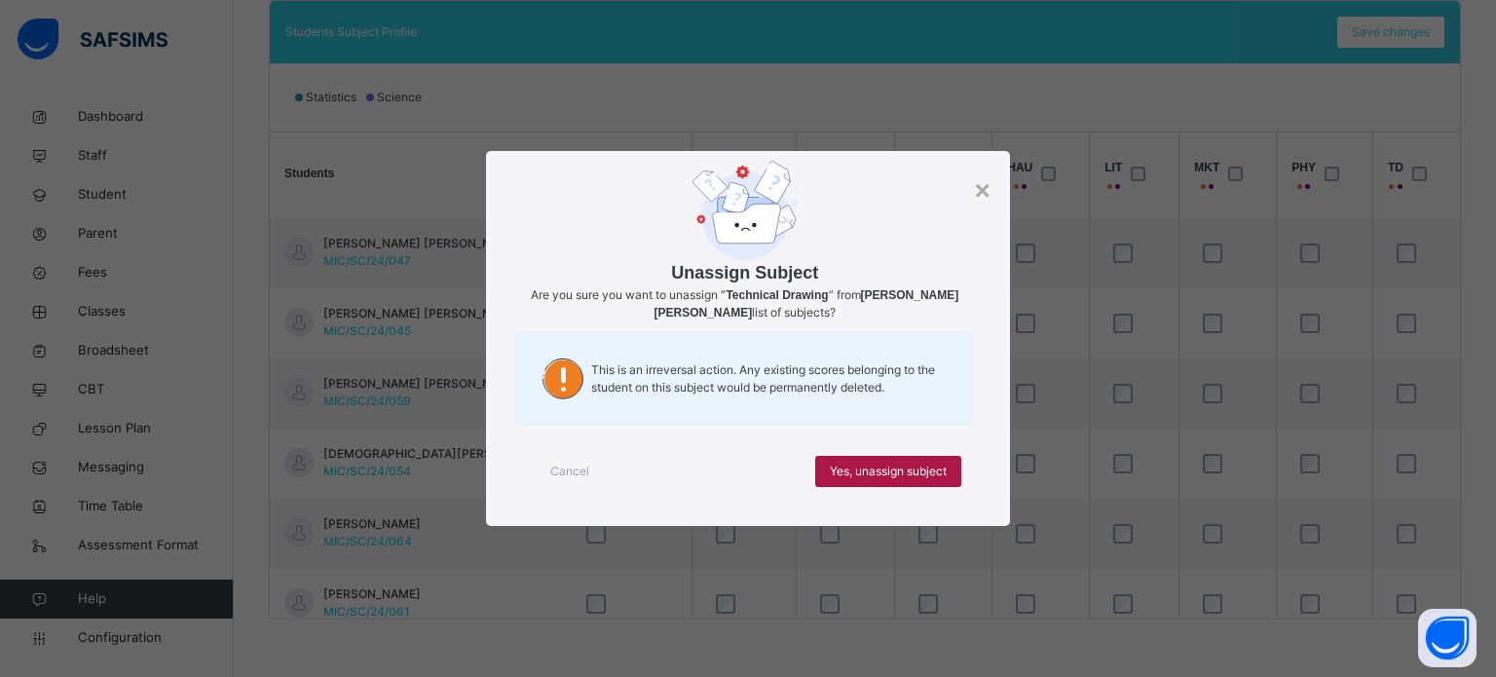
click at [888, 468] on span "Yes, unassign subject" at bounding box center [888, 472] width 117 height 18
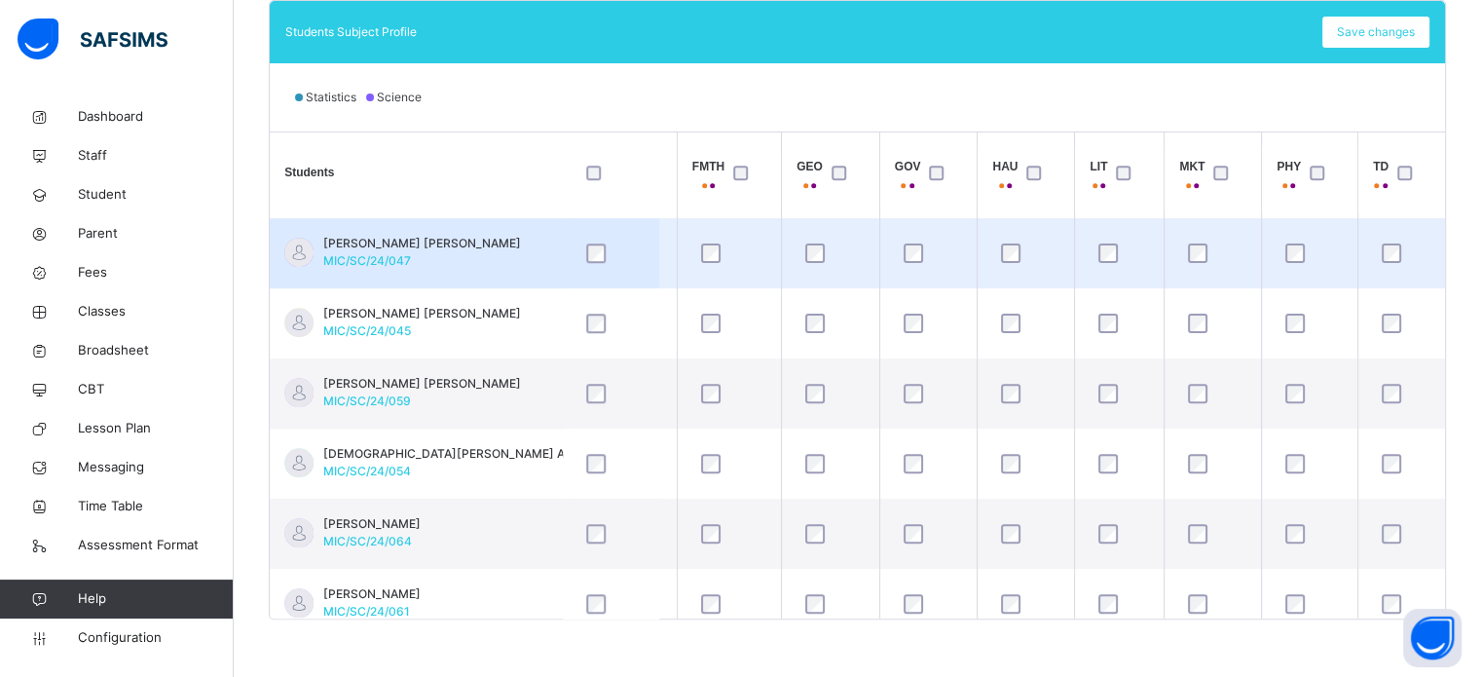
click at [733, 221] on td at bounding box center [729, 253] width 104 height 70
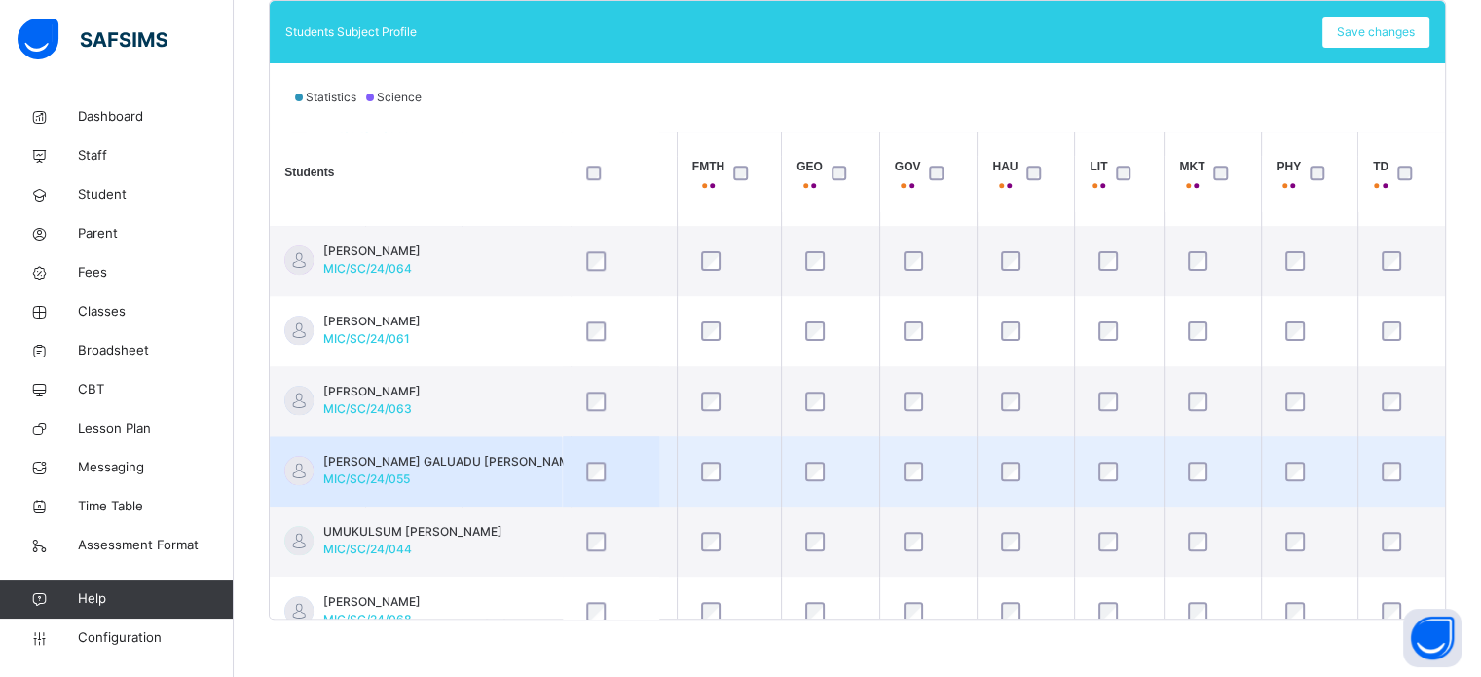
scroll to position [1987, 1204]
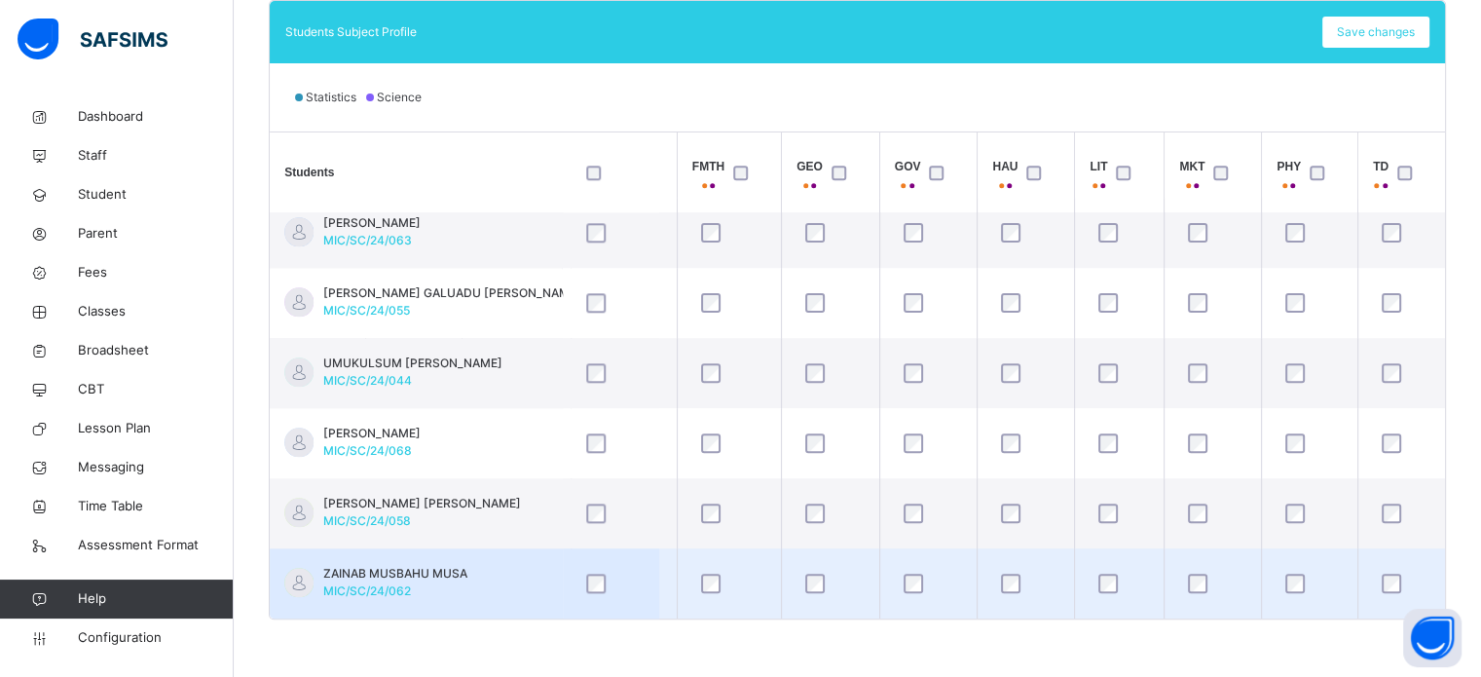
click at [471, 575] on td "ZAINAB MUSBAHU MUSA MIC/SC/24/062" at bounding box center [416, 583] width 292 height 70
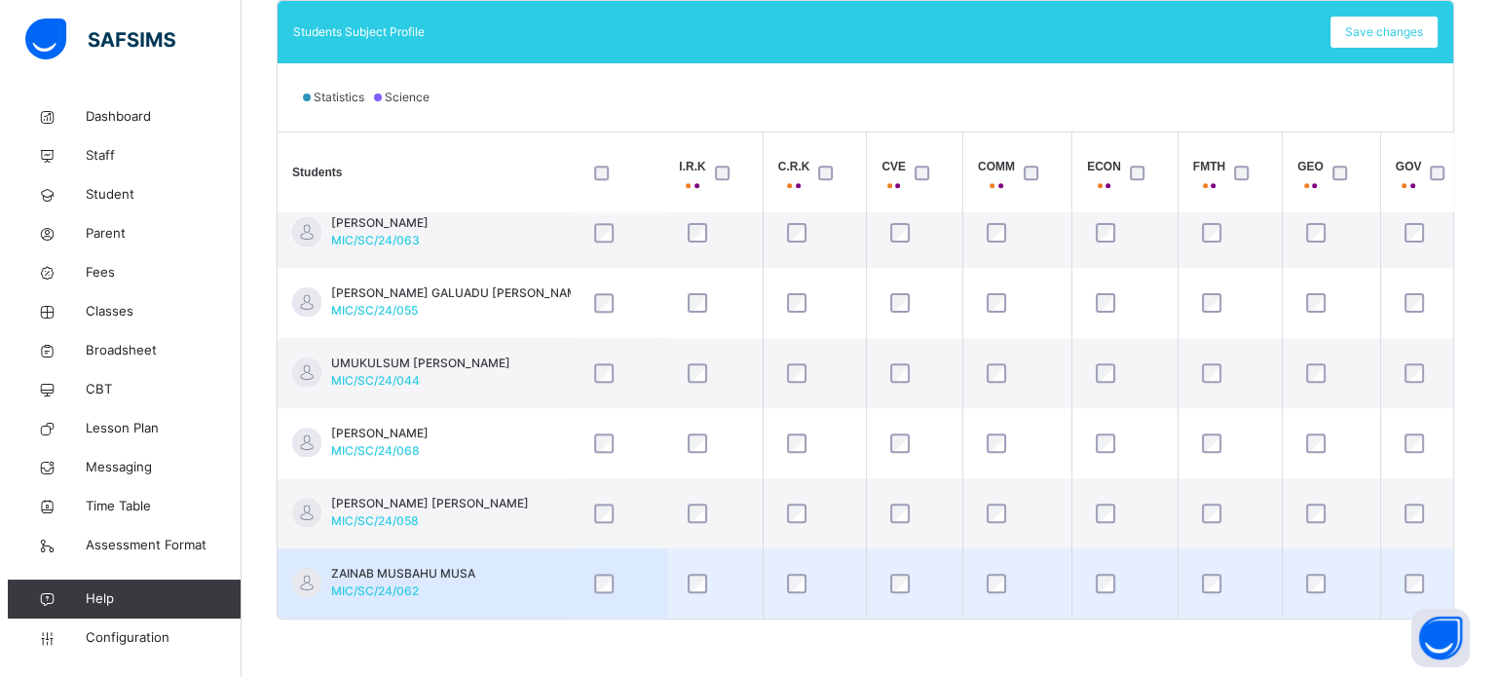
scroll to position [1987, 740]
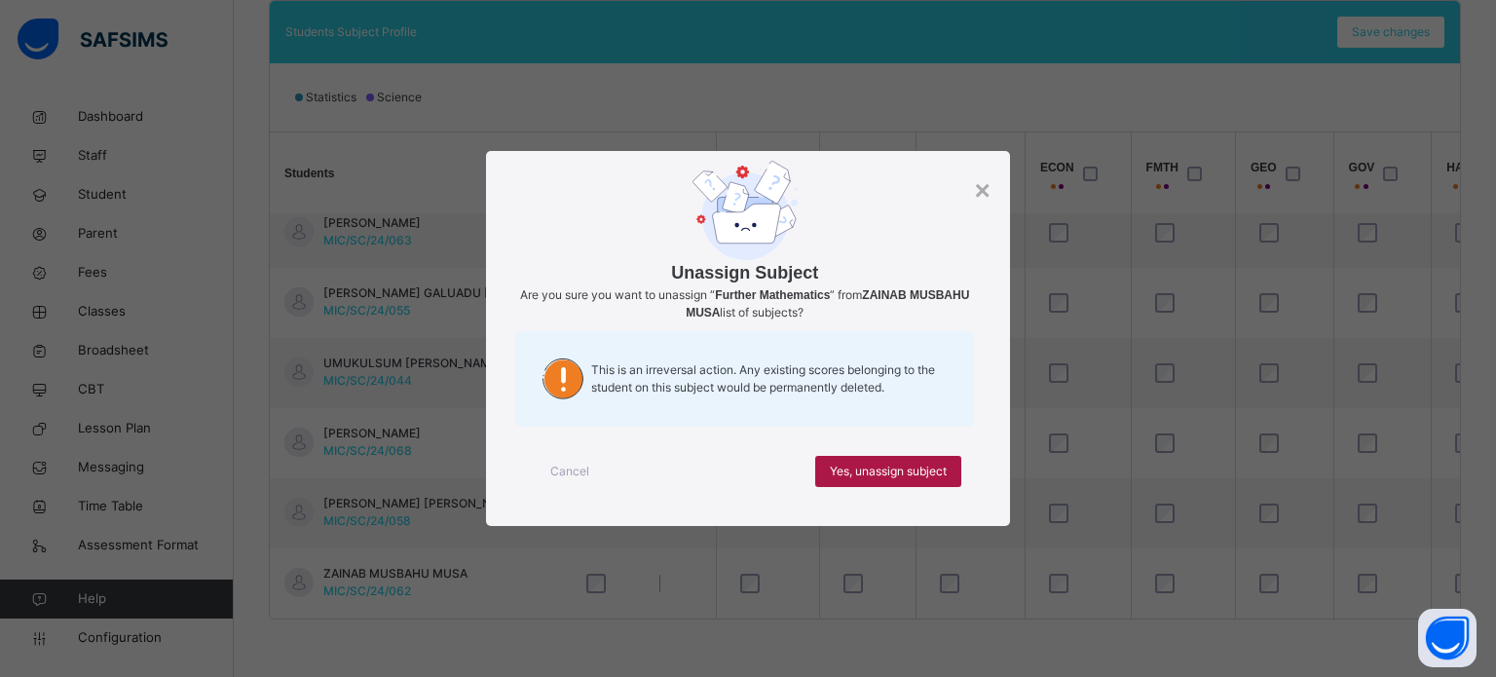
click at [933, 481] on div "Yes, unassign subject" at bounding box center [888, 471] width 146 height 31
click at [913, 470] on span "Yes, unassign subject" at bounding box center [888, 472] width 117 height 18
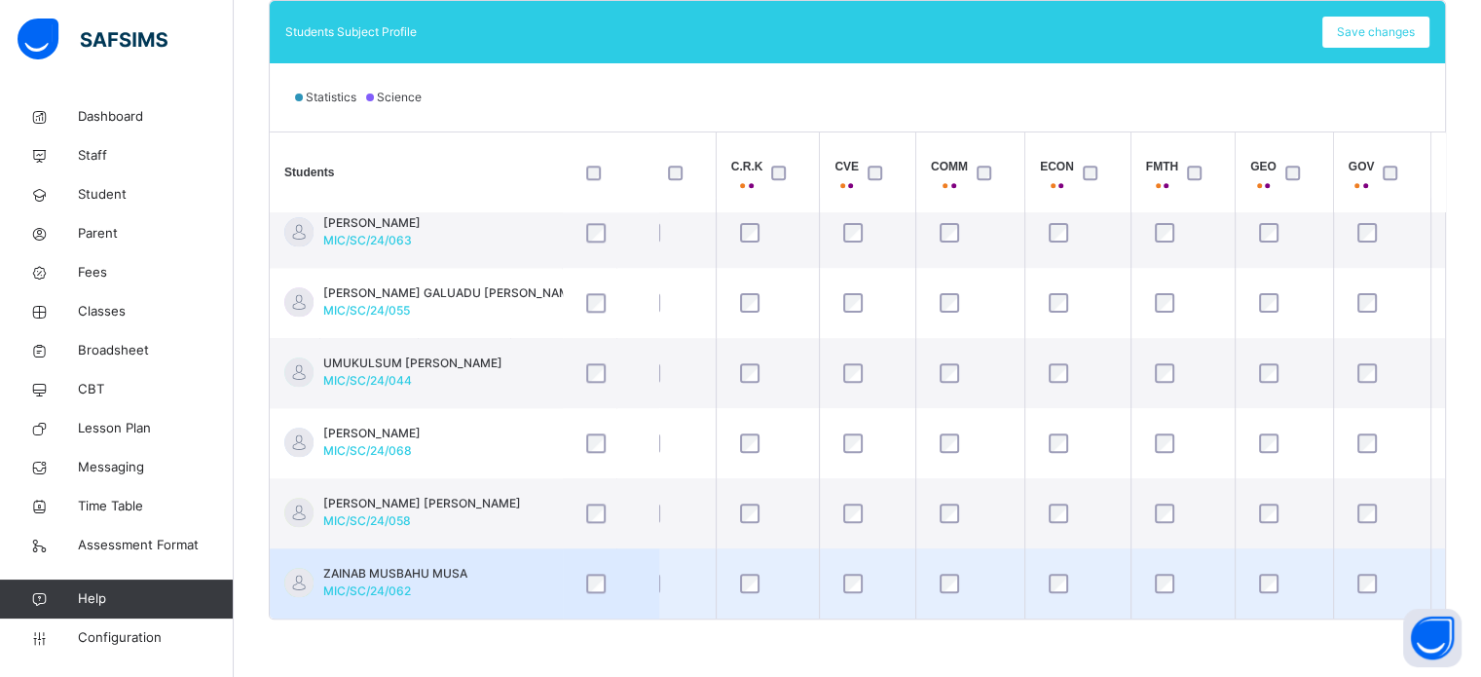
click at [1211, 574] on div at bounding box center [1183, 583] width 64 height 19
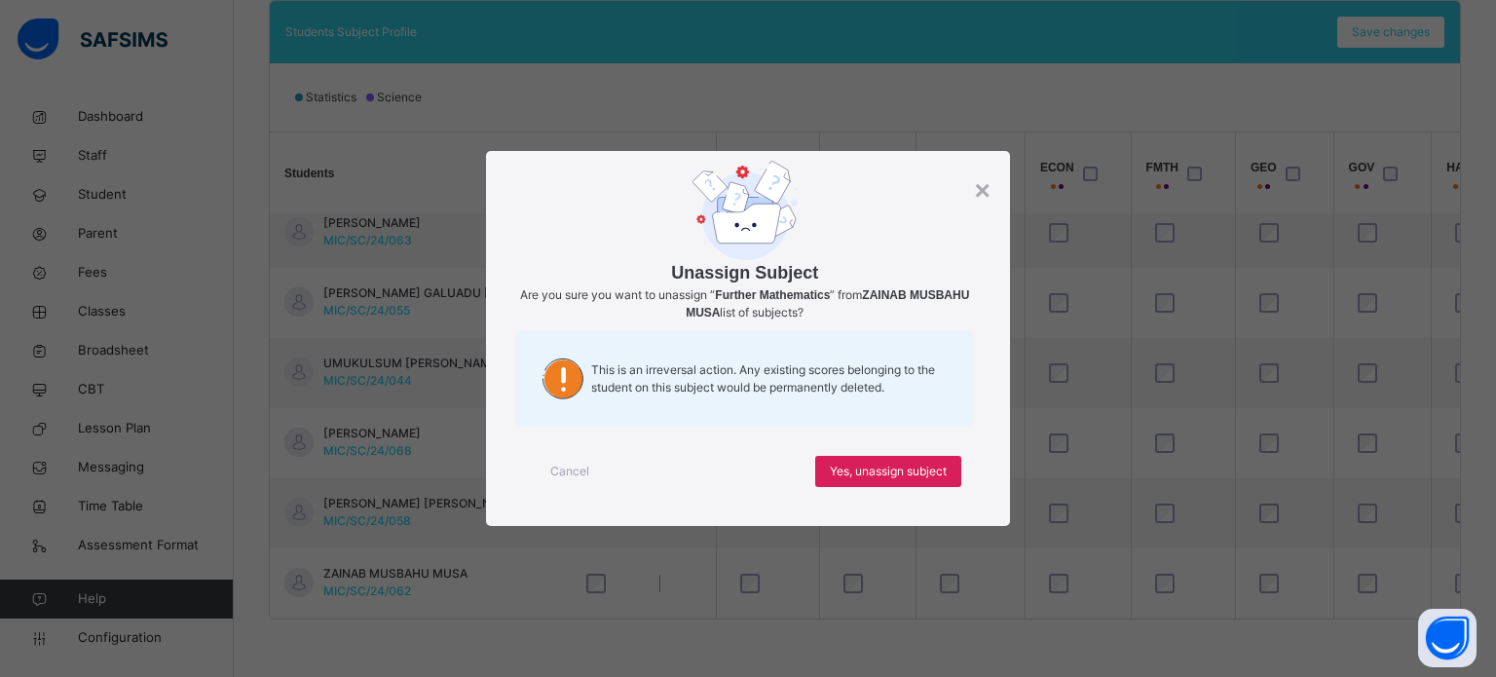
click at [969, 194] on div "Unassign Subject Are you sure you want to unassign “ Further Mathematics ” from…" at bounding box center [744, 299] width 459 height 276
click at [984, 189] on div "×" at bounding box center [982, 190] width 16 height 41
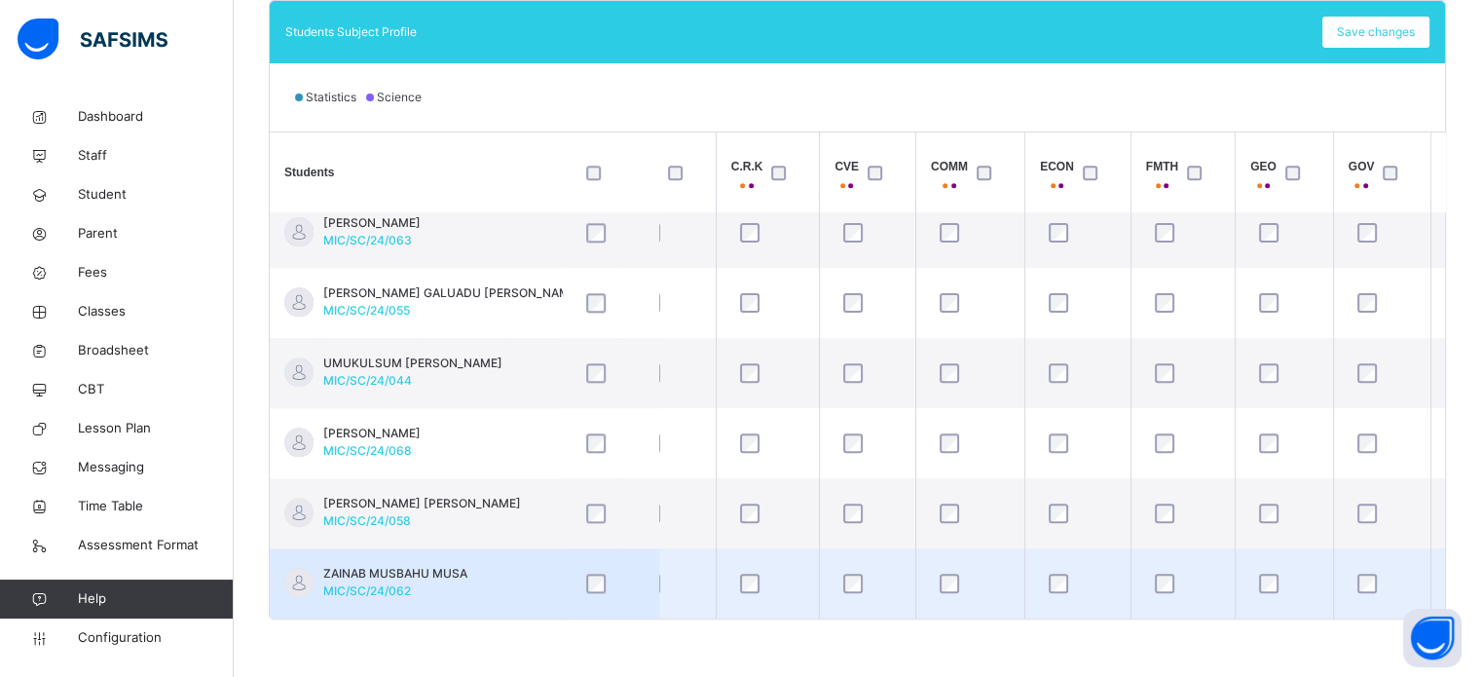
click at [1210, 563] on div at bounding box center [1183, 583] width 74 height 41
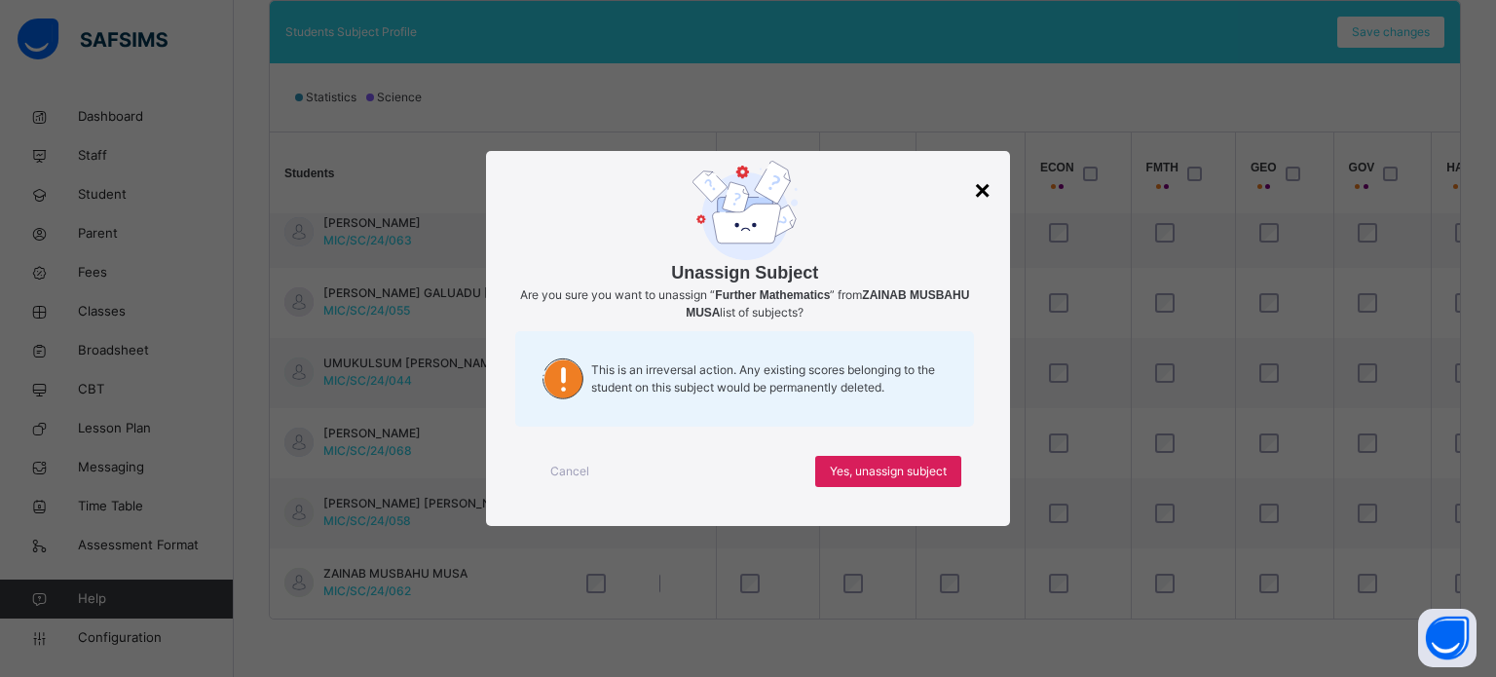
click at [979, 198] on div "×" at bounding box center [982, 190] width 16 height 41
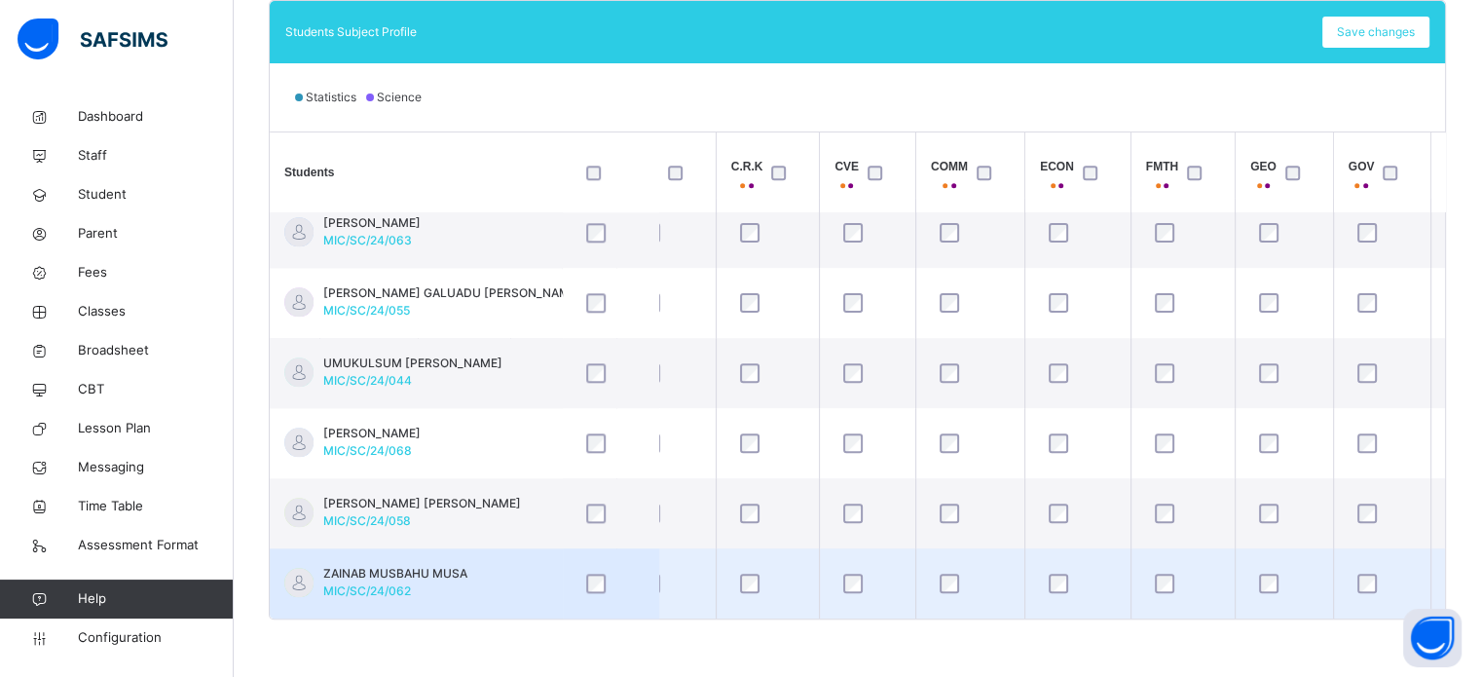
click at [1231, 602] on td at bounding box center [1183, 583] width 104 height 70
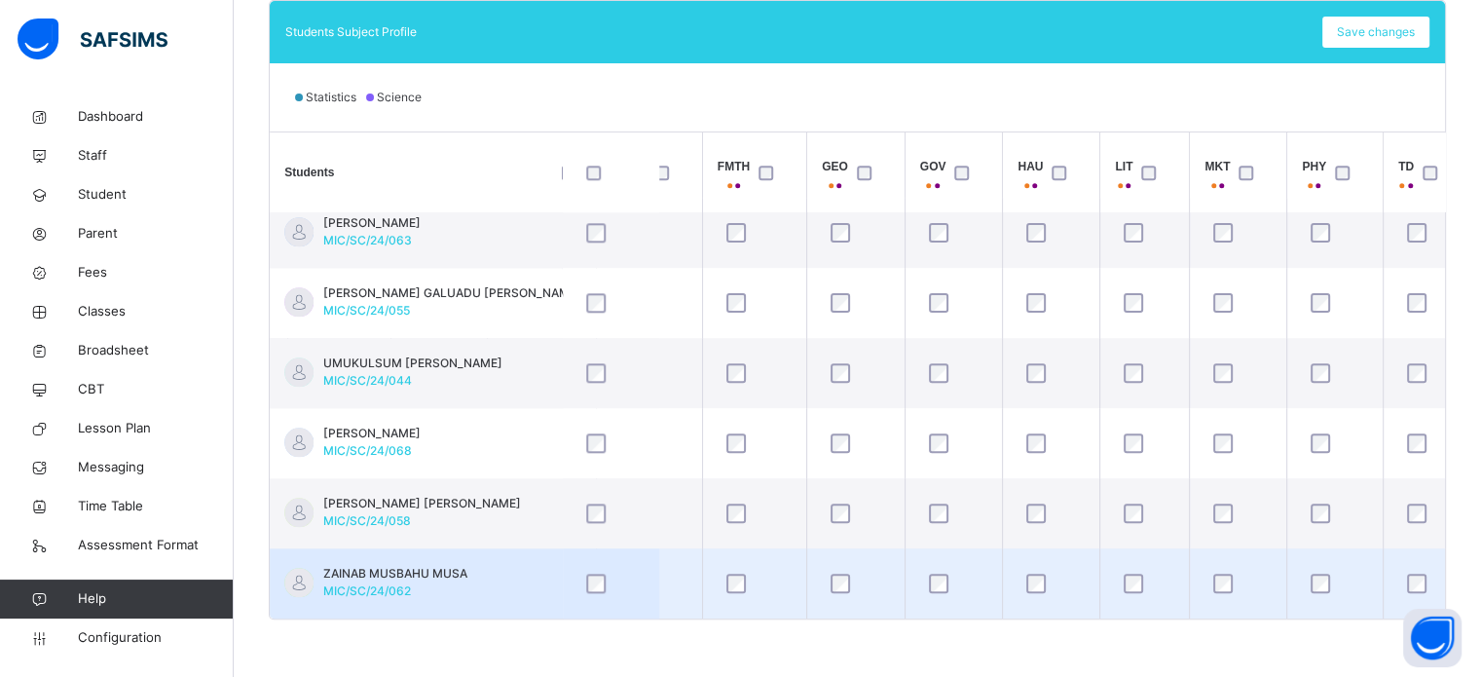
scroll to position [1987, 1204]
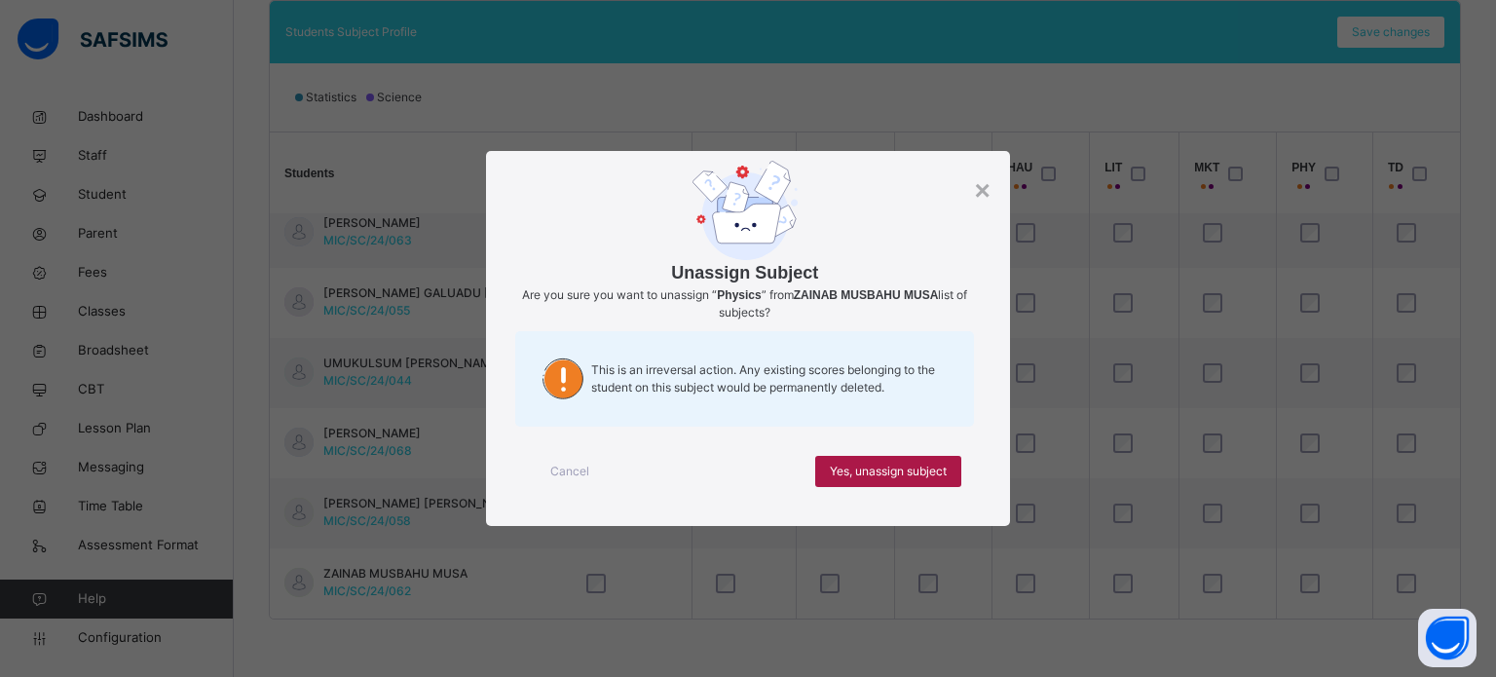
click at [928, 474] on span "Yes, unassign subject" at bounding box center [888, 472] width 117 height 18
click at [907, 463] on span "Yes, unassign subject" at bounding box center [888, 472] width 117 height 18
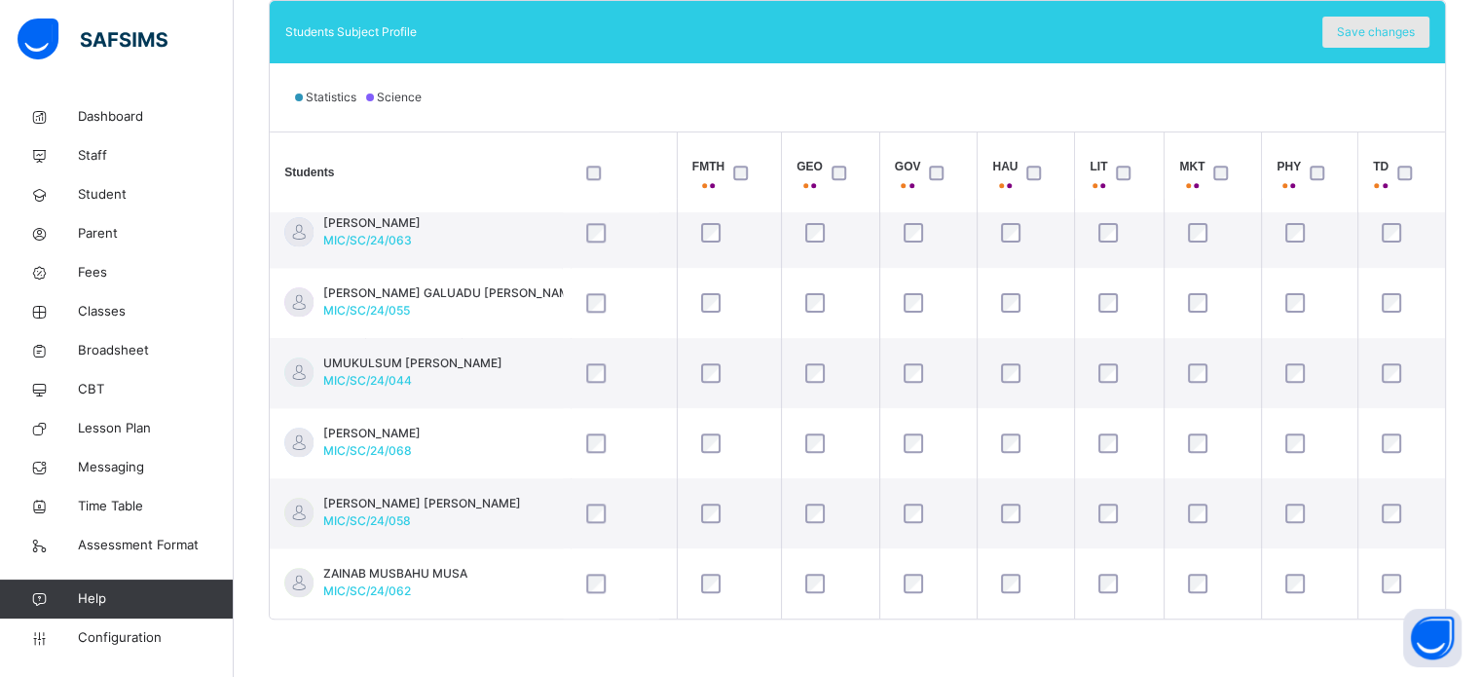
click at [1395, 31] on span "Save changes" at bounding box center [1376, 32] width 78 height 18
click at [1408, 34] on div "Save changes" at bounding box center [1376, 32] width 107 height 31
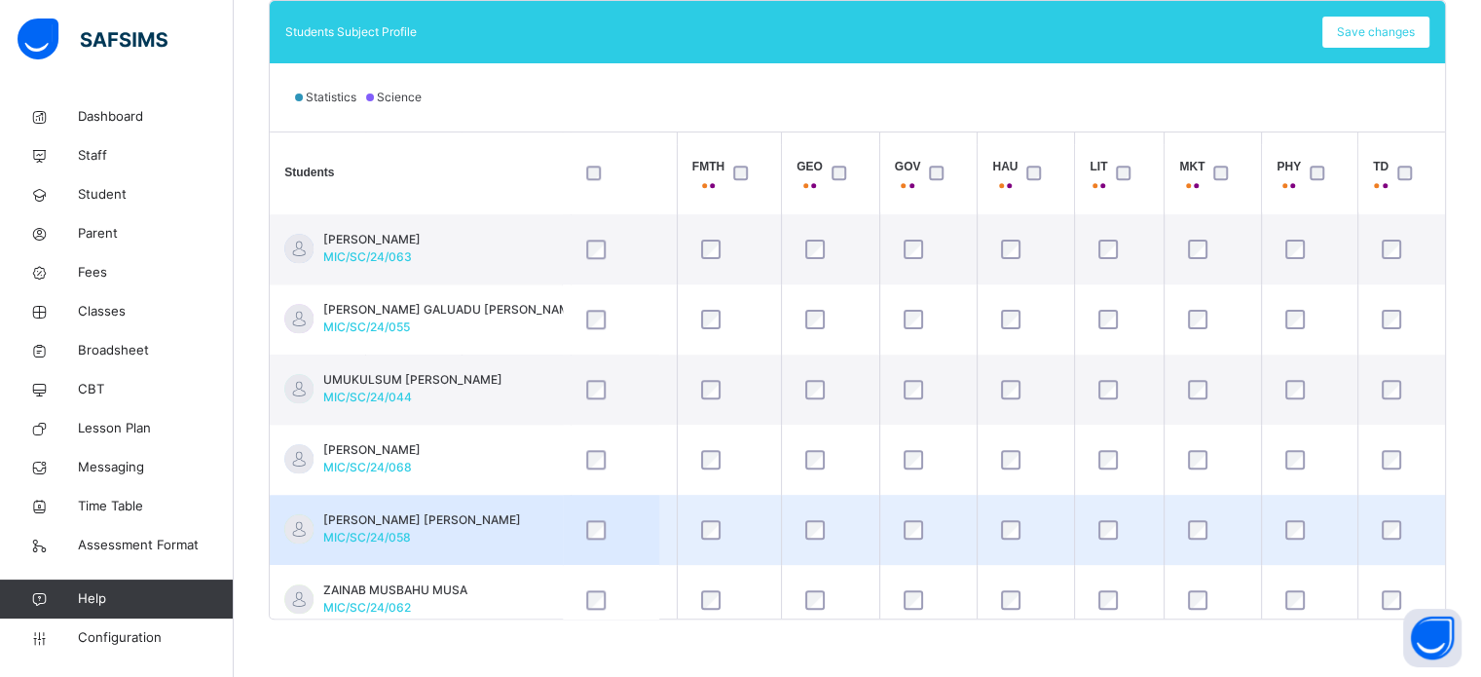
scroll to position [1889, 1204]
